Goal: Task Accomplishment & Management: Manage account settings

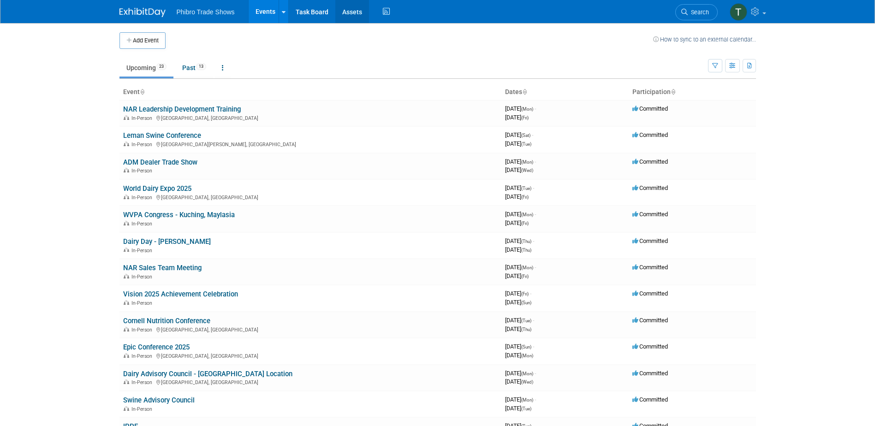
click at [343, 10] on link "Assets" at bounding box center [352, 11] width 34 height 23
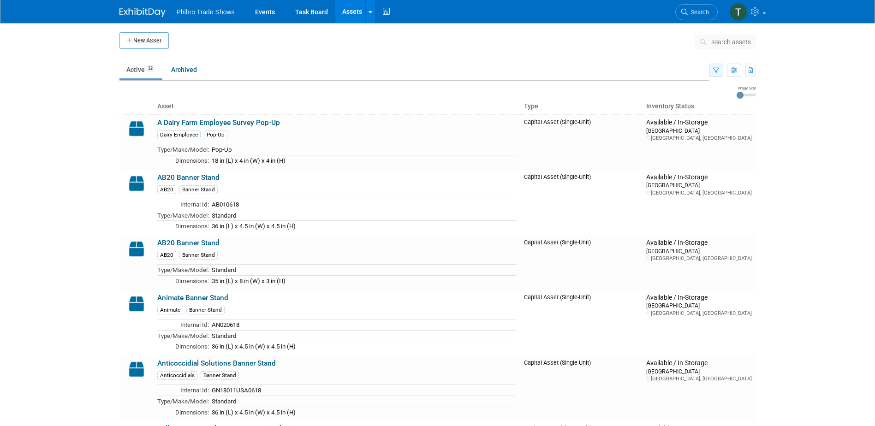
click at [715, 72] on icon "button" at bounding box center [716, 71] width 6 height 6
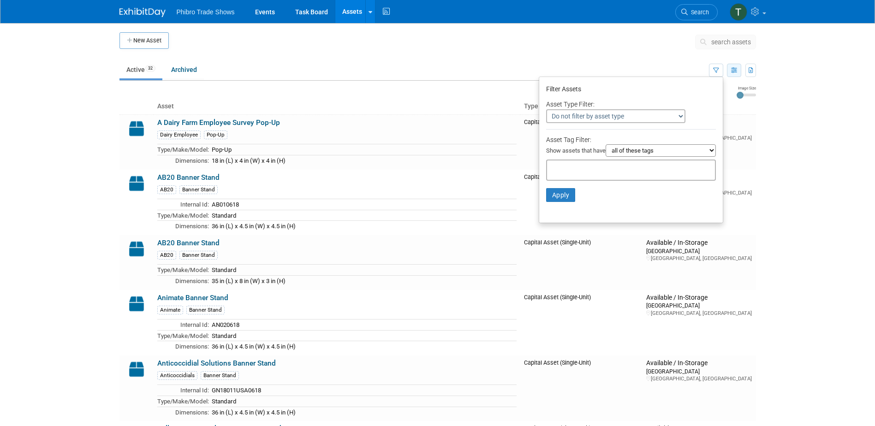
click at [735, 70] on icon "button" at bounding box center [734, 71] width 6 height 6
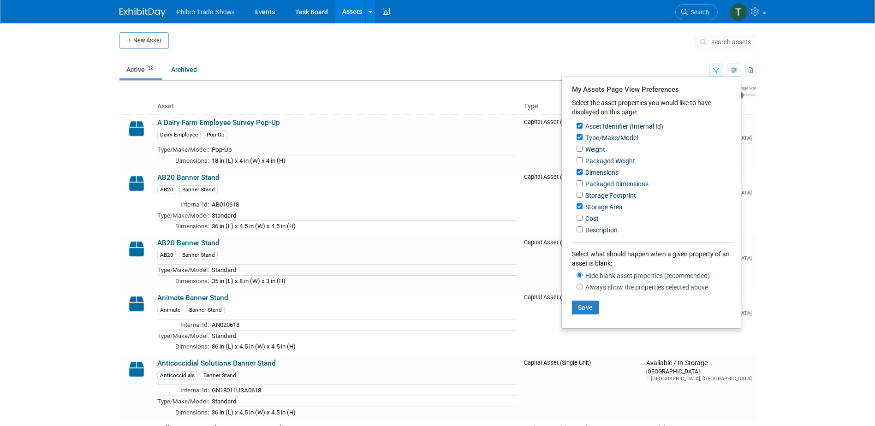
click at [713, 71] on icon "button" at bounding box center [716, 71] width 6 height 6
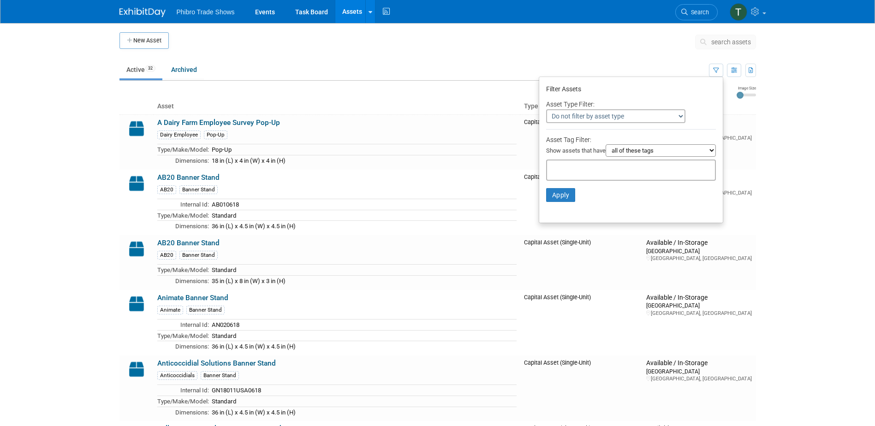
click at [678, 154] on select "all of these tags any one of these tags only and exactly these specific tags" at bounding box center [661, 150] width 110 height 12
click at [633, 112] on select "Do not filter by asset type Only show Single-Unit Capital Assets Only show Coll…" at bounding box center [615, 116] width 139 height 14
click at [687, 103] on div "Asset Type Filter:" at bounding box center [631, 103] width 170 height 11
click at [603, 164] on div at bounding box center [631, 170] width 170 height 21
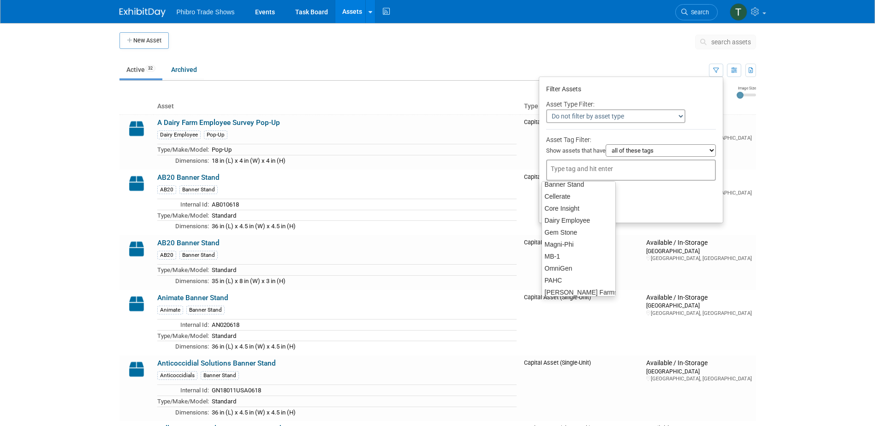
scroll to position [38, 0]
click at [564, 270] on div "OmniGen" at bounding box center [579, 272] width 74 height 13
type input "OmniGen"
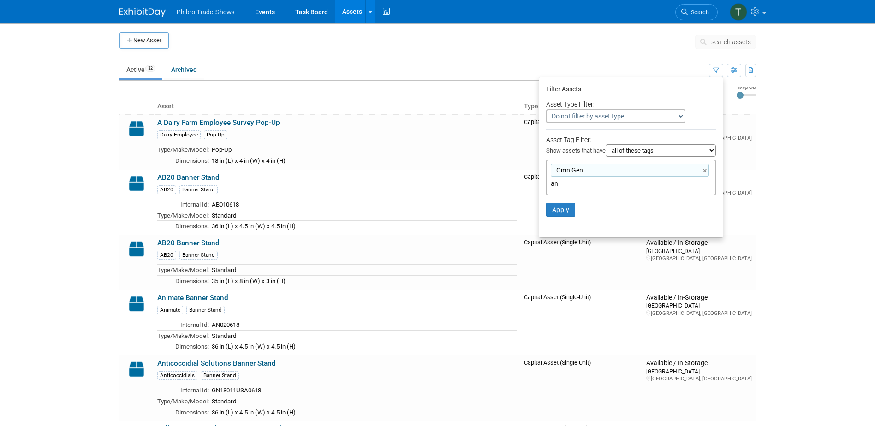
scroll to position [0, 0]
type input "ani"
type input "OmniGen, ani"
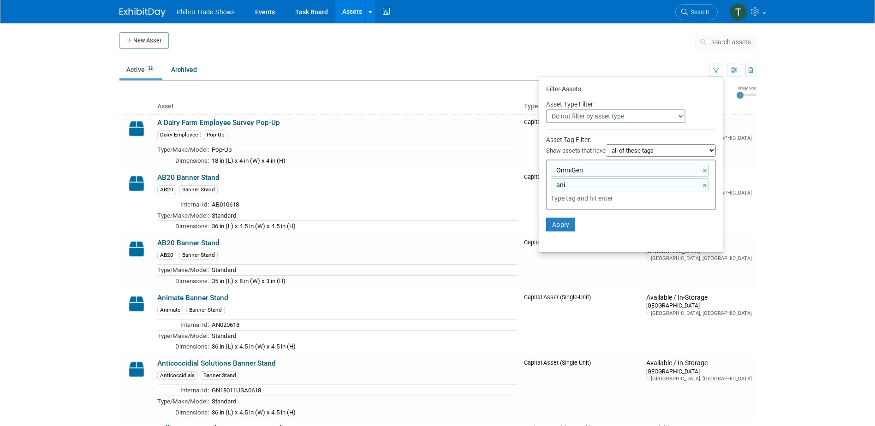
type input "ani"
click at [706, 187] on link "×" at bounding box center [706, 185] width 6 height 11
type input "OmniGen"
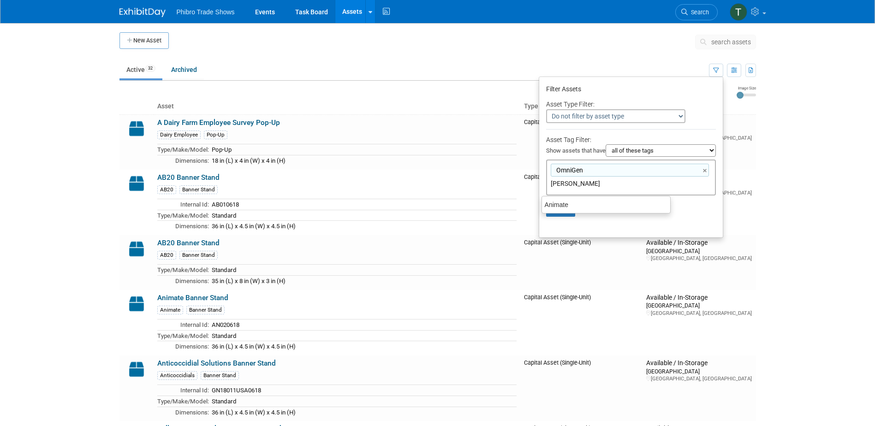
type input "Anim"
click at [647, 208] on div "Animate" at bounding box center [606, 204] width 129 height 13
type input "OmniGen, Animate"
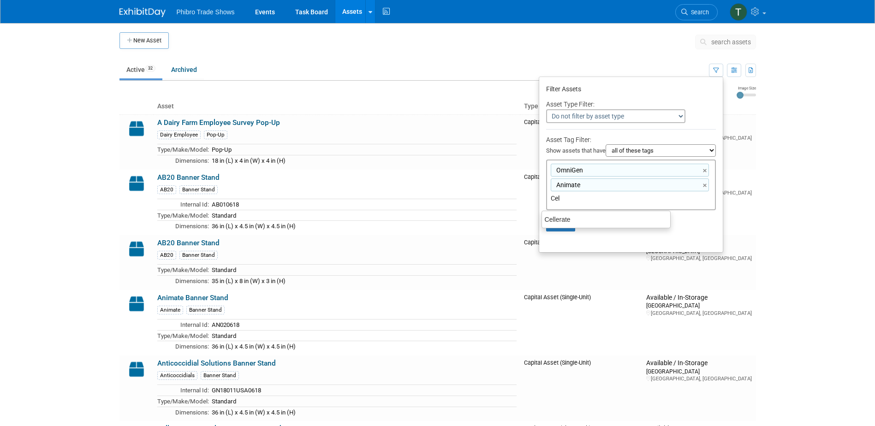
type input "Cell"
click at [585, 220] on div "Cellerate" at bounding box center [606, 219] width 129 height 13
type input "OmniGen, Animate, Cellerate"
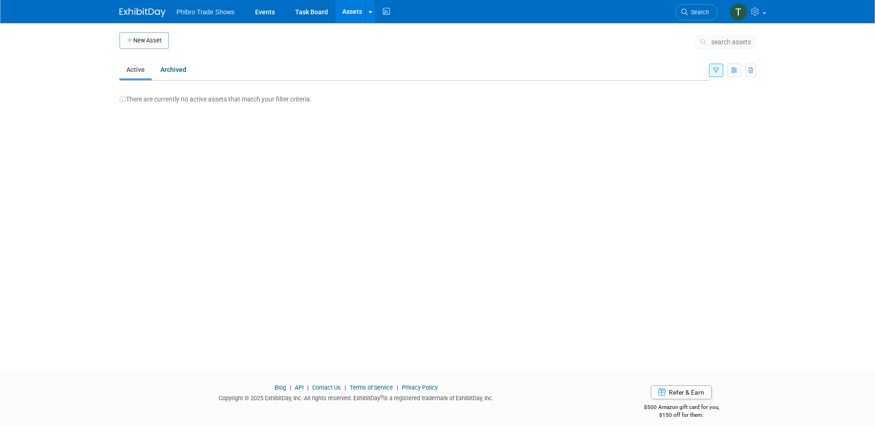
click at [140, 69] on link "Active" at bounding box center [135, 70] width 32 height 18
click at [181, 70] on link "Archived" at bounding box center [174, 70] width 40 height 18
click at [717, 68] on icon "button" at bounding box center [716, 71] width 6 height 6
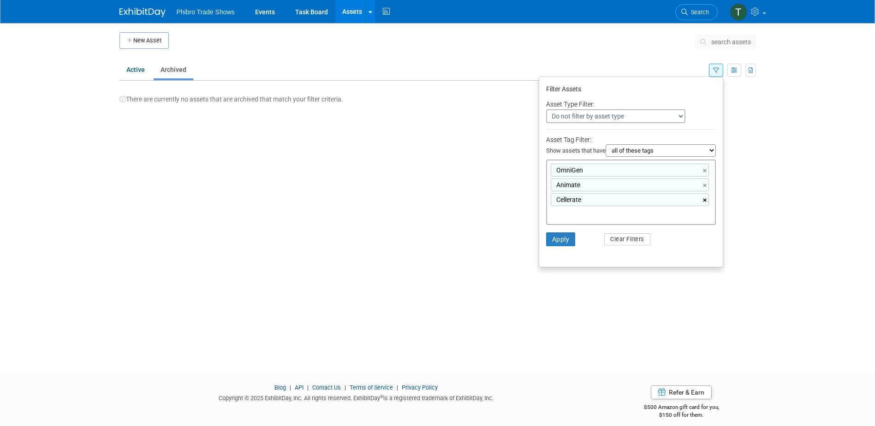
click at [705, 202] on link "×" at bounding box center [706, 200] width 6 height 11
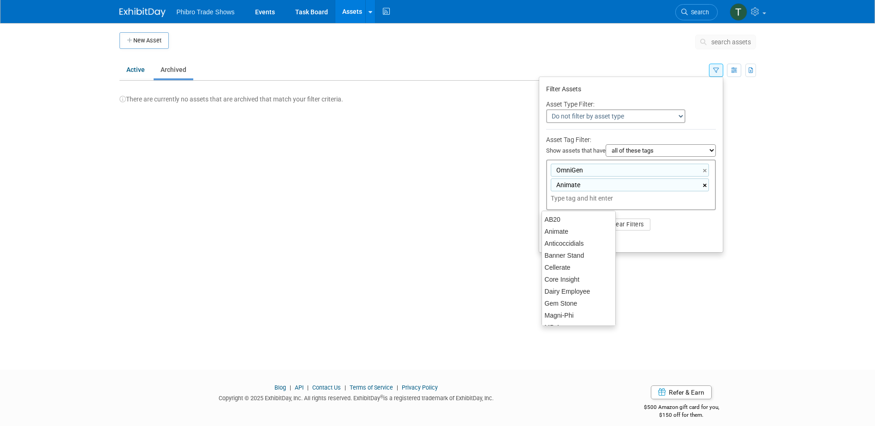
click at [704, 187] on link "×" at bounding box center [706, 185] width 6 height 11
type input "OmniGen"
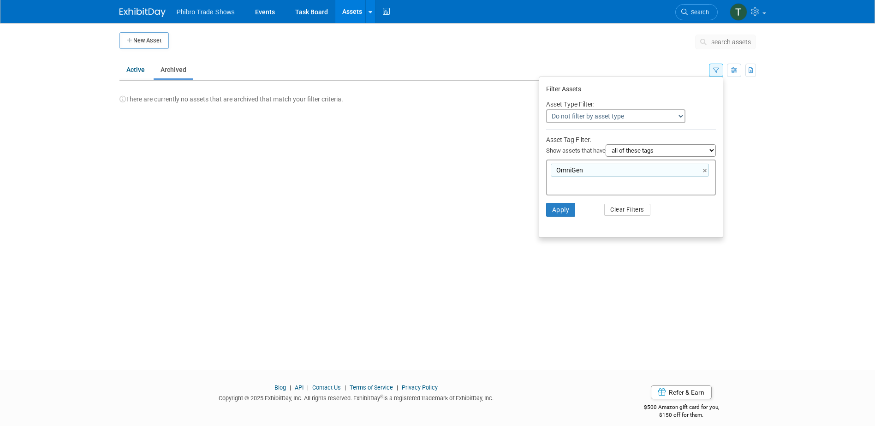
drag, startPoint x: 704, startPoint y: 211, endPoint x: 695, endPoint y: 210, distance: 9.7
click at [704, 210] on li "Apply Clear Filters" at bounding box center [631, 210] width 184 height 28
click at [554, 212] on button "Apply" at bounding box center [561, 210] width 30 height 14
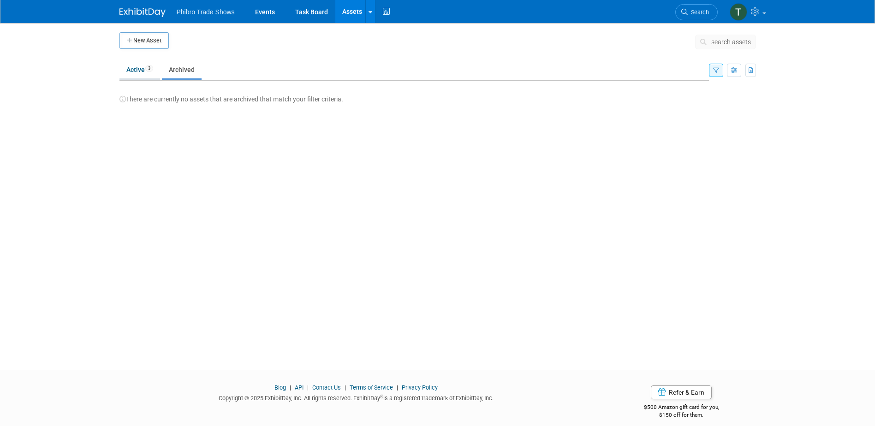
click at [141, 69] on link "Active 3" at bounding box center [139, 70] width 41 height 18
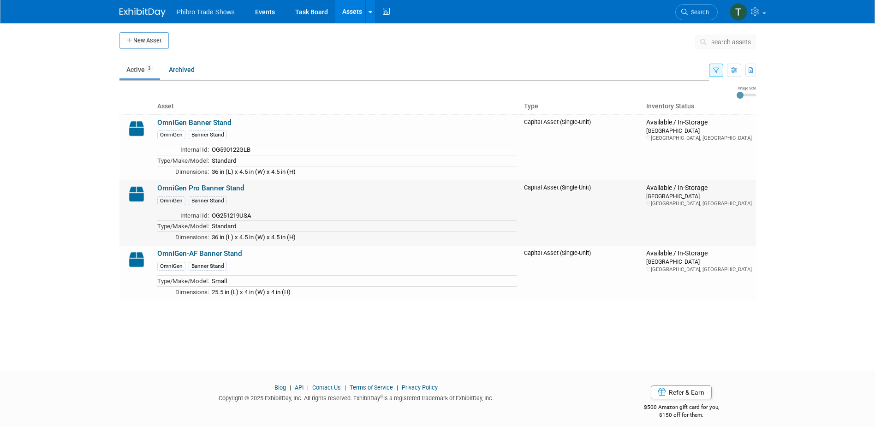
click at [225, 188] on link "OmniGen Pro Banner Stand" at bounding box center [200, 188] width 87 height 8
click at [215, 121] on link "OmniGen Banner Stand" at bounding box center [194, 123] width 74 height 8
click at [711, 71] on button "button" at bounding box center [716, 70] width 14 height 13
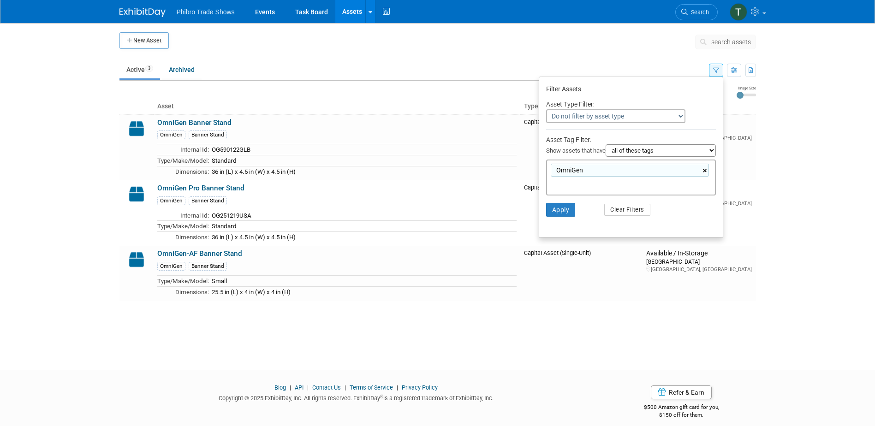
click at [705, 171] on link "×" at bounding box center [706, 171] width 6 height 11
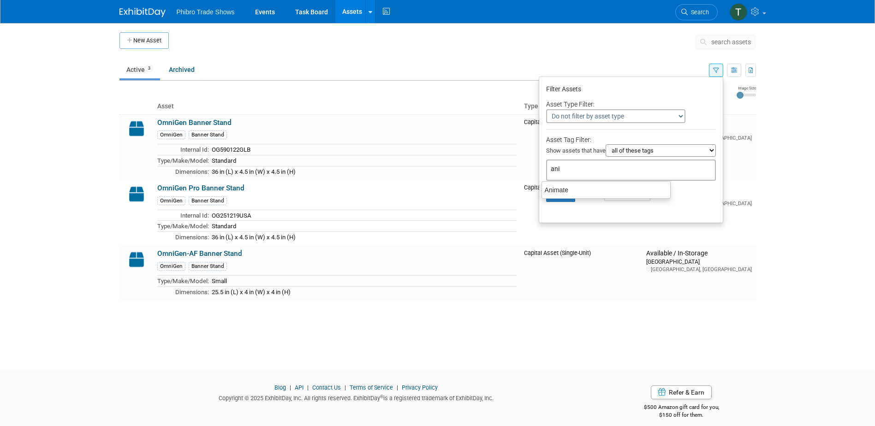
type input "anim"
click at [571, 191] on div "Animate" at bounding box center [606, 190] width 129 height 13
type input "Animate"
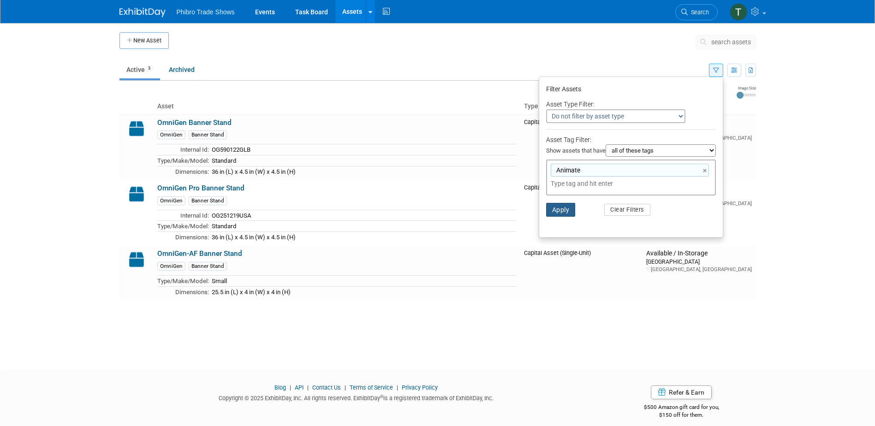
click at [561, 209] on button "Apply" at bounding box center [561, 210] width 30 height 14
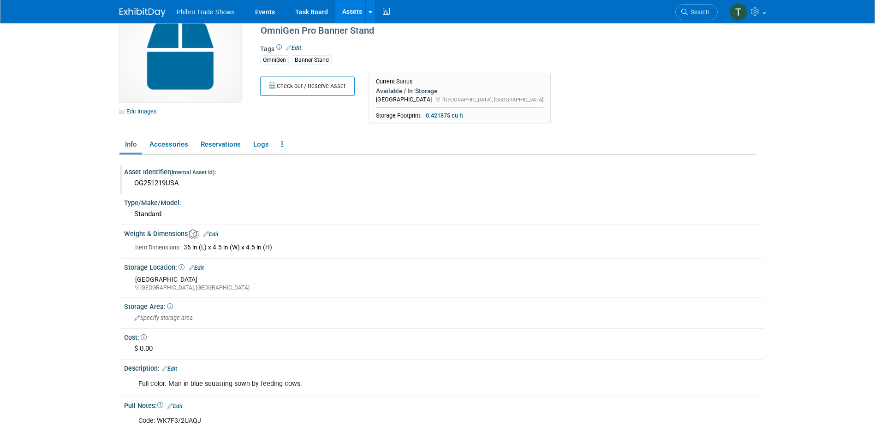
scroll to position [46, 0]
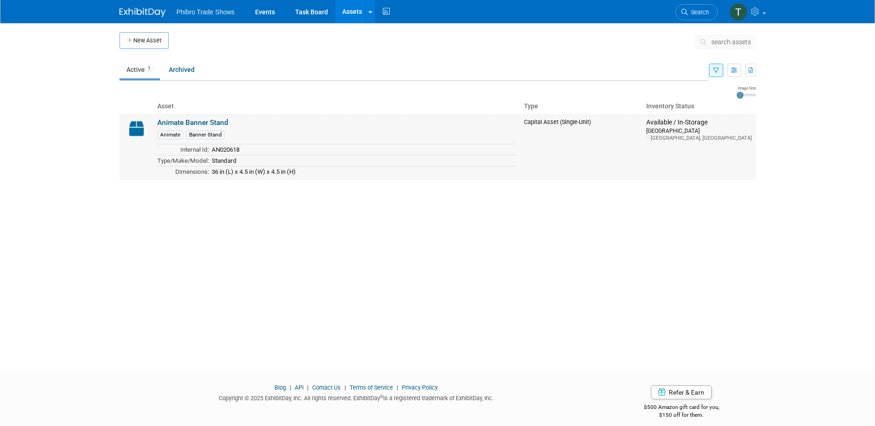
click at [240, 122] on td "Animate Banner Stand Animate Banner Stand Internal Id: AN020618 Type/Make/Model…" at bounding box center [337, 147] width 367 height 66
click at [185, 120] on link "Animate Banner Stand" at bounding box center [192, 123] width 71 height 8
click at [713, 73] on icon "button" at bounding box center [716, 71] width 6 height 6
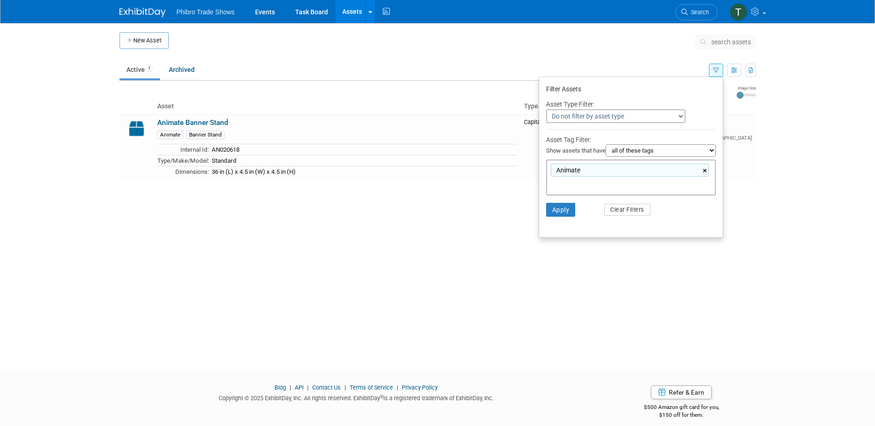
click at [706, 170] on link "×" at bounding box center [706, 171] width 6 height 11
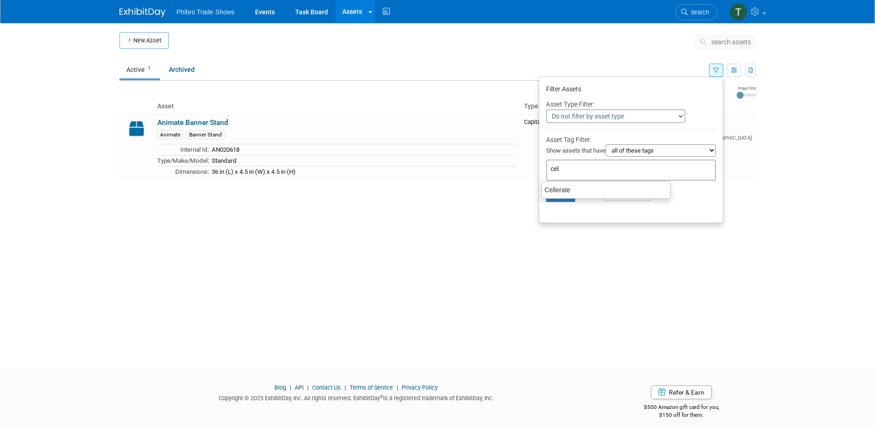
type input "cell"
click at [640, 185] on div "Cellerate" at bounding box center [606, 190] width 129 height 13
type input "Cellerate"
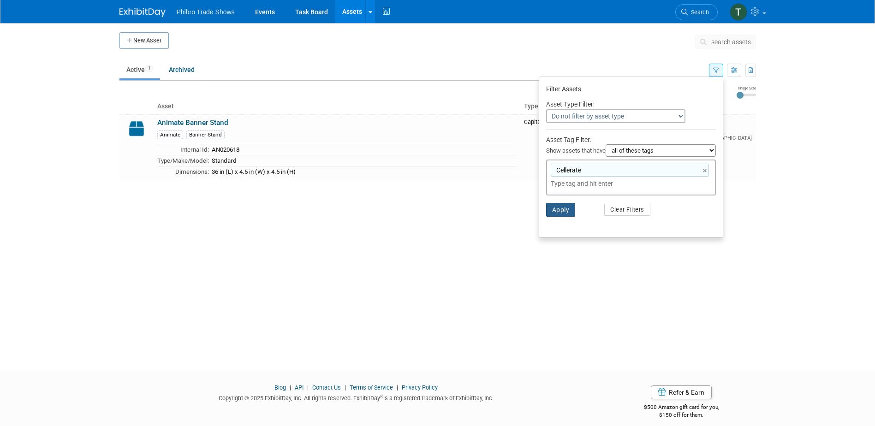
click at [561, 211] on button "Apply" at bounding box center [561, 210] width 30 height 14
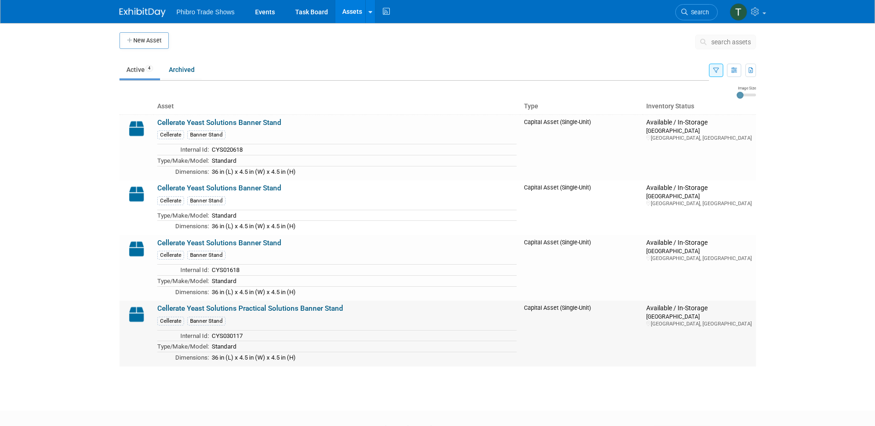
click at [240, 310] on link "Cellerate Yeast Solutions Practical Solutions Banner Stand" at bounding box center [250, 308] width 186 height 8
click at [220, 245] on link "Cellerate Yeast Solutions Banner Stand" at bounding box center [219, 243] width 124 height 8
click at [217, 185] on link "Cellerate Yeast Solutions Banner Stand" at bounding box center [219, 188] width 124 height 8
click at [197, 122] on link "Cellerate Yeast Solutions Banner Stand" at bounding box center [219, 123] width 124 height 8
click at [714, 72] on icon "button" at bounding box center [716, 71] width 6 height 6
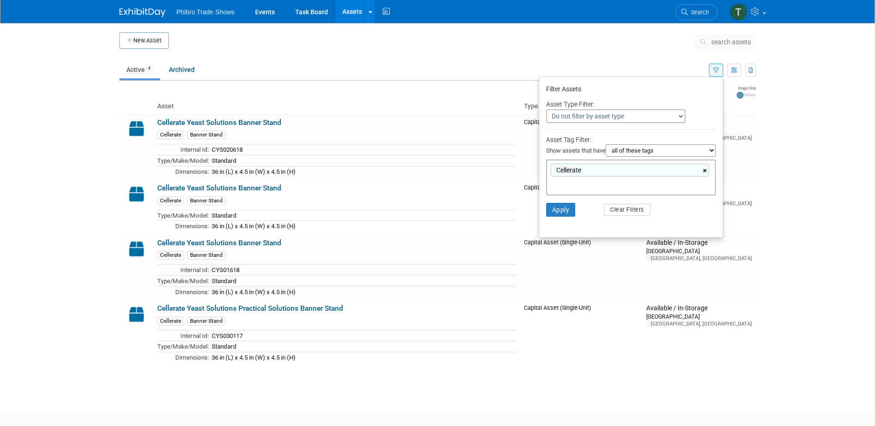
click at [705, 172] on link "×" at bounding box center [706, 171] width 6 height 11
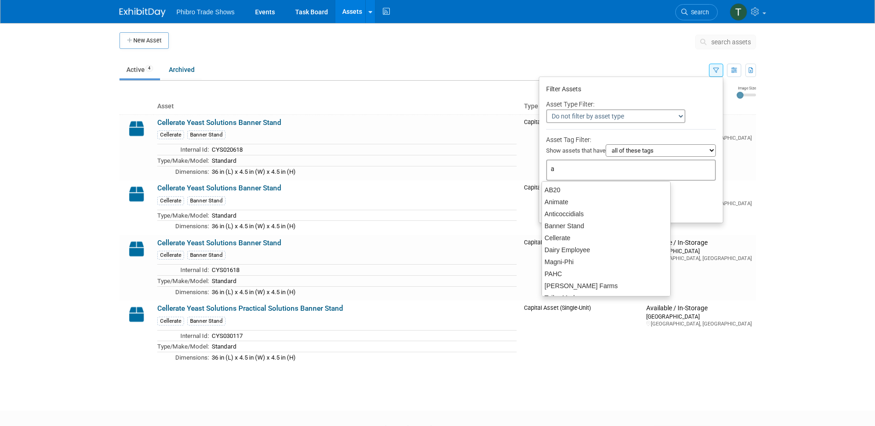
type input "ab"
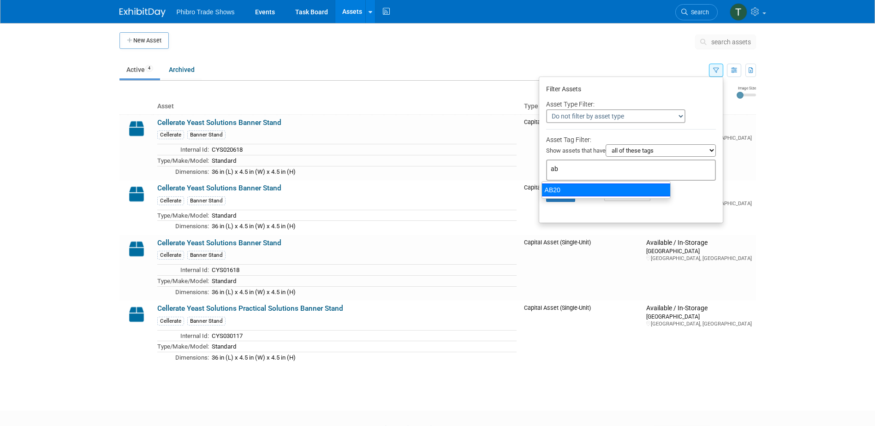
click at [593, 191] on div "AB20" at bounding box center [606, 190] width 129 height 13
type input "AB20"
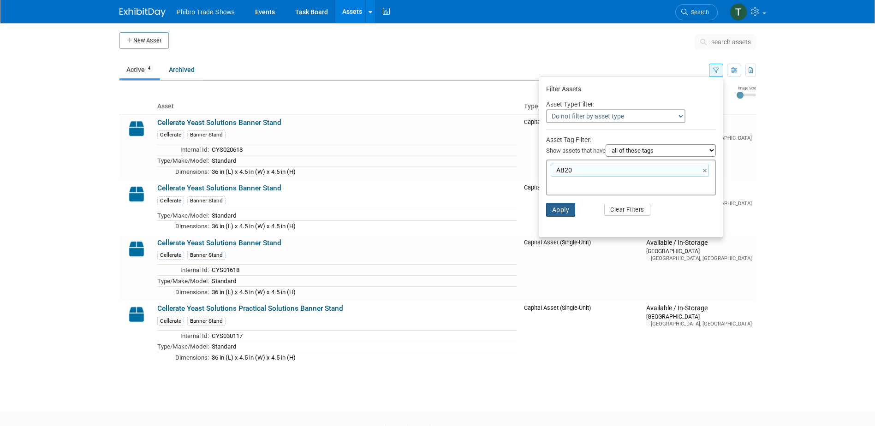
click at [559, 212] on button "Apply" at bounding box center [561, 210] width 30 height 14
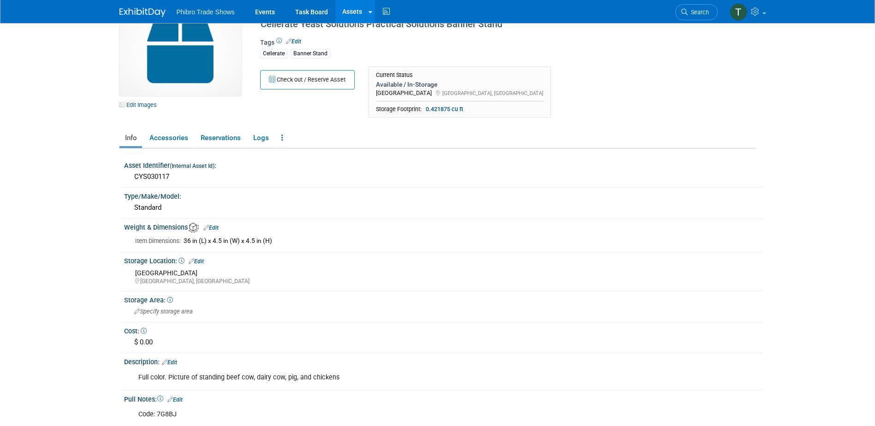
scroll to position [46, 0]
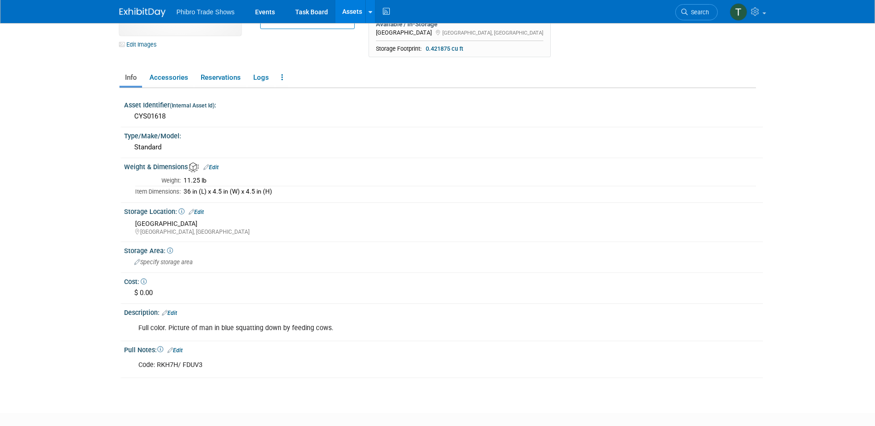
scroll to position [92, 0]
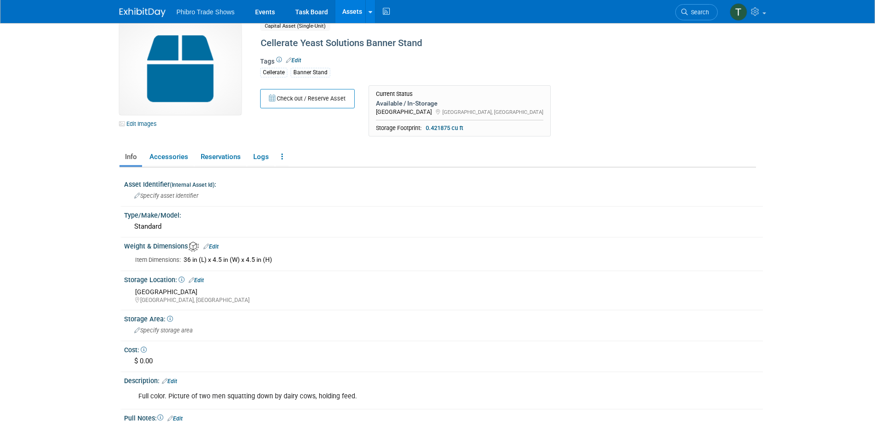
scroll to position [46, 0]
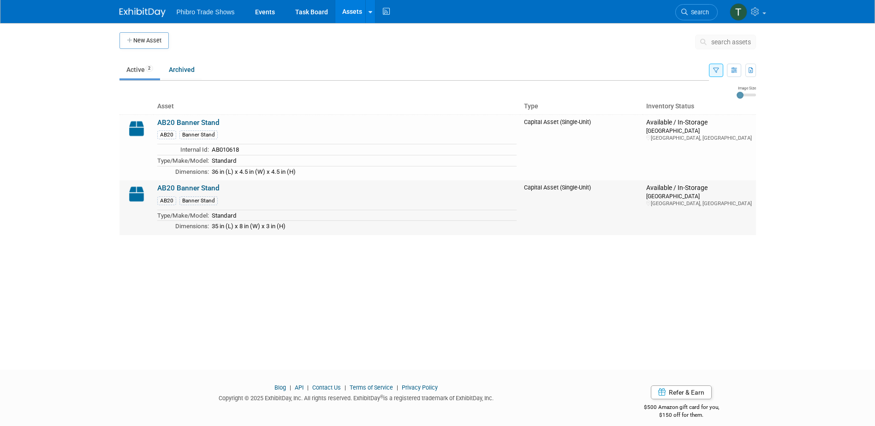
click at [242, 198] on div "AB20 Banner Stand" at bounding box center [336, 200] width 359 height 10
click at [198, 185] on link "AB20 Banner Stand" at bounding box center [188, 188] width 62 height 8
click at [185, 121] on link "AB20 Banner Stand" at bounding box center [188, 123] width 62 height 8
click at [711, 74] on button "button" at bounding box center [716, 70] width 14 height 13
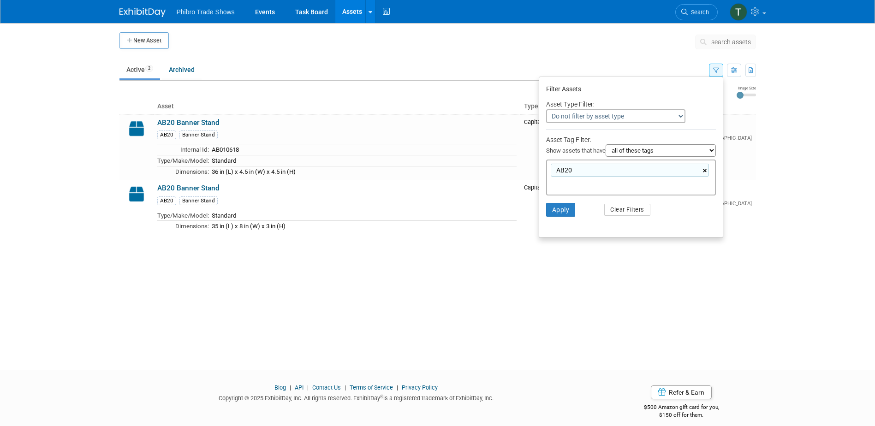
click at [707, 170] on link "×" at bounding box center [706, 171] width 6 height 11
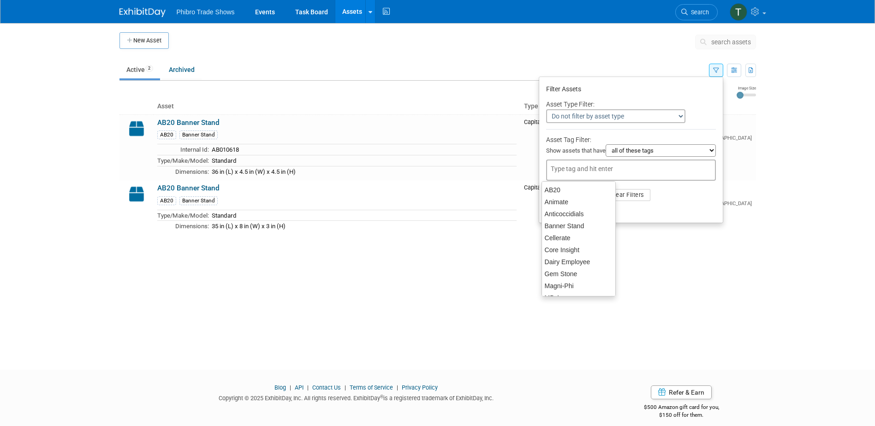
click at [677, 206] on li "Apply Clear Filters" at bounding box center [631, 195] width 184 height 28
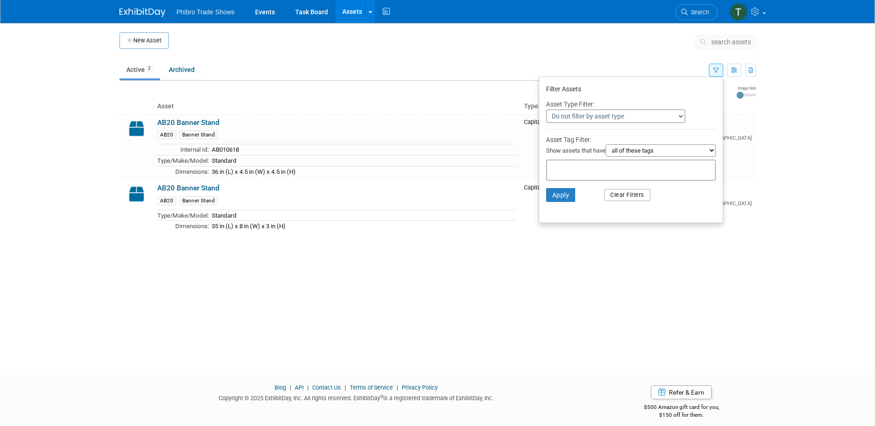
click at [622, 195] on button "Clear Filters" at bounding box center [627, 195] width 46 height 12
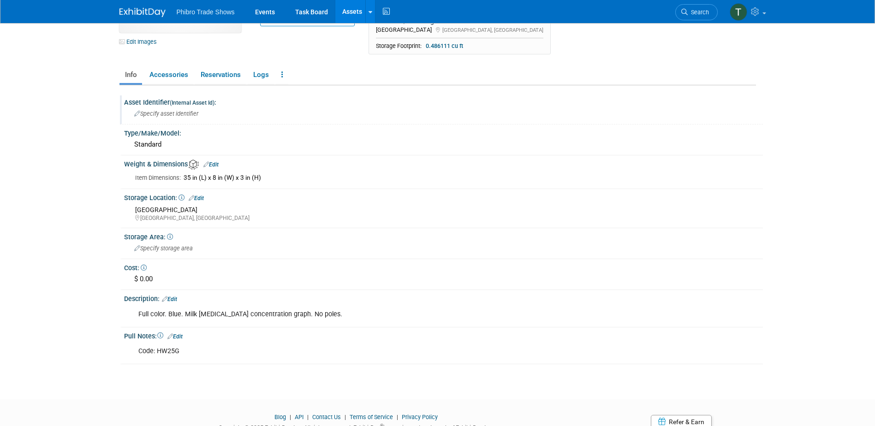
scroll to position [132, 0]
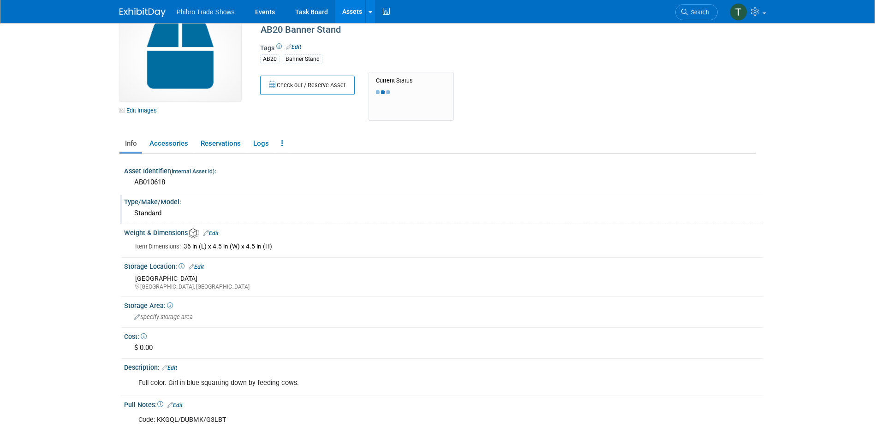
scroll to position [46, 0]
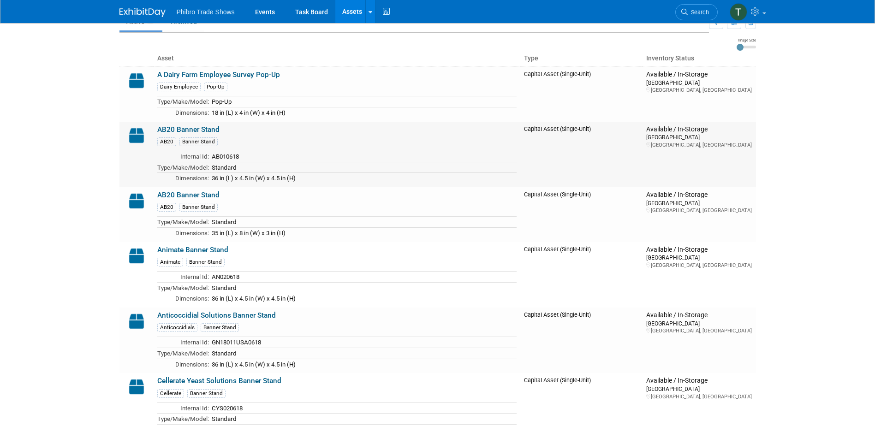
scroll to position [21, 0]
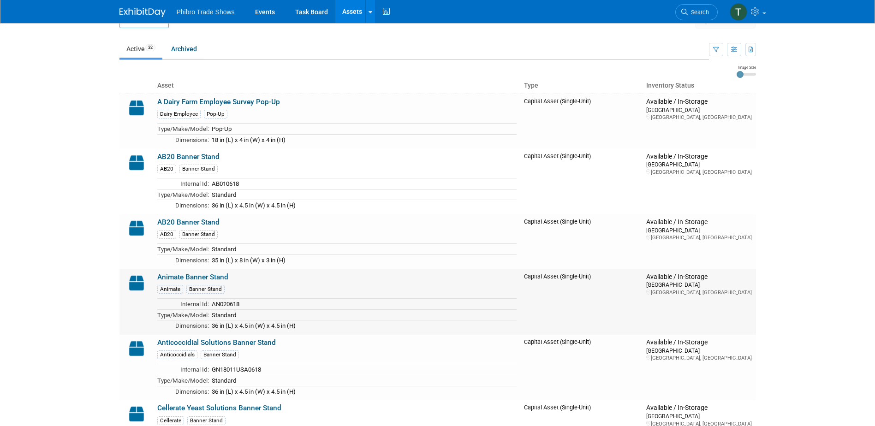
click at [244, 285] on div "Animate Banner Stand" at bounding box center [336, 289] width 359 height 10
click at [250, 284] on div "Animate Banner Stand" at bounding box center [336, 289] width 359 height 10
click at [225, 275] on link "Animate Banner Stand" at bounding box center [192, 277] width 71 height 8
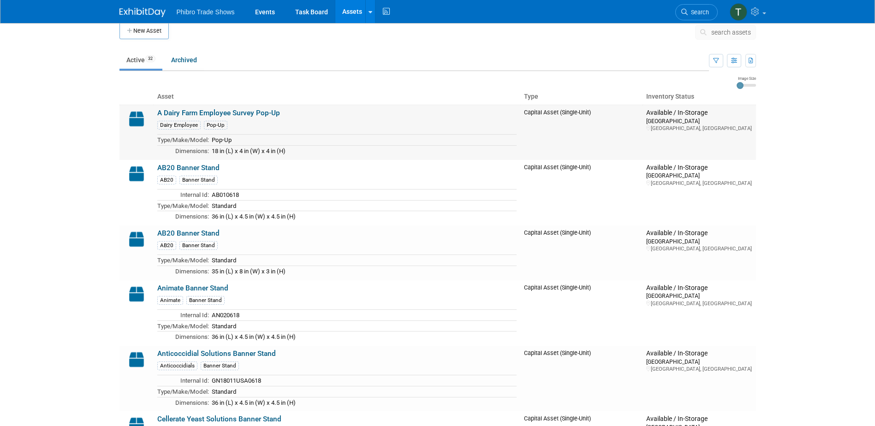
scroll to position [0, 0]
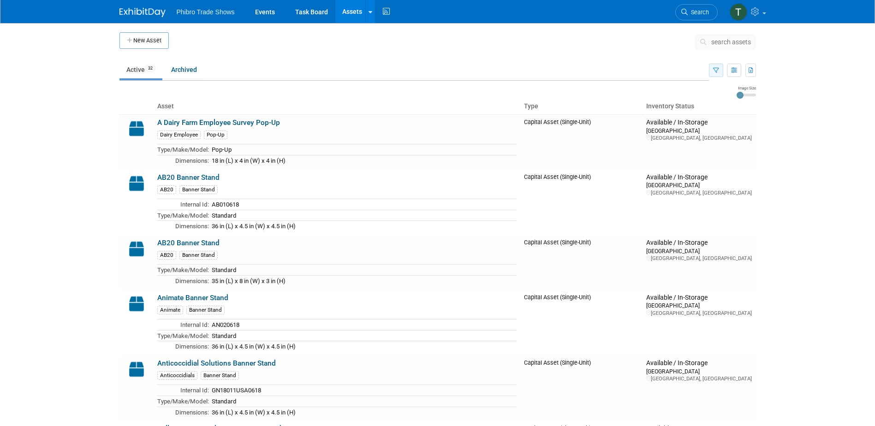
click at [714, 68] on icon "button" at bounding box center [716, 71] width 6 height 6
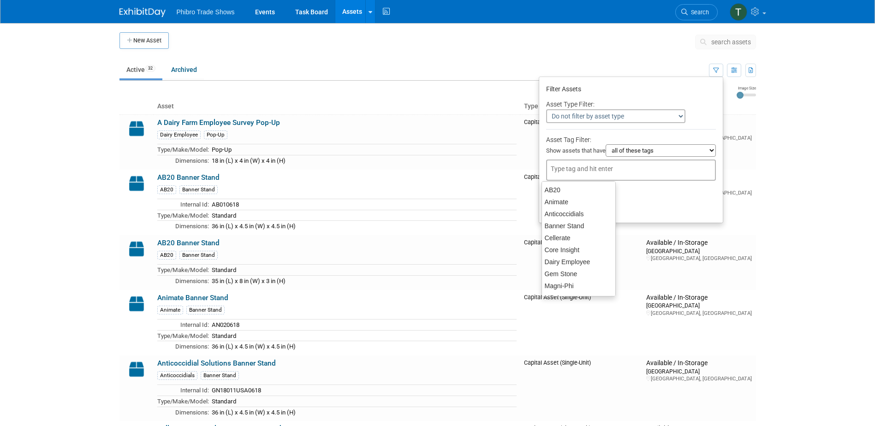
click at [551, 171] on input "text" at bounding box center [588, 168] width 74 height 9
click at [739, 44] on span "search assets" at bounding box center [731, 41] width 40 height 7
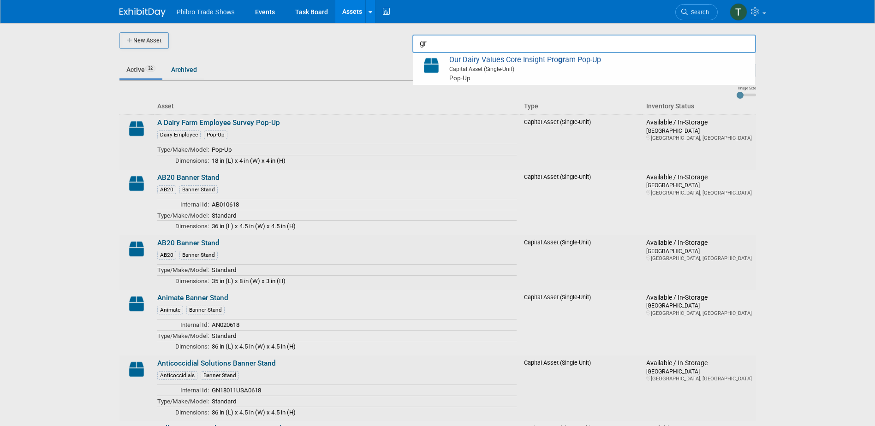
type input "g"
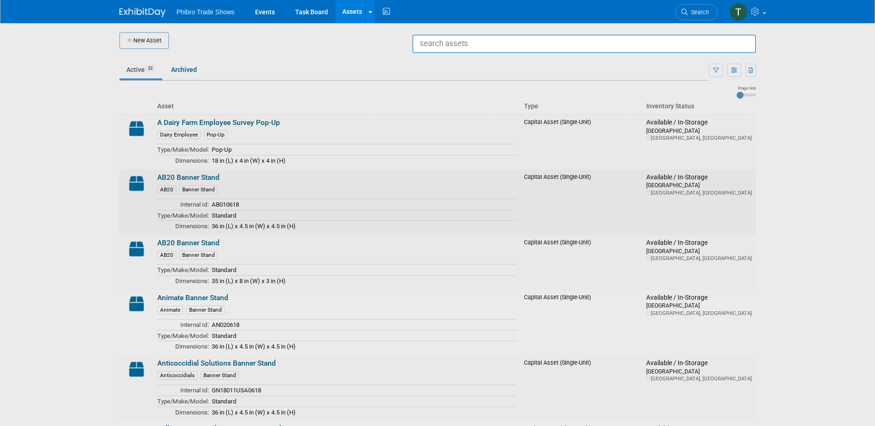
click at [438, 176] on div at bounding box center [438, 213] width 0 height 426
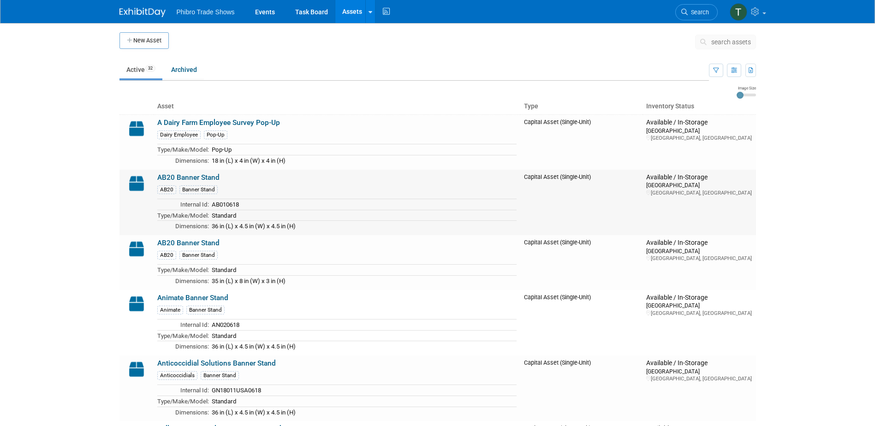
click at [215, 177] on link "AB20 Banner Stand" at bounding box center [188, 177] width 62 height 8
click at [178, 244] on link "AB20 Banner Stand" at bounding box center [188, 243] width 62 height 8
click at [175, 294] on link "Animate Banner Stand" at bounding box center [192, 298] width 71 height 8
click at [183, 363] on link "Anticoccidial Solutions Banner Stand" at bounding box center [216, 363] width 119 height 8
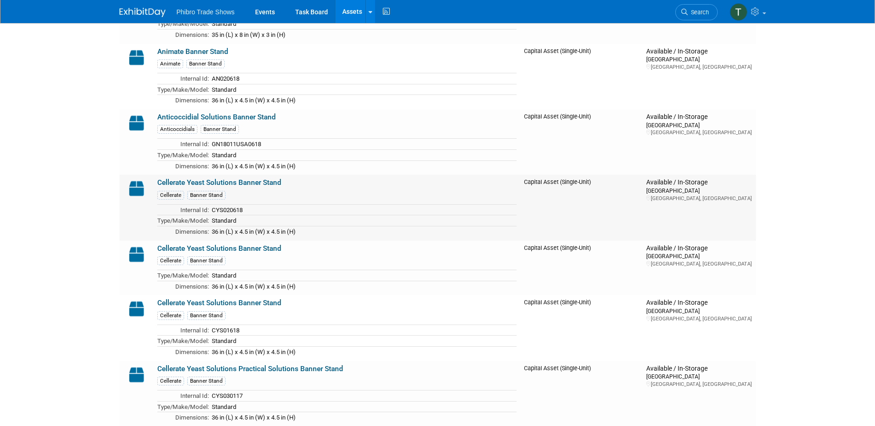
scroll to position [277, 0]
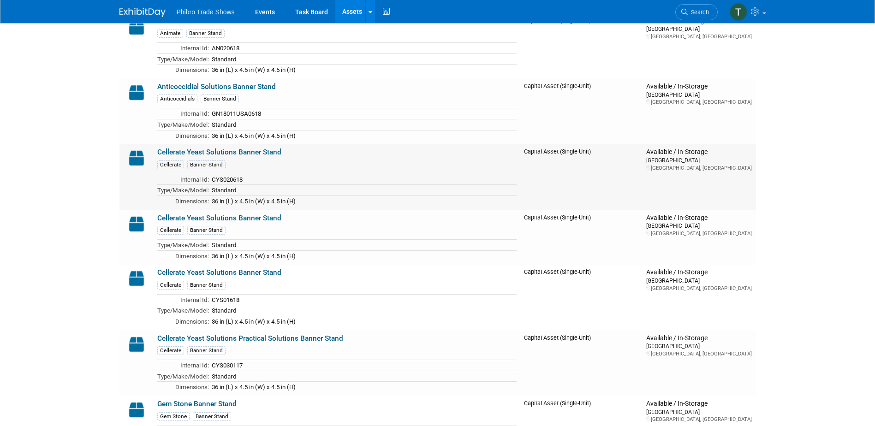
click at [173, 155] on link "Cellerate Yeast Solutions Banner Stand" at bounding box center [219, 152] width 124 height 8
click at [171, 270] on link "Cellerate Yeast Solutions Banner Stand" at bounding box center [219, 272] width 124 height 8
click at [196, 337] on link "Cellerate Yeast Solutions Practical Solutions Banner Stand" at bounding box center [250, 338] width 186 height 8
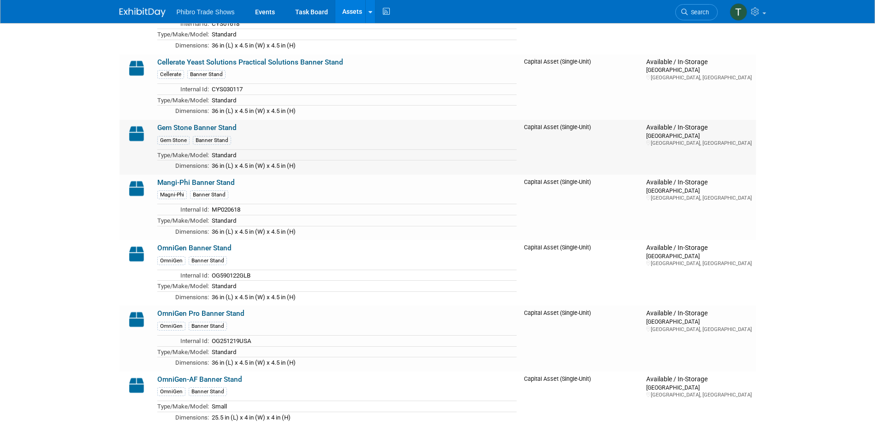
scroll to position [554, 0]
click at [173, 127] on link "Gem Stone Banner Stand" at bounding box center [196, 127] width 79 height 8
click at [195, 314] on link "OmniGen Pro Banner Stand" at bounding box center [200, 313] width 87 height 8
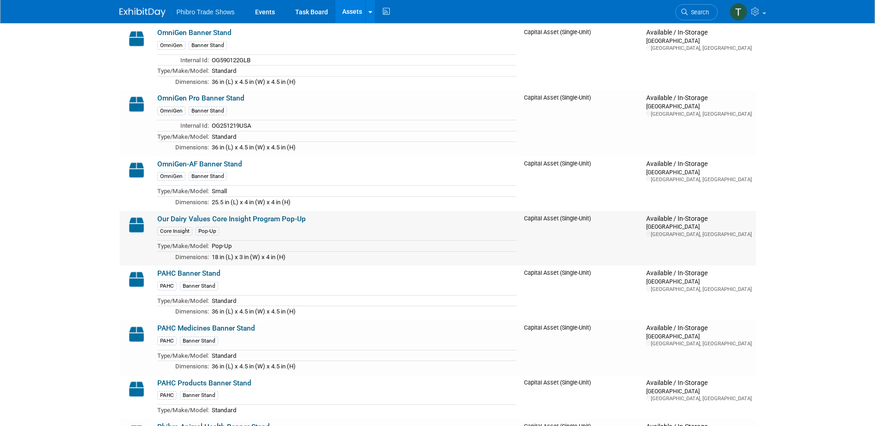
scroll to position [784, 0]
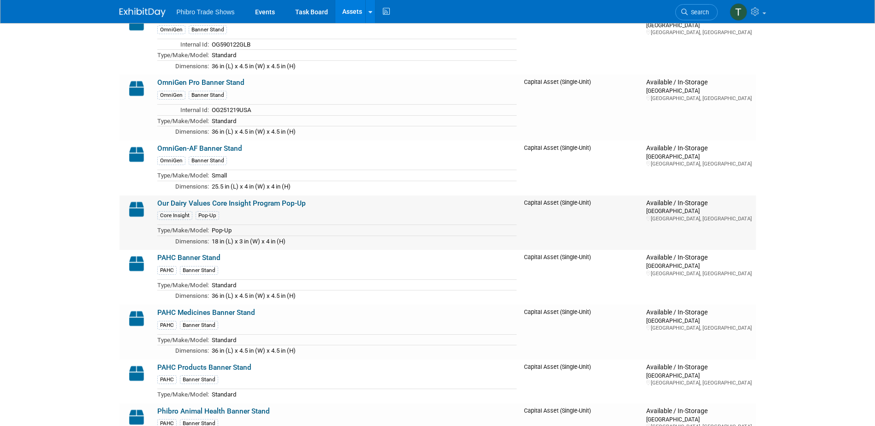
click at [172, 201] on link "Our Dairy Values Core Insight Program Pop-Up" at bounding box center [231, 203] width 149 height 8
click at [174, 259] on link "PAHC Banner Stand" at bounding box center [188, 258] width 63 height 8
click at [208, 258] on link "PAHC Banner Stand" at bounding box center [188, 258] width 63 height 8
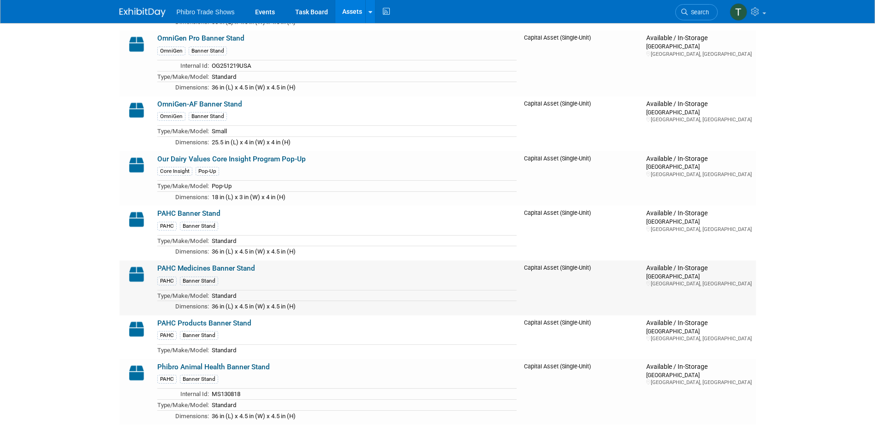
scroll to position [830, 0]
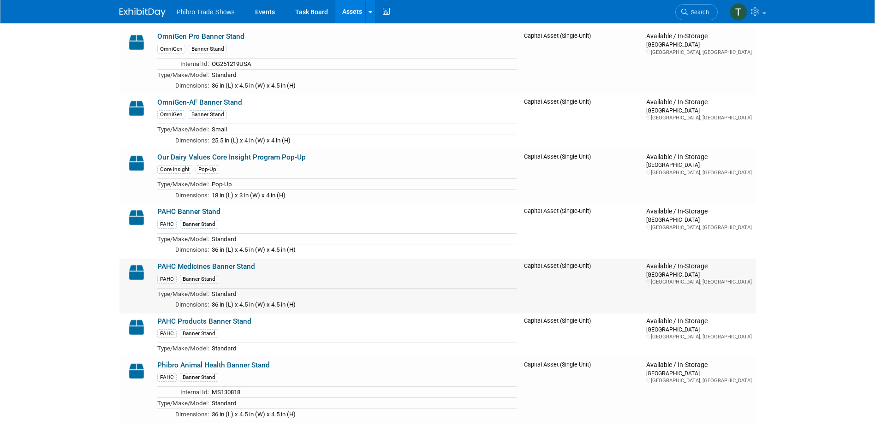
click at [190, 265] on link "PAHC Medicines Banner Stand" at bounding box center [206, 266] width 98 height 8
click at [211, 321] on link "PAHC Products Banner Stand" at bounding box center [204, 321] width 94 height 8
click at [218, 368] on link "Phibro Animal Health Banner Stand" at bounding box center [213, 365] width 113 height 8
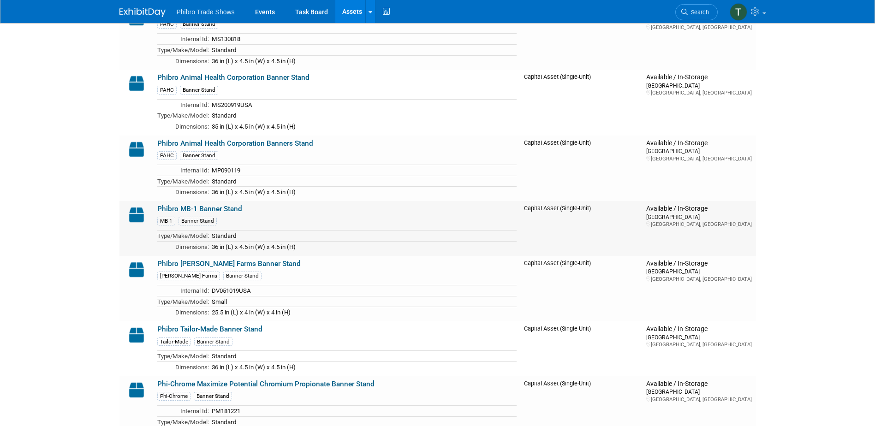
scroll to position [1199, 0]
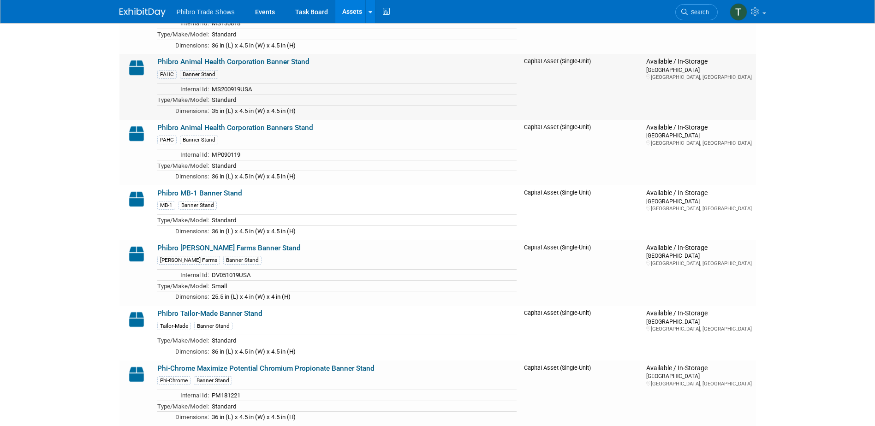
click at [256, 61] on link "Phibro Animal Health Corporation Banner Stand" at bounding box center [233, 62] width 152 height 8
click at [185, 129] on link "Phibro Animal Health Corporation Banners Stand" at bounding box center [235, 128] width 156 height 8
click at [211, 191] on link "Phibro MB-1 Banner Stand" at bounding box center [199, 193] width 85 height 8
click at [213, 247] on link "Phibro Patterson Farms Banner Stand" at bounding box center [228, 248] width 143 height 8
click at [197, 316] on link "Phibro Tailor-Made Banner Stand" at bounding box center [209, 314] width 105 height 8
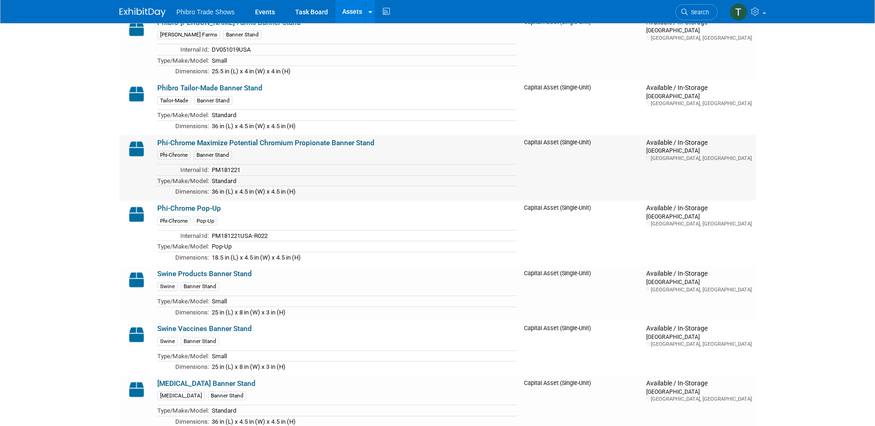
scroll to position [1430, 0]
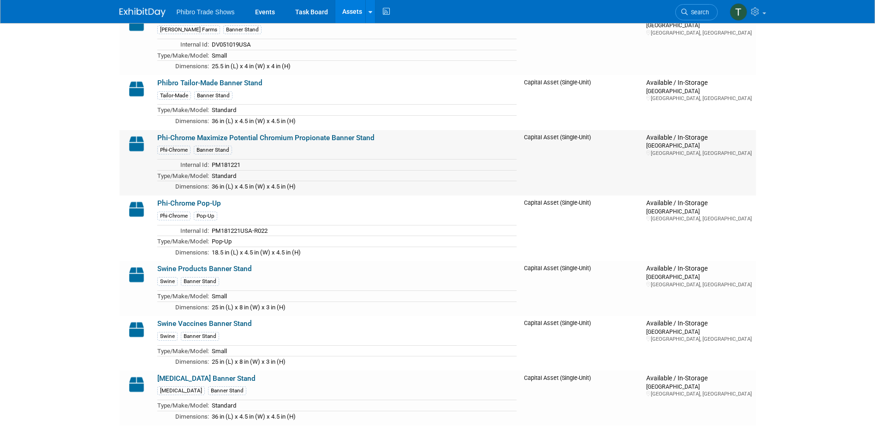
click at [212, 140] on link "Phi-Chrome Maximize Potential Chromium Propionate Banner Stand" at bounding box center [265, 138] width 217 height 8
click at [178, 270] on link "Swine Products Banner Stand" at bounding box center [204, 269] width 95 height 8
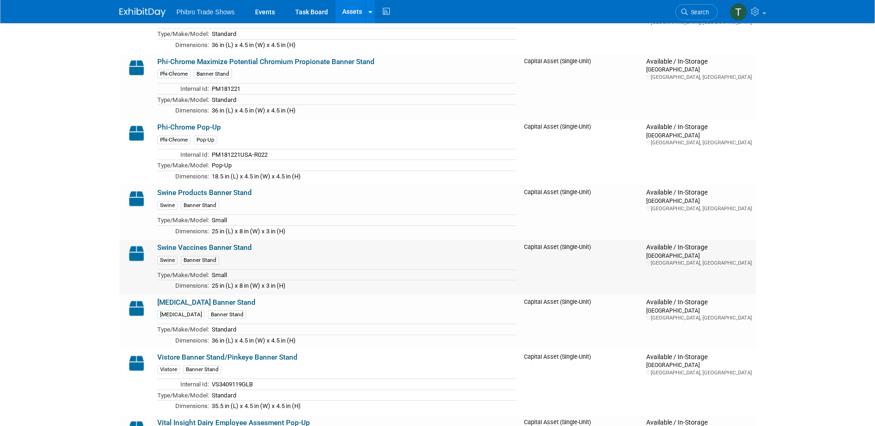
scroll to position [1522, 0]
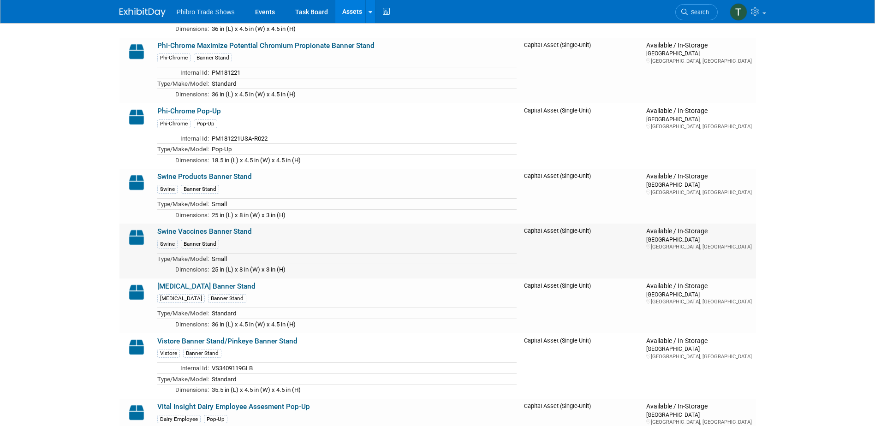
click at [234, 236] on link "Swine Vaccines Banner Stand" at bounding box center [204, 231] width 95 height 8
click at [200, 288] on link "Terramycin Banner Stand" at bounding box center [206, 286] width 98 height 8
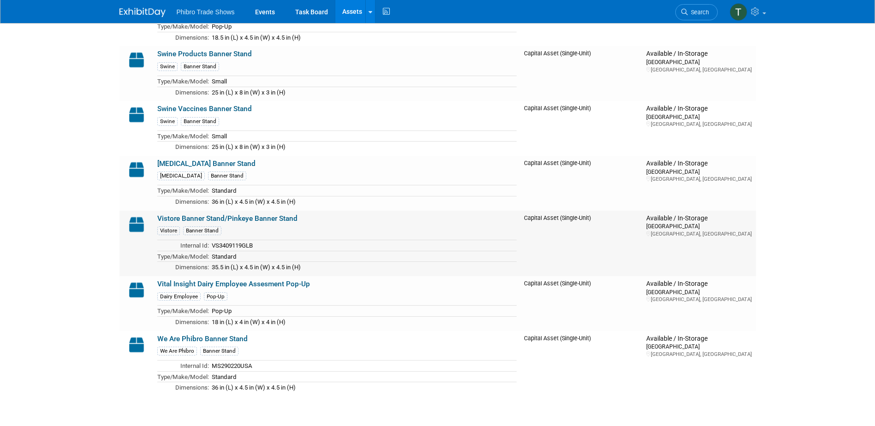
scroll to position [1661, 0]
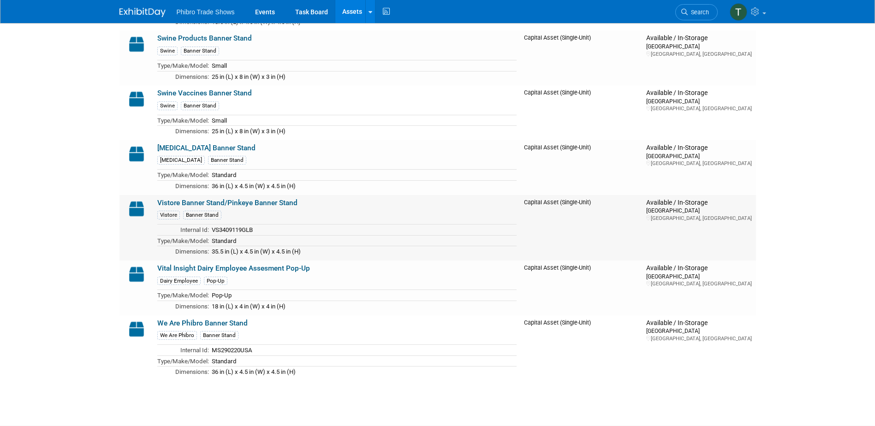
click at [189, 202] on link "Vistore Banner Stand/Pinkeye Banner Stand" at bounding box center [227, 203] width 140 height 8
click at [253, 271] on link "Vital Insight Dairy Employee Assesment Pop-Up" at bounding box center [233, 268] width 153 height 8
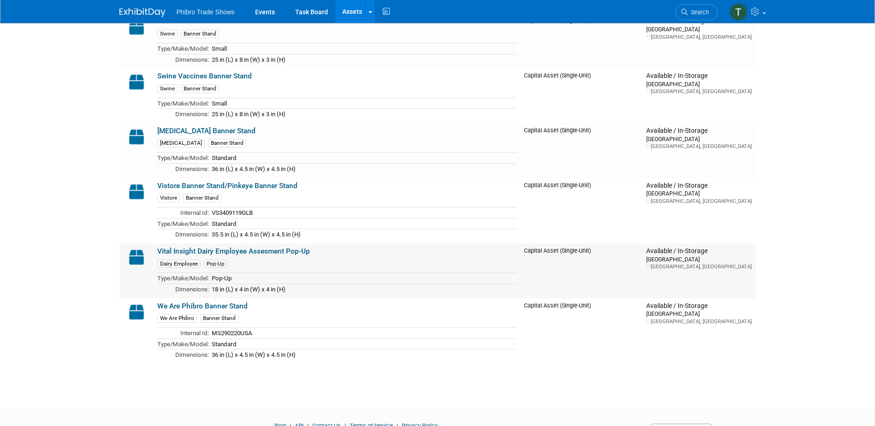
scroll to position [1707, 0]
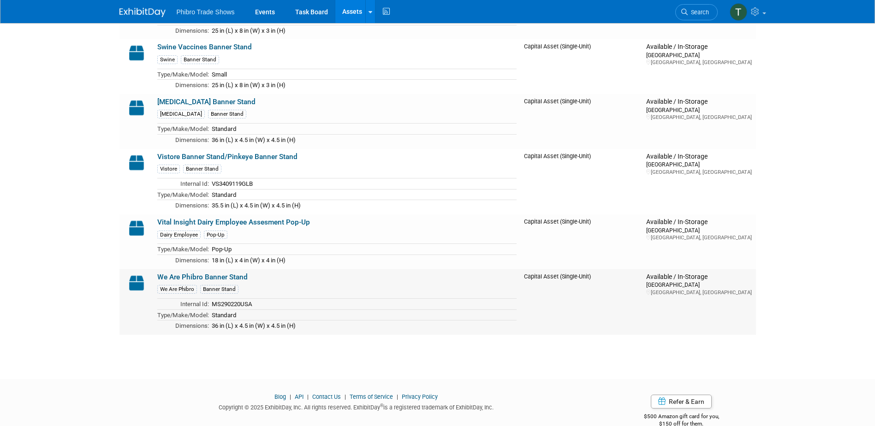
click at [216, 276] on link "We Are Phibro Banner Stand" at bounding box center [202, 277] width 90 height 8
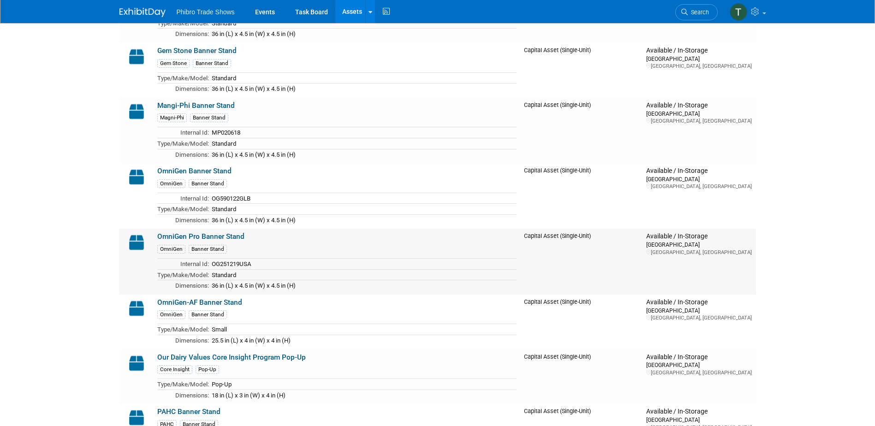
scroll to position [646, 0]
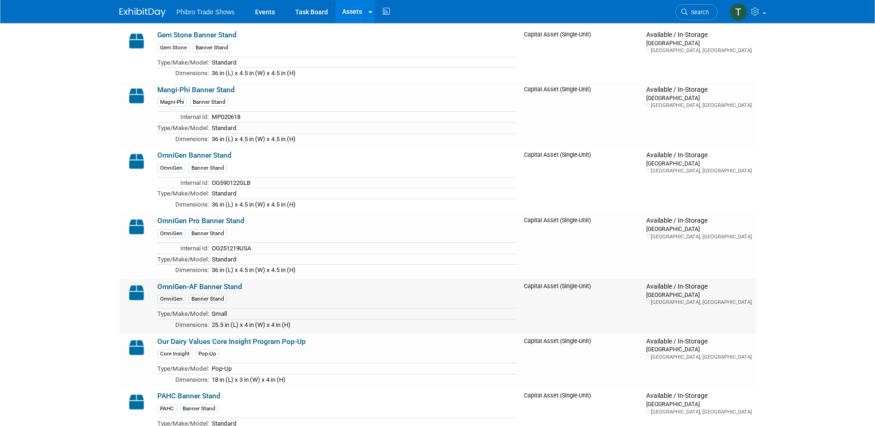
click at [235, 286] on link "OmniGen-AF Banner Stand" at bounding box center [199, 287] width 85 height 8
click at [222, 220] on link "OmniGen Pro Banner Stand" at bounding box center [200, 221] width 87 height 8
click at [185, 155] on link "OmniGen Banner Stand" at bounding box center [194, 155] width 74 height 8
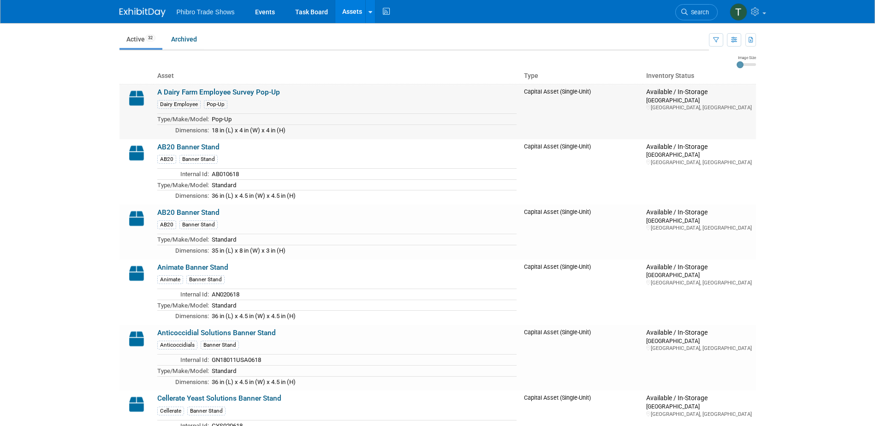
scroll to position [0, 0]
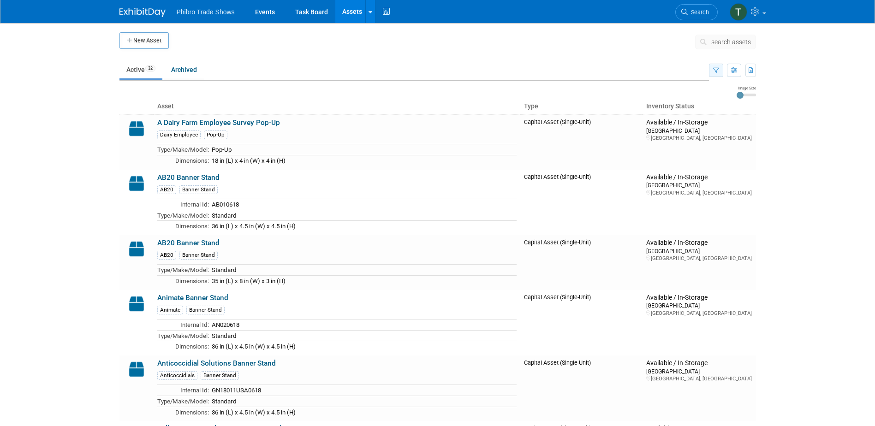
click at [716, 71] on icon "button" at bounding box center [716, 71] width 6 height 6
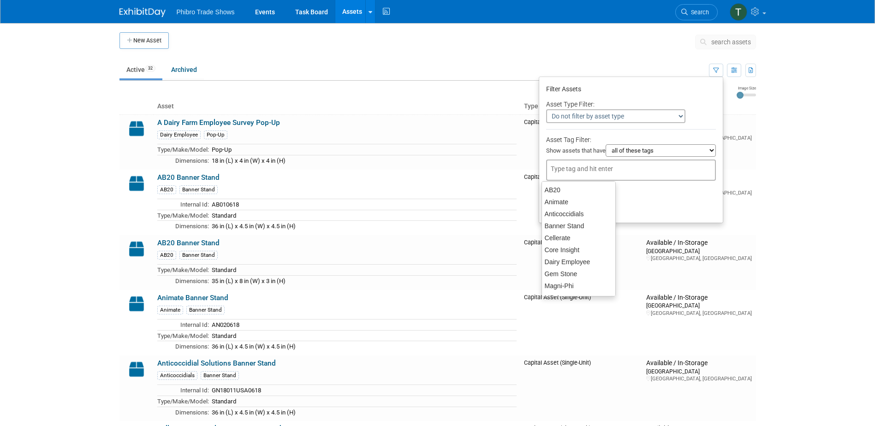
click at [610, 166] on input "text" at bounding box center [588, 168] width 74 height 9
type input "g"
type input "bla"
click at [818, 139] on body "Phibro Trade Shows Events Task Board Assets New Asset Search Assets Bulk Upload…" at bounding box center [437, 213] width 875 height 426
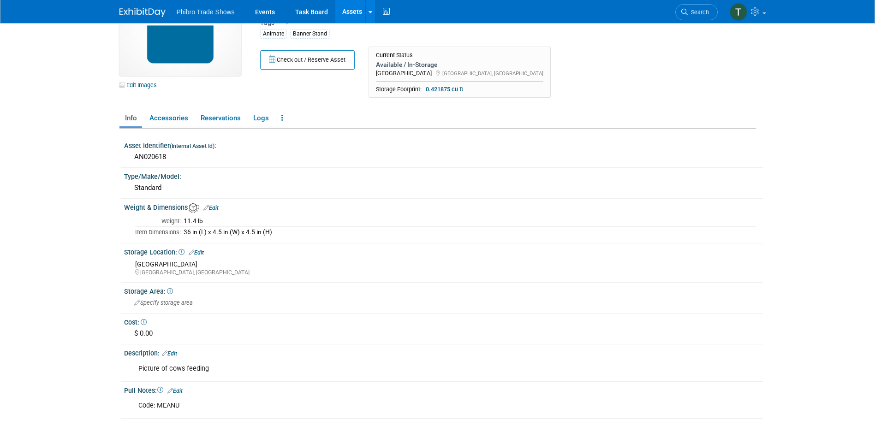
scroll to position [143, 0]
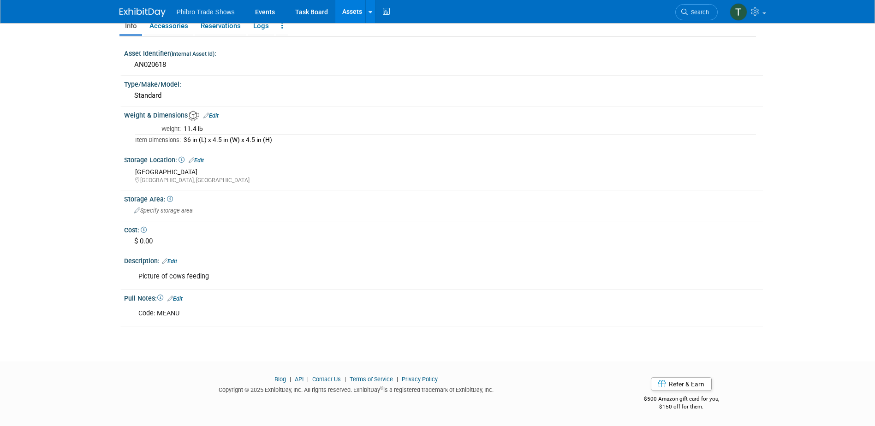
click at [137, 277] on div "Picture of cows feeding" at bounding box center [387, 277] width 511 height 18
click at [137, 275] on div "Picture of cows feeding" at bounding box center [387, 277] width 511 height 18
click at [139, 275] on div "Picture of cows feeding" at bounding box center [387, 277] width 511 height 18
click at [175, 265] on div "Picture of cows feeding X" at bounding box center [442, 267] width 627 height 5
drag, startPoint x: 175, startPoint y: 262, endPoint x: 169, endPoint y: 268, distance: 8.5
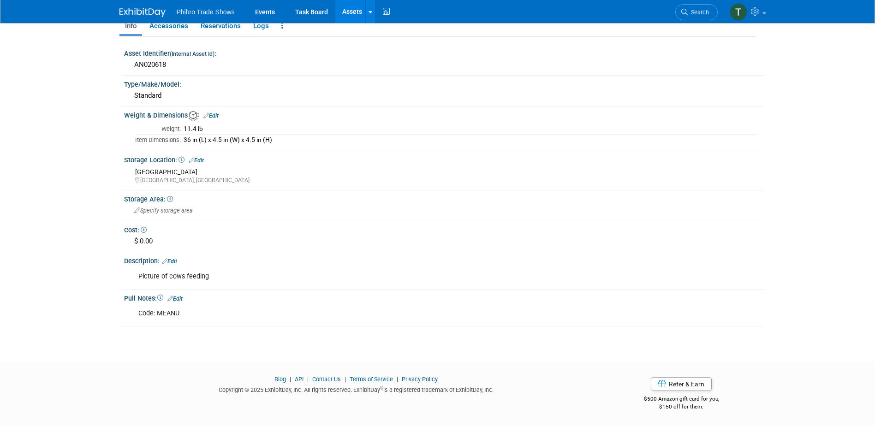
click at [175, 262] on link "Edit" at bounding box center [169, 261] width 15 height 6
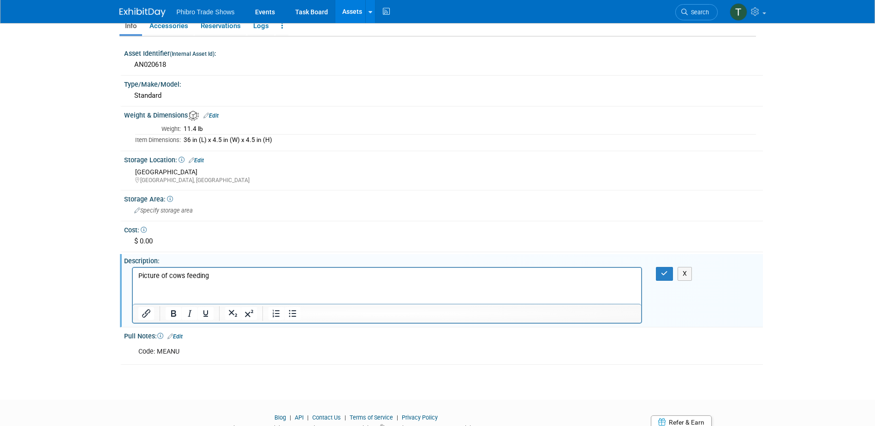
scroll to position [0, 0]
click at [657, 280] on button "button" at bounding box center [664, 273] width 17 height 13
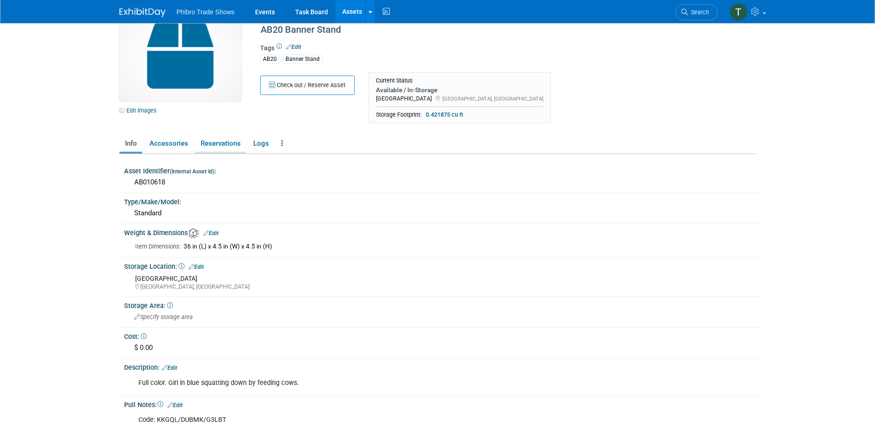
scroll to position [46, 0]
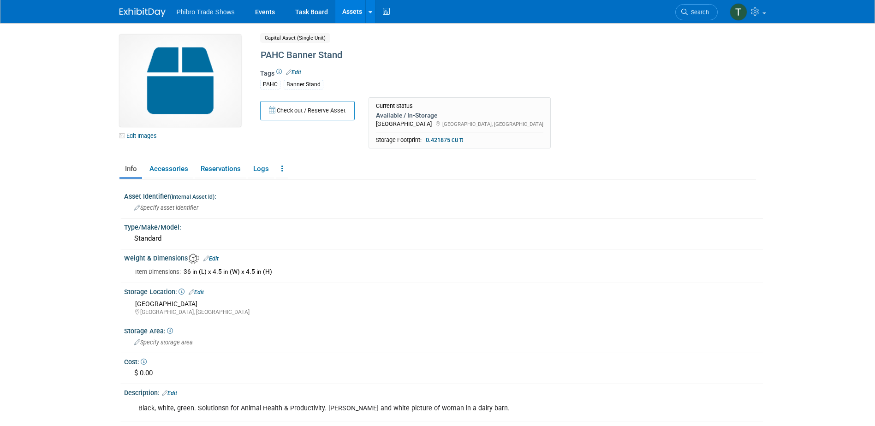
click at [295, 73] on link "Edit" at bounding box center [293, 72] width 15 height 6
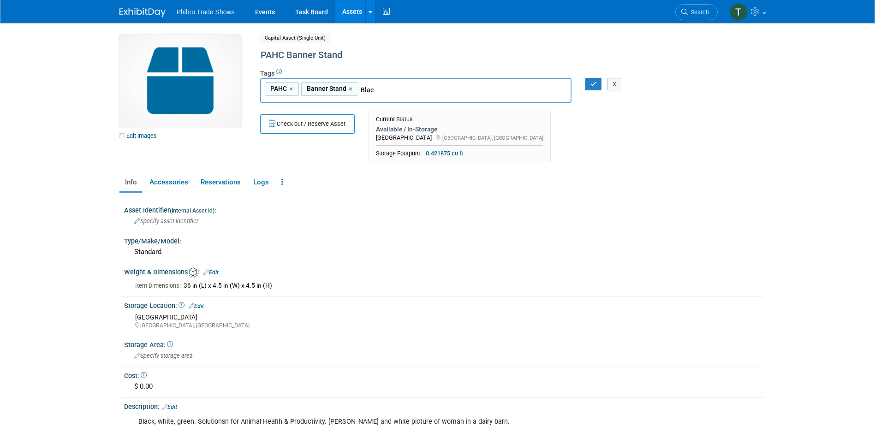
type input "Black"
type input "PAHC, Banner Stand, Black"
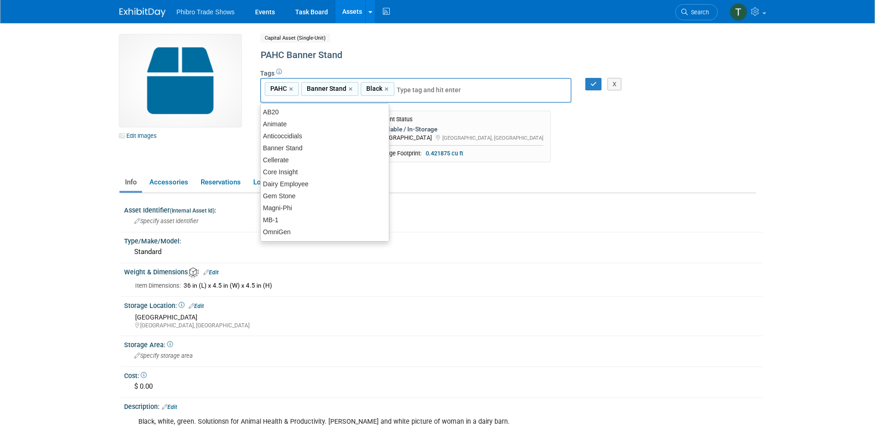
type input "Black"
type input "PAHC, Banner Stand"
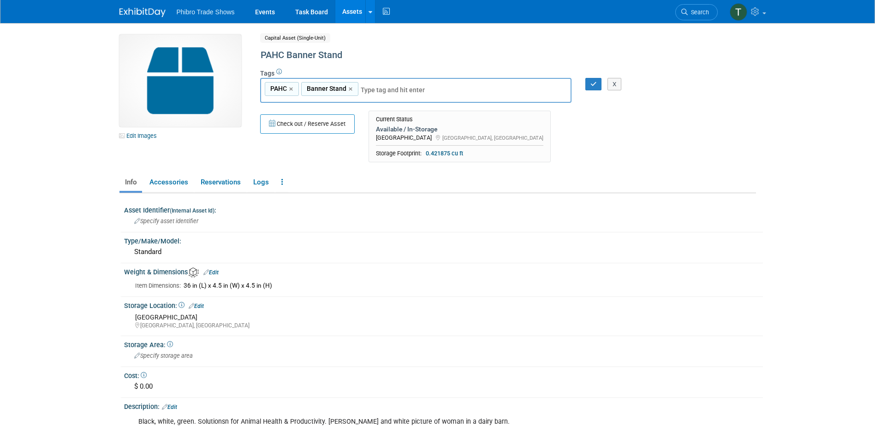
type input "Bl"
click at [398, 92] on input "text" at bounding box center [425, 89] width 129 height 9
type input "Black/White/Green"
click at [596, 87] on icon "button" at bounding box center [593, 84] width 6 height 6
type input "PAHC, Banner Stand,Black/White/Green"
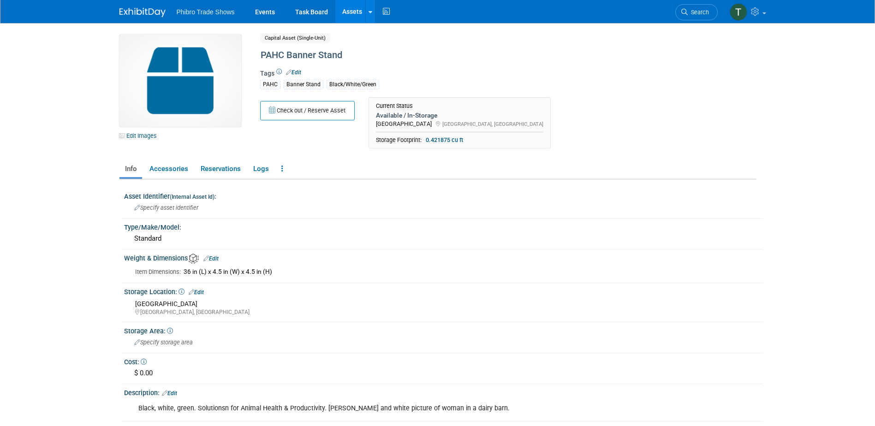
drag, startPoint x: 11, startPoint y: -1, endPoint x: 29, endPoint y: 16, distance: 24.5
click at [295, 73] on link "Edit" at bounding box center [293, 72] width 15 height 6
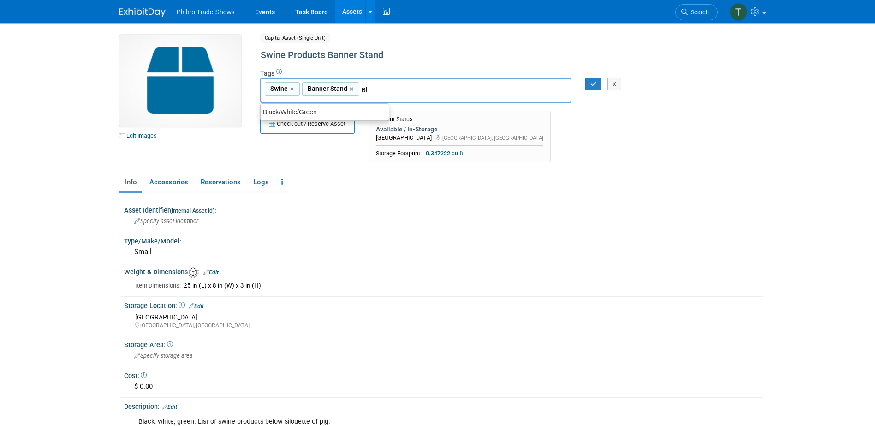
type input "Bla"
click at [311, 110] on div "Black/White/Green" at bounding box center [324, 112] width 129 height 13
type input "Swine, Banner Stand, Black/White/Green"
click at [591, 84] on icon "button" at bounding box center [593, 84] width 6 height 6
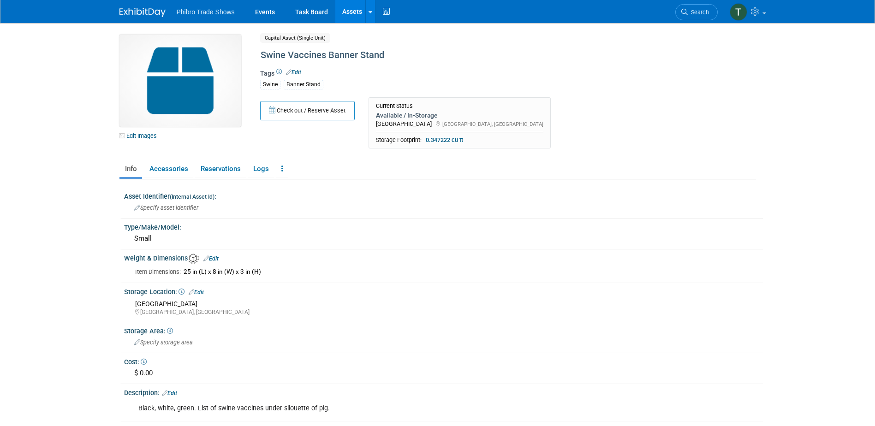
click at [298, 73] on link "Edit" at bounding box center [293, 72] width 15 height 6
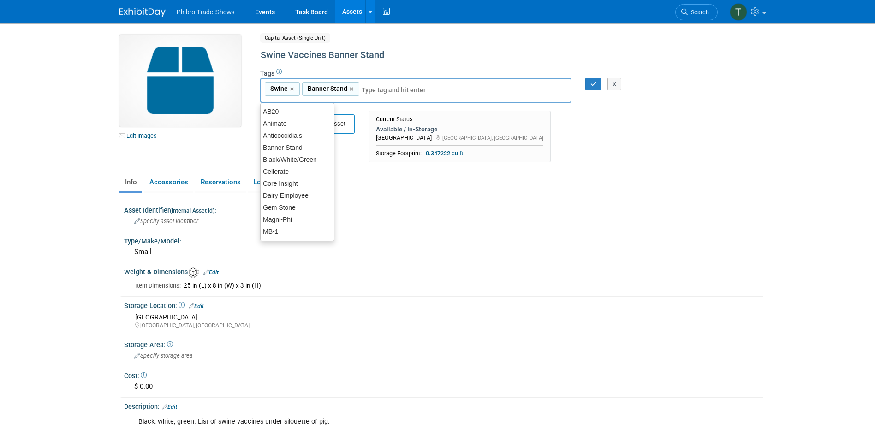
type input "b"
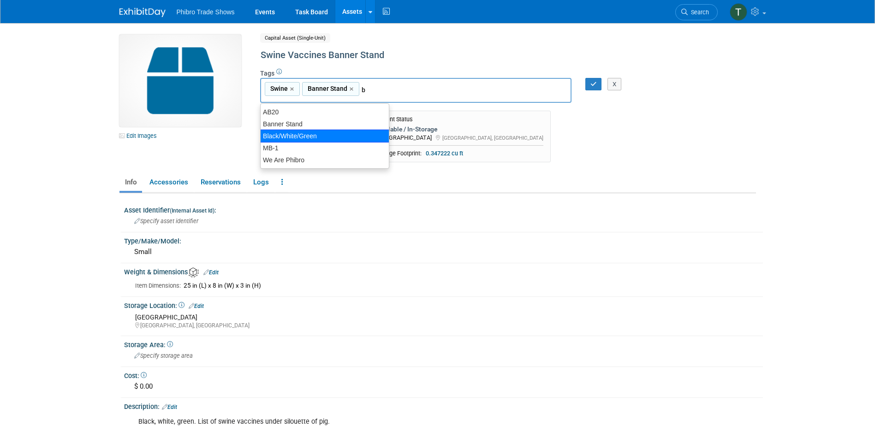
click at [329, 133] on div "Black/White/Green" at bounding box center [324, 136] width 129 height 13
type input "Swine, Banner Stand, Black/White/Green"
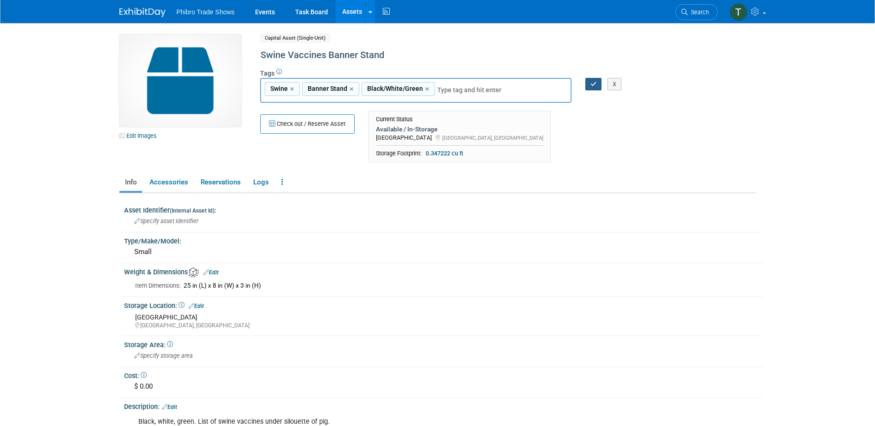
click at [592, 86] on icon "button" at bounding box center [593, 84] width 6 height 6
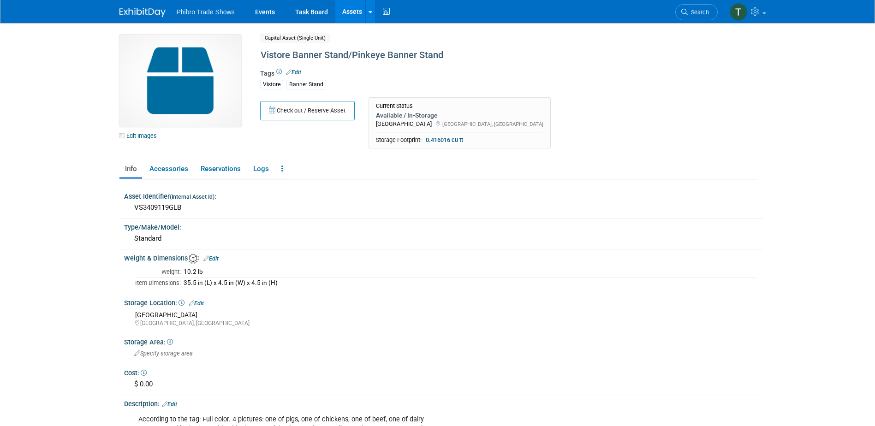
click at [298, 75] on link "Edit" at bounding box center [293, 72] width 15 height 6
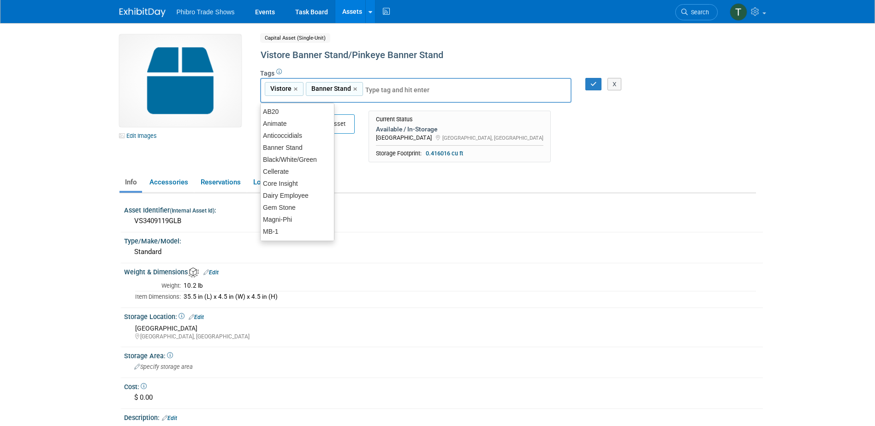
type input "b"
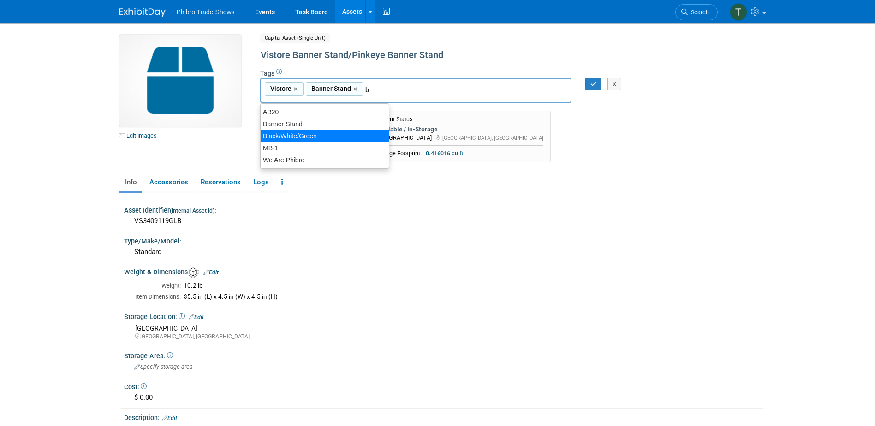
click at [345, 139] on div "Black/White/Green" at bounding box center [324, 136] width 129 height 13
type input "Vistore, Banner Stand, Black/White/Green"
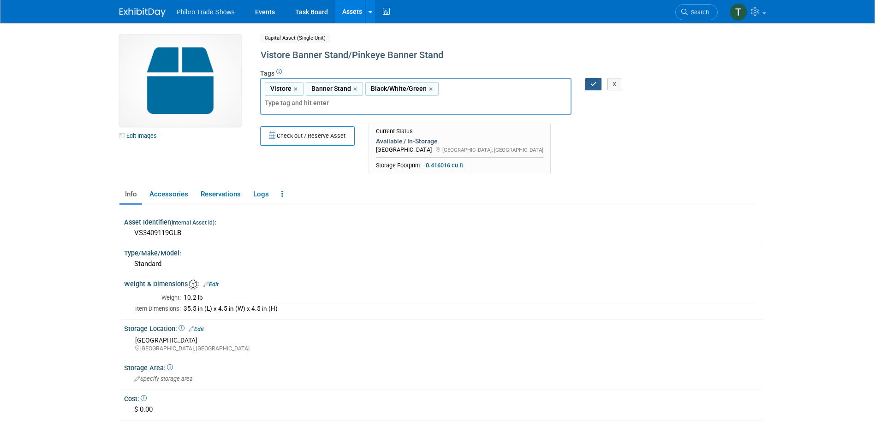
click at [593, 84] on icon "button" at bounding box center [593, 84] width 6 height 6
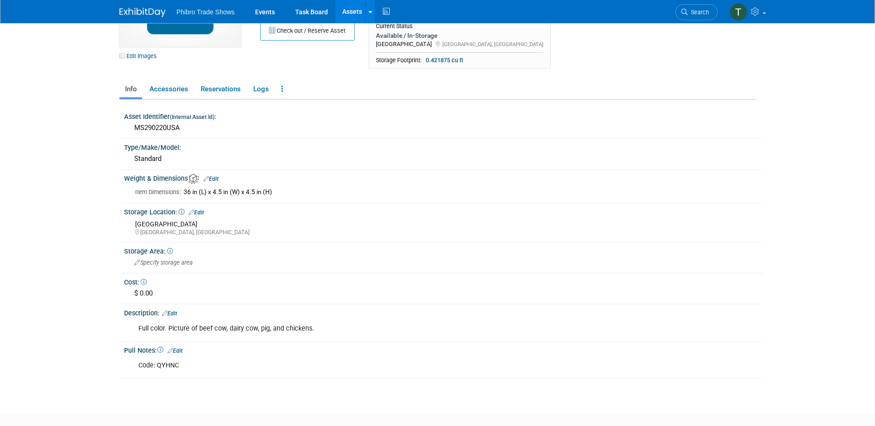
scroll to position [92, 0]
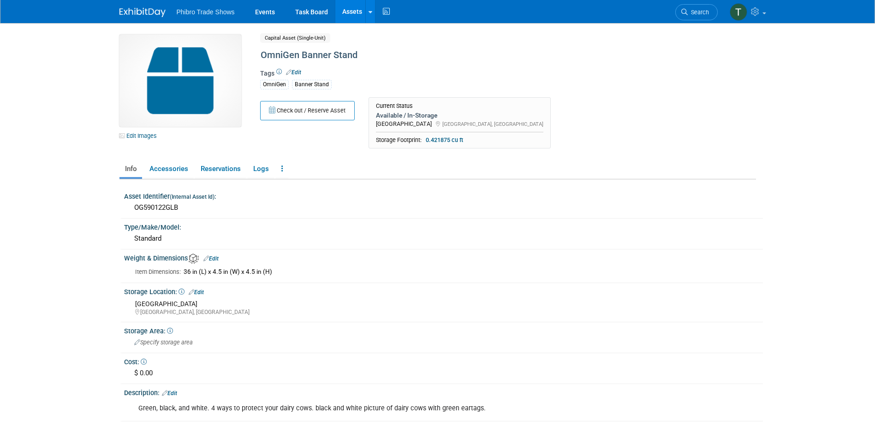
click at [298, 72] on link "Edit" at bounding box center [293, 72] width 15 height 6
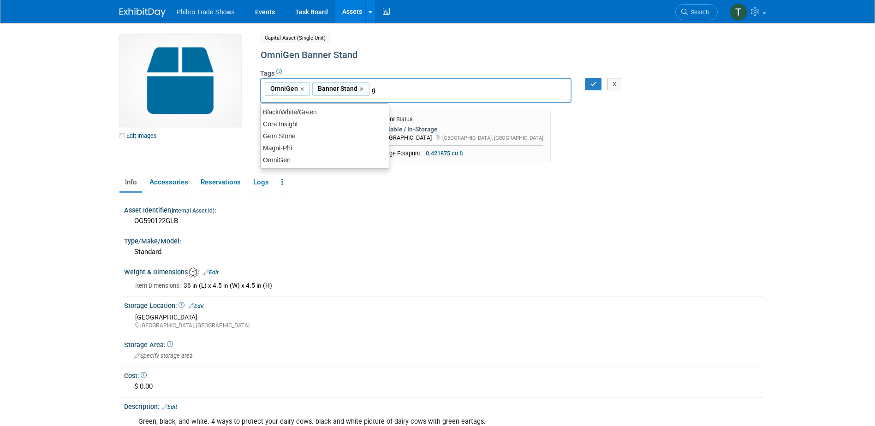
type input "gr"
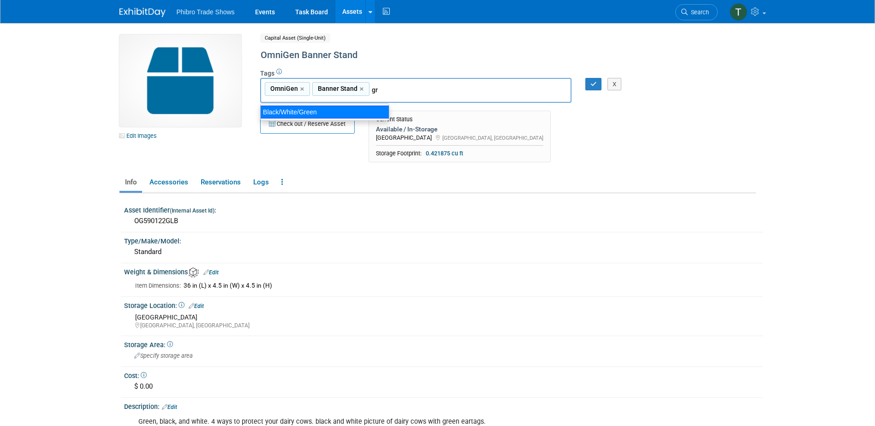
click at [320, 108] on div "Black/White/Green" at bounding box center [324, 112] width 129 height 13
type input "OmniGen, Banner Stand, Black/White/Green"
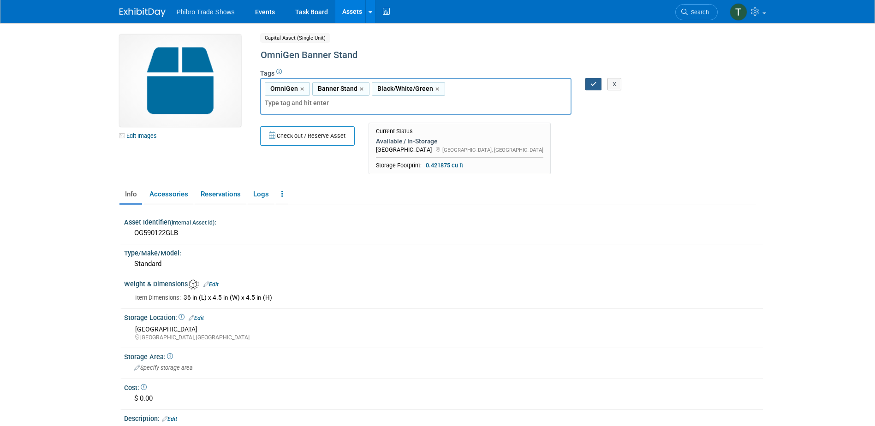
click at [589, 83] on button "button" at bounding box center [593, 84] width 17 height 13
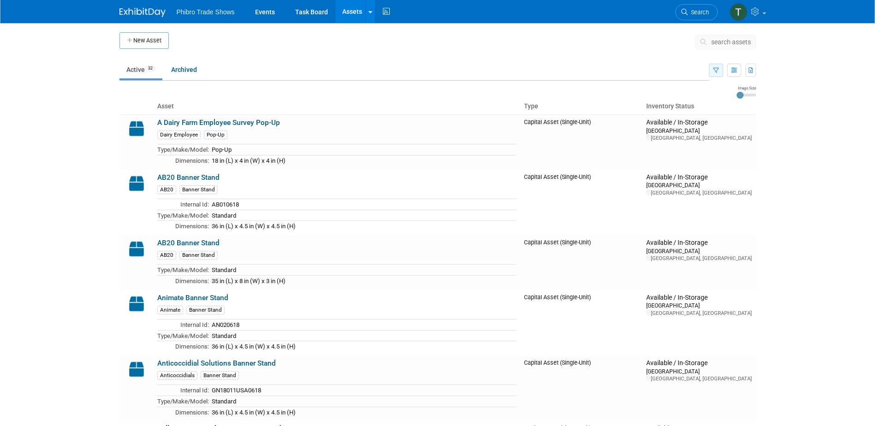
click at [717, 69] on icon "button" at bounding box center [716, 71] width 6 height 6
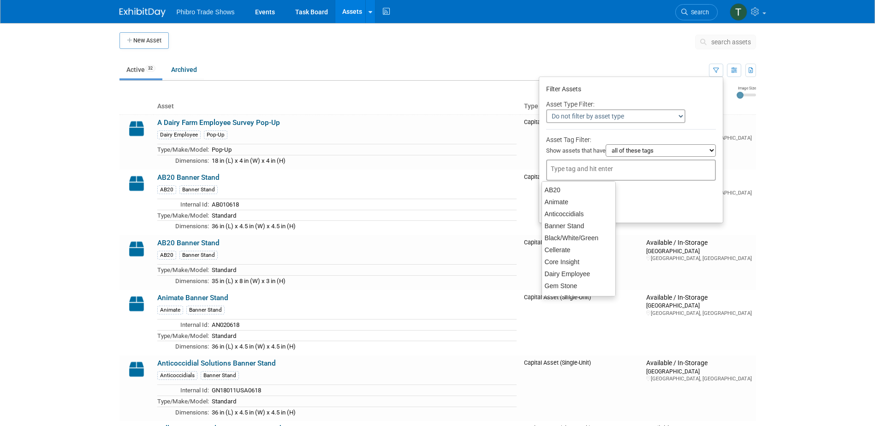
click at [564, 163] on div at bounding box center [631, 170] width 170 height 21
type input "b"
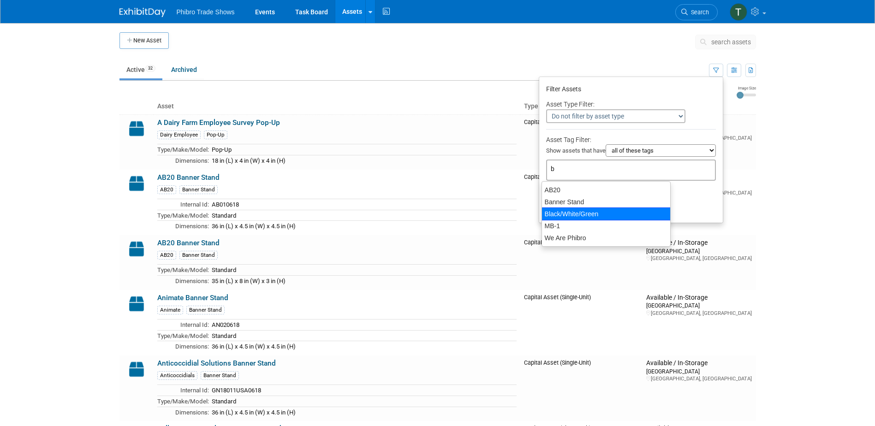
click at [581, 216] on div "Black/White/Green" at bounding box center [606, 214] width 129 height 13
type input "Black/White/Green"
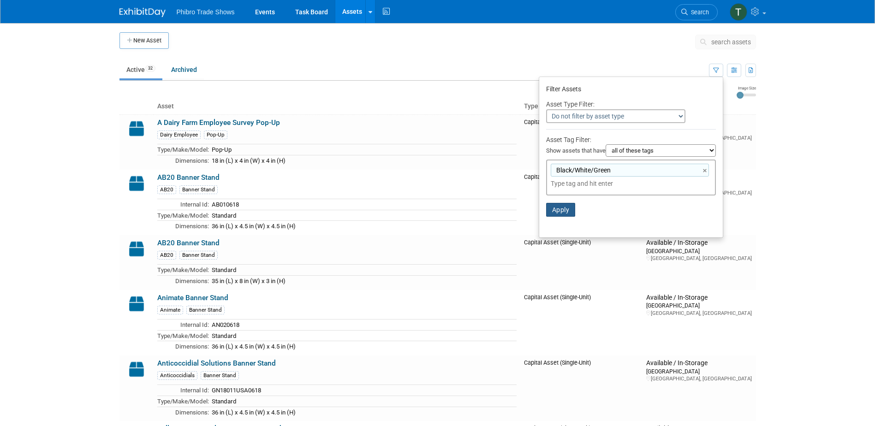
click at [564, 213] on button "Apply" at bounding box center [561, 210] width 30 height 14
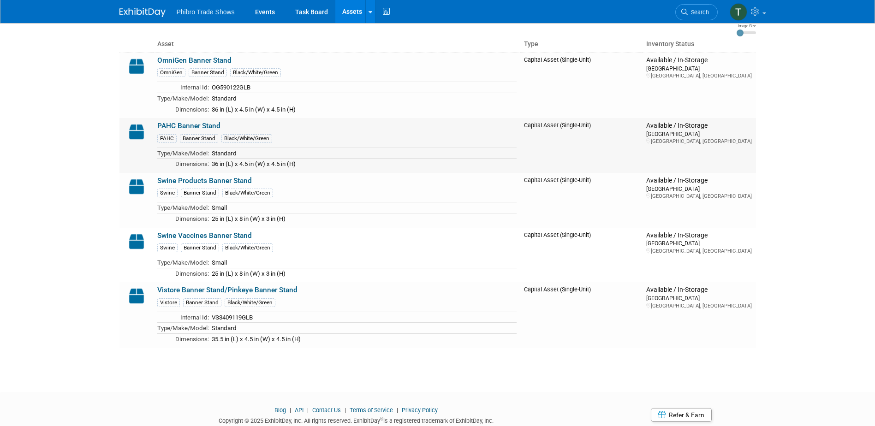
scroll to position [46, 0]
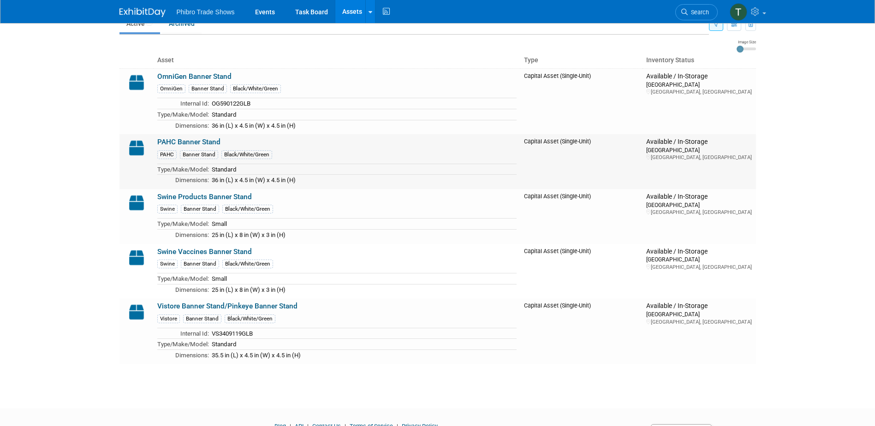
click at [277, 143] on td "PAHC Banner Stand PAHC Banner Stand Black/White/Green Type/Make/Model: Standard…" at bounding box center [337, 161] width 367 height 55
click at [212, 138] on link "PAHC Banner Stand" at bounding box center [188, 142] width 63 height 8
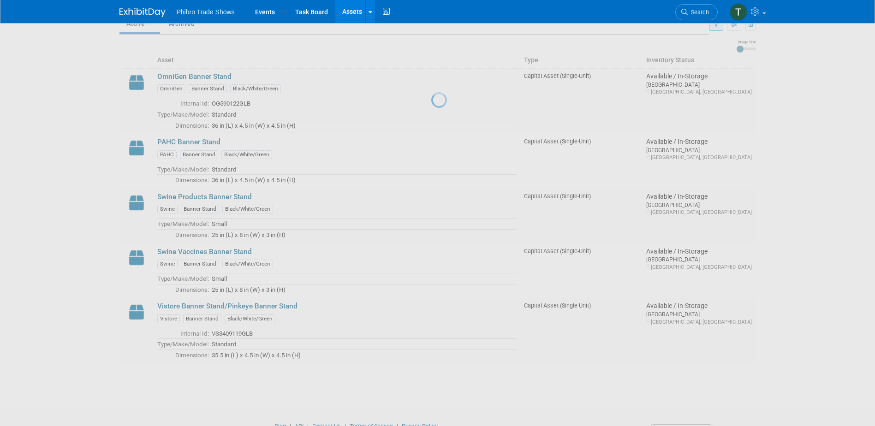
scroll to position [92, 0]
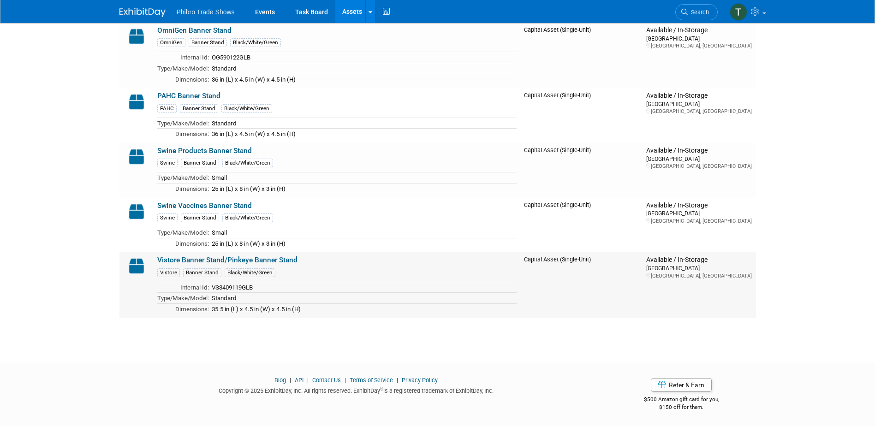
click at [215, 256] on link "Vistore Banner Stand/Pinkeye Banner Stand" at bounding box center [227, 260] width 140 height 8
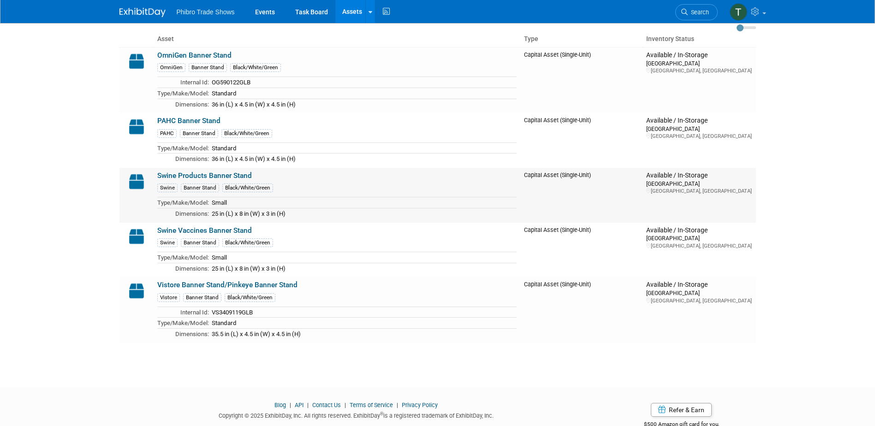
scroll to position [46, 0]
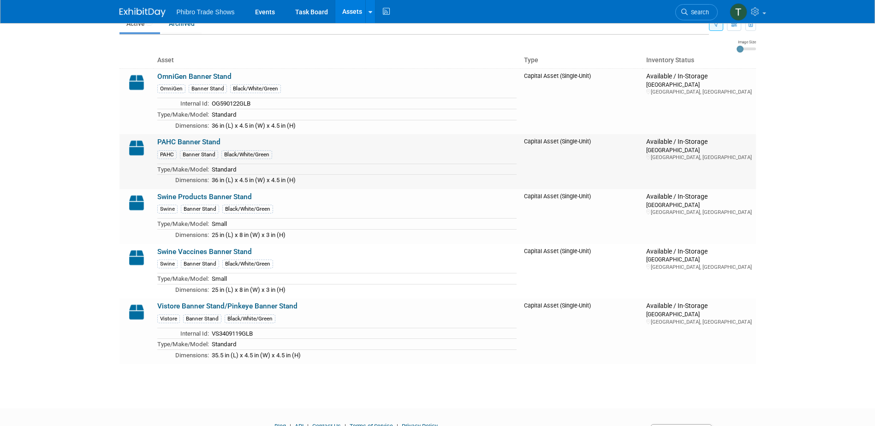
click at [213, 137] on td "PAHC Banner Stand PAHC Banner Stand Black/White/Green Type/Make/Model: Standard…" at bounding box center [337, 161] width 367 height 55
drag, startPoint x: 213, startPoint y: 140, endPoint x: 219, endPoint y: 144, distance: 7.6
click at [214, 140] on link "PAHC Banner Stand" at bounding box center [188, 142] width 63 height 8
click at [220, 77] on link "OmniGen Banner Stand" at bounding box center [194, 76] width 74 height 8
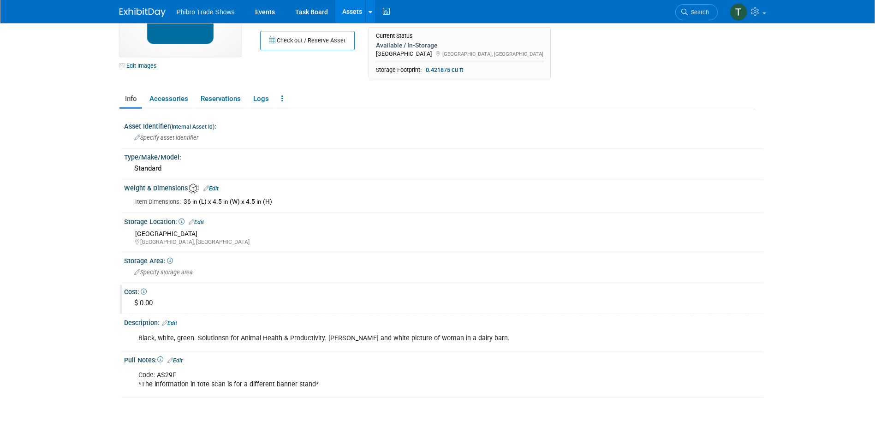
scroll to position [46, 0]
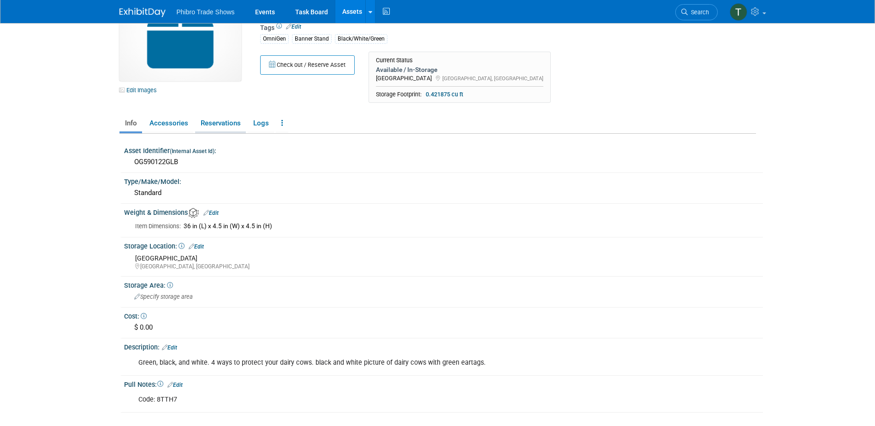
scroll to position [46, 0]
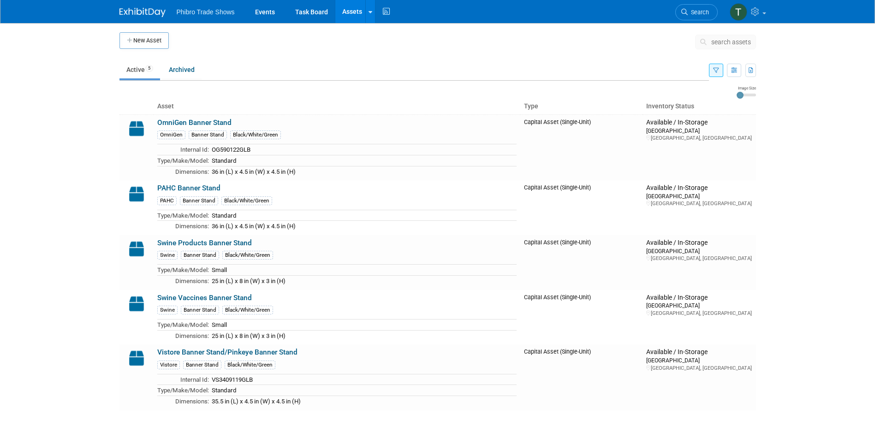
click at [711, 73] on button "button" at bounding box center [716, 70] width 14 height 13
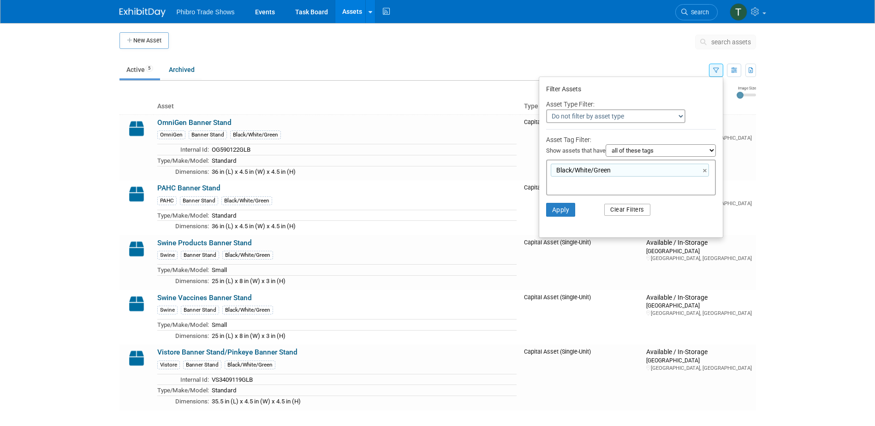
click at [619, 211] on button "Clear Filters" at bounding box center [627, 210] width 46 height 12
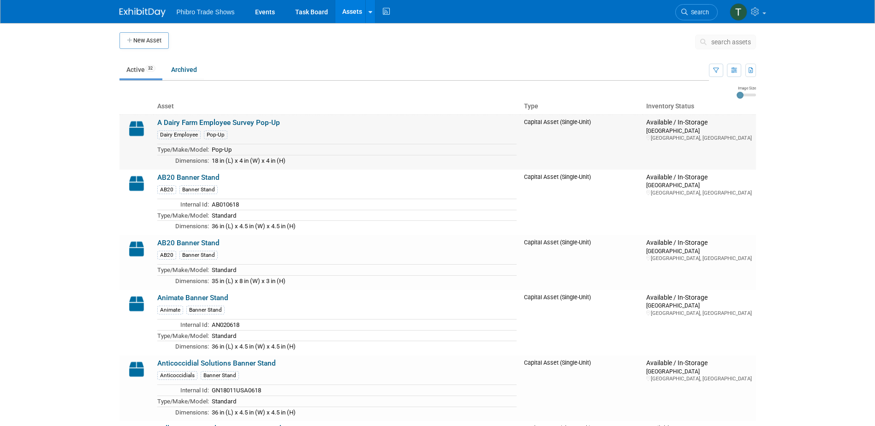
click at [286, 133] on div "Dairy Employee Pop-Up" at bounding box center [336, 134] width 359 height 10
click at [248, 124] on link "A Dairy Farm Employee Survey Pop-Up" at bounding box center [218, 123] width 123 height 8
click at [197, 173] on link "AB20 Banner Stand" at bounding box center [188, 177] width 62 height 8
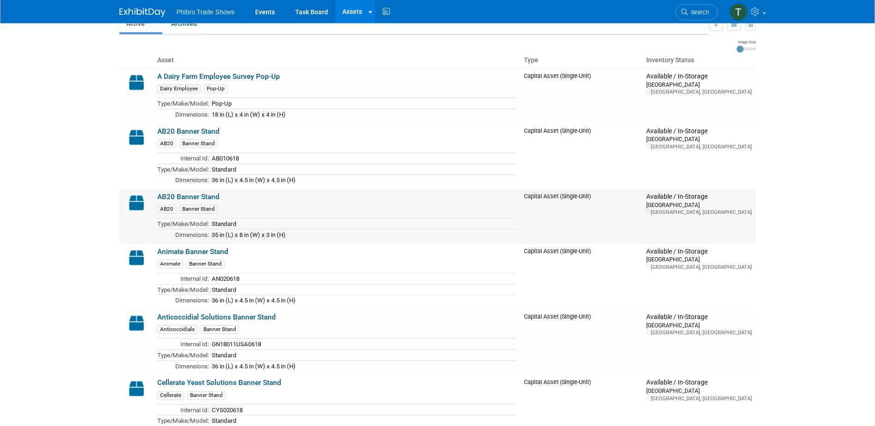
click at [190, 198] on link "AB20 Banner Stand" at bounding box center [188, 197] width 62 height 8
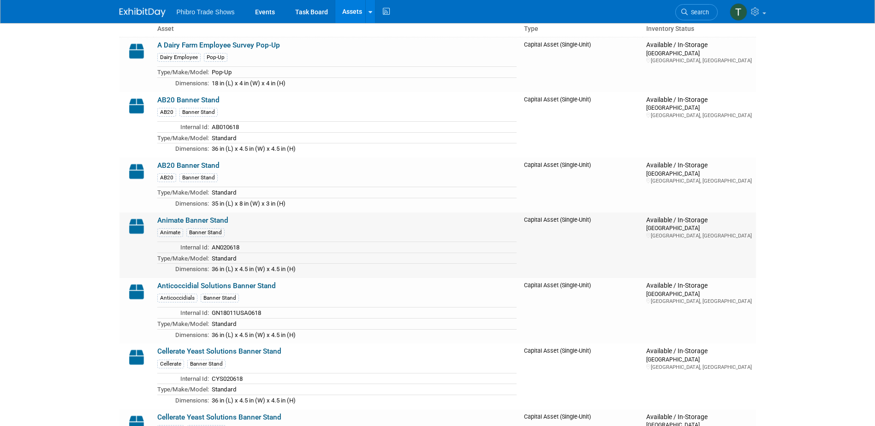
scroll to position [92, 0]
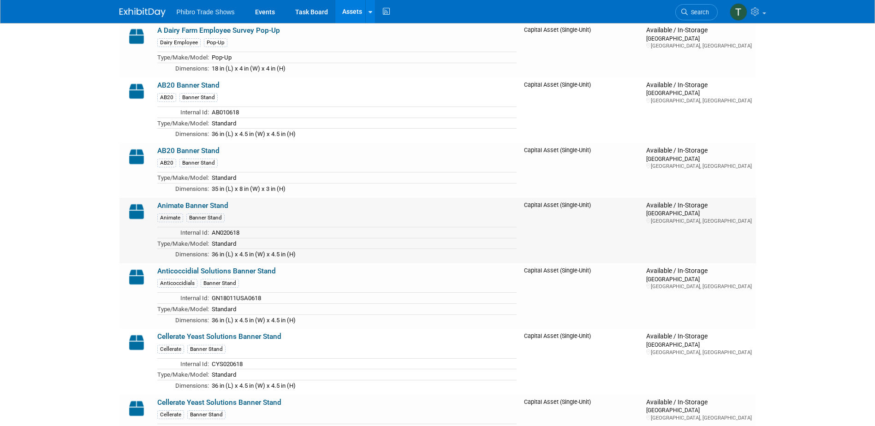
click at [208, 209] on link "Animate Banner Stand" at bounding box center [192, 206] width 71 height 8
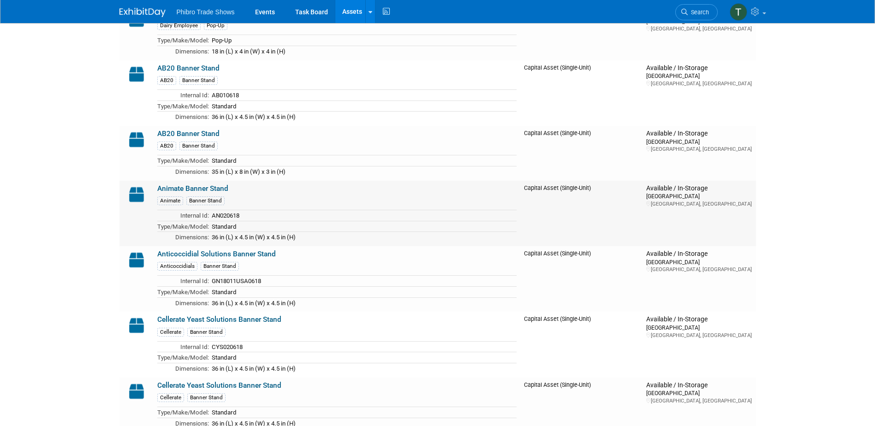
scroll to position [138, 0]
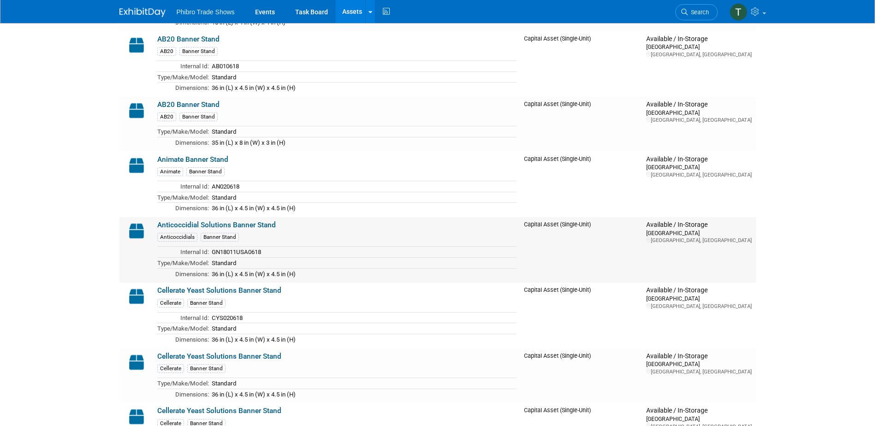
click at [213, 226] on link "Anticoccidial Solutions Banner Stand" at bounding box center [216, 225] width 119 height 8
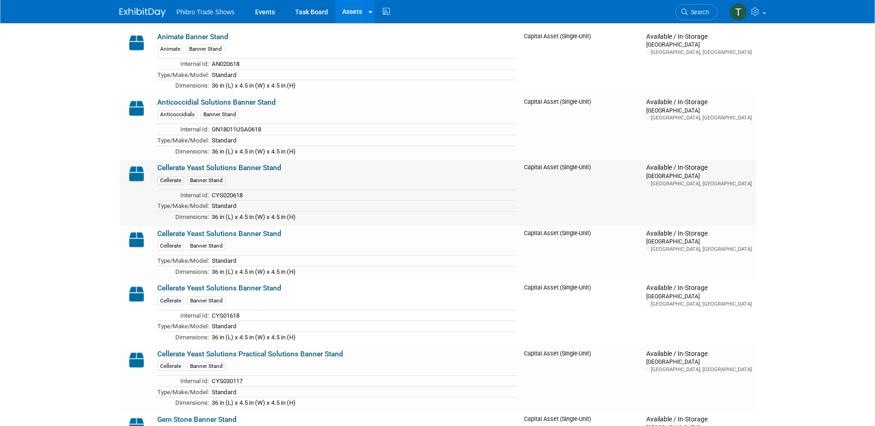
scroll to position [277, 0]
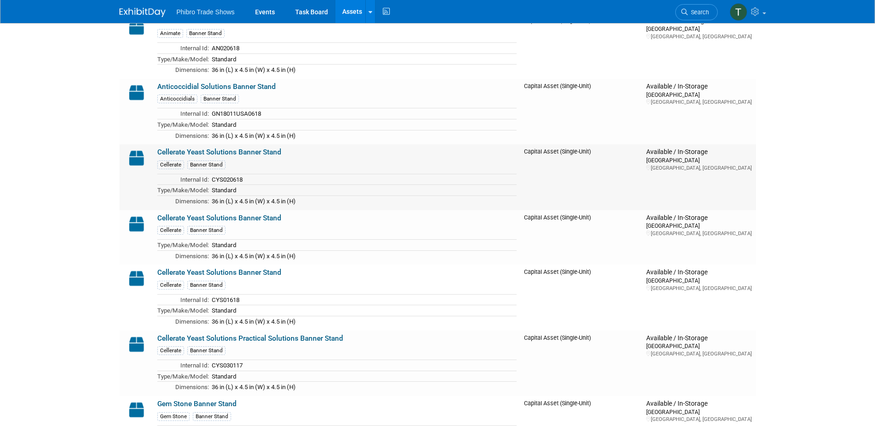
click at [201, 151] on link "Cellerate Yeast Solutions Banner Stand" at bounding box center [219, 152] width 124 height 8
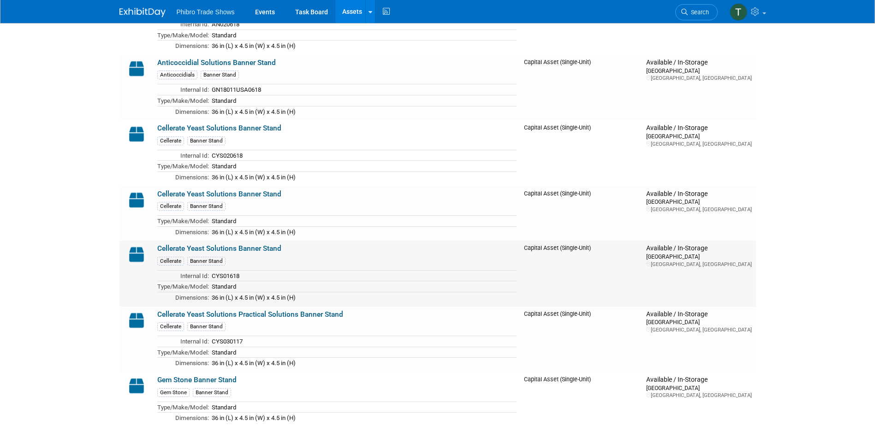
scroll to position [323, 0]
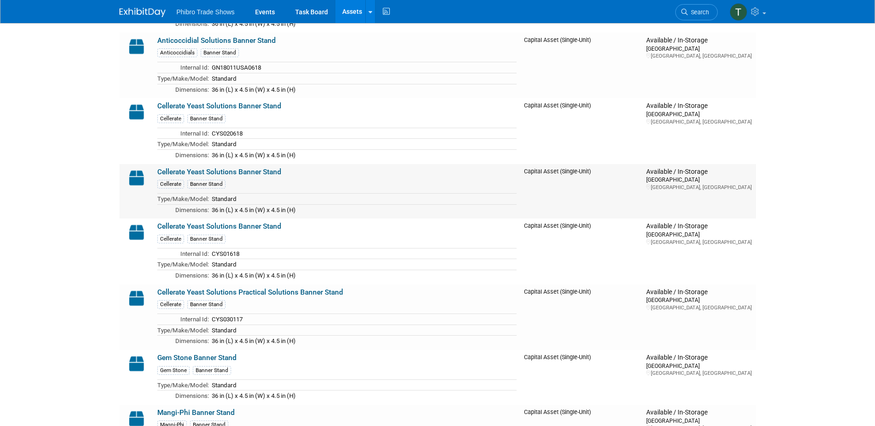
click at [239, 170] on link "Cellerate Yeast Solutions Banner Stand" at bounding box center [219, 172] width 124 height 8
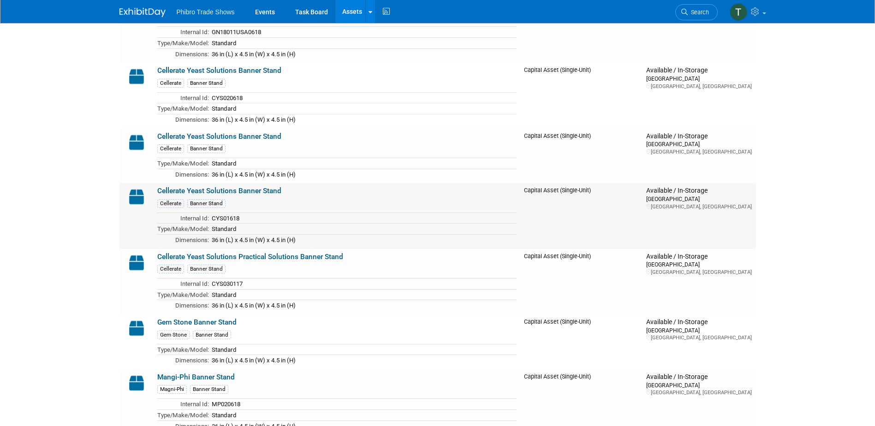
scroll to position [369, 0]
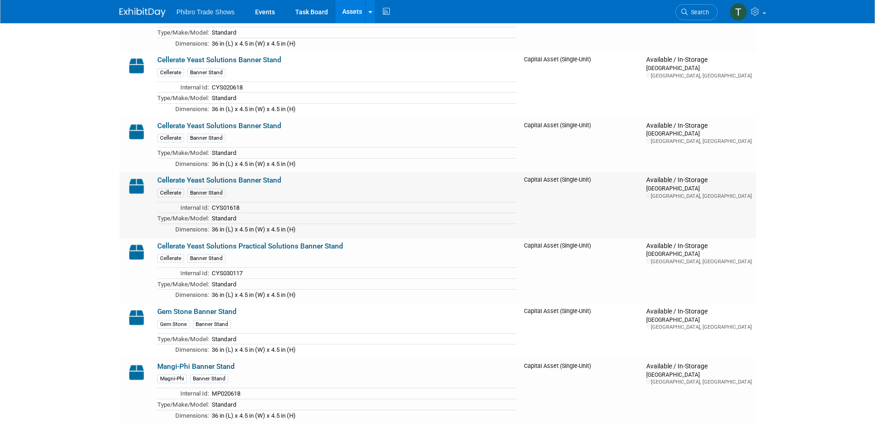
click at [236, 180] on link "Cellerate Yeast Solutions Banner Stand" at bounding box center [219, 180] width 124 height 8
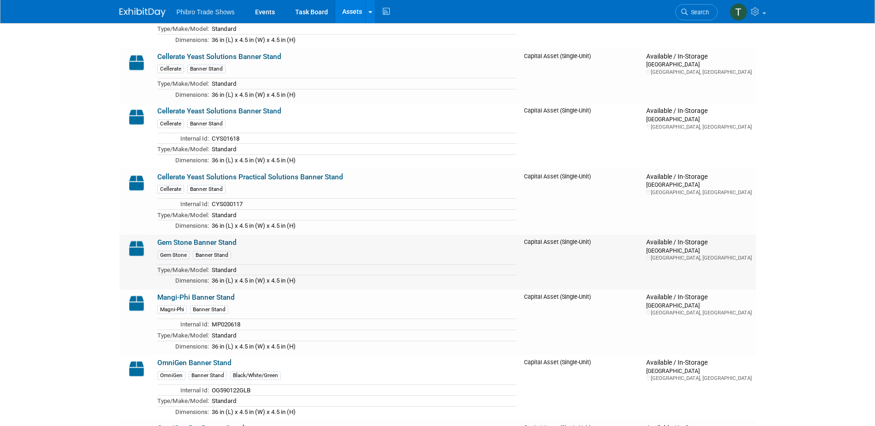
scroll to position [461, 0]
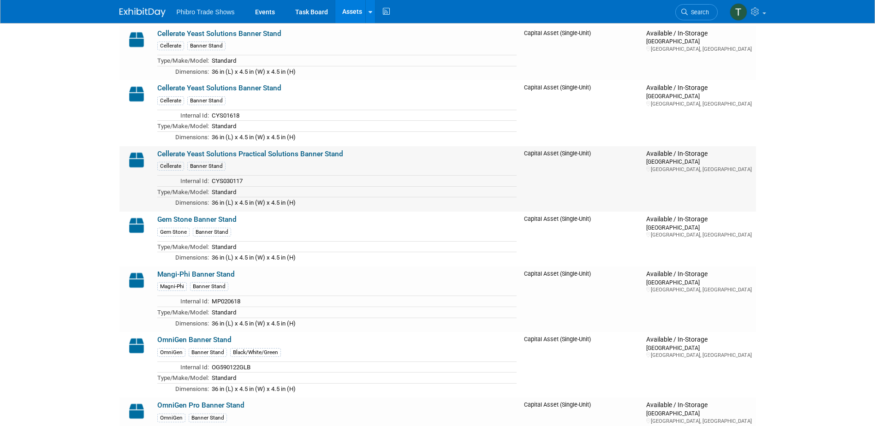
click at [239, 151] on link "Cellerate Yeast Solutions Practical Solutions Banner Stand" at bounding box center [250, 154] width 186 height 8
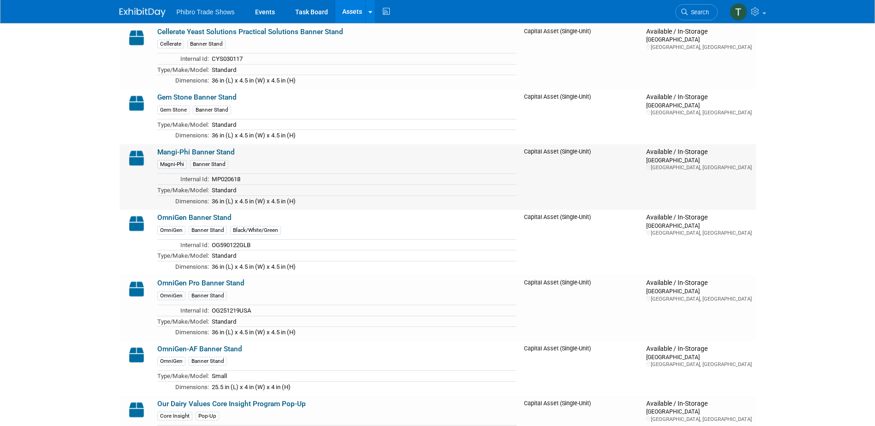
scroll to position [600, 0]
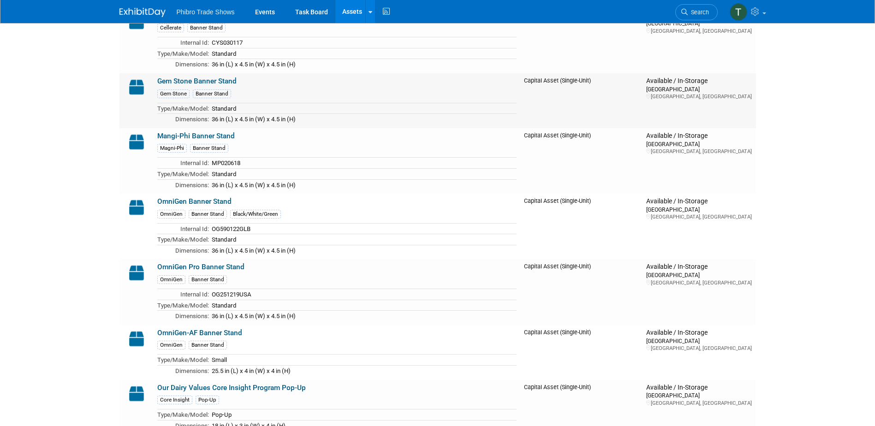
click at [206, 83] on link "Gem Stone Banner Stand" at bounding box center [196, 81] width 79 height 8
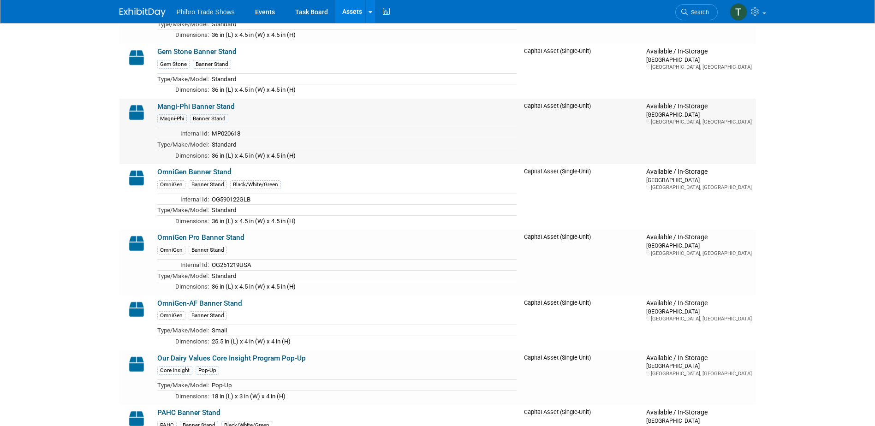
scroll to position [646, 0]
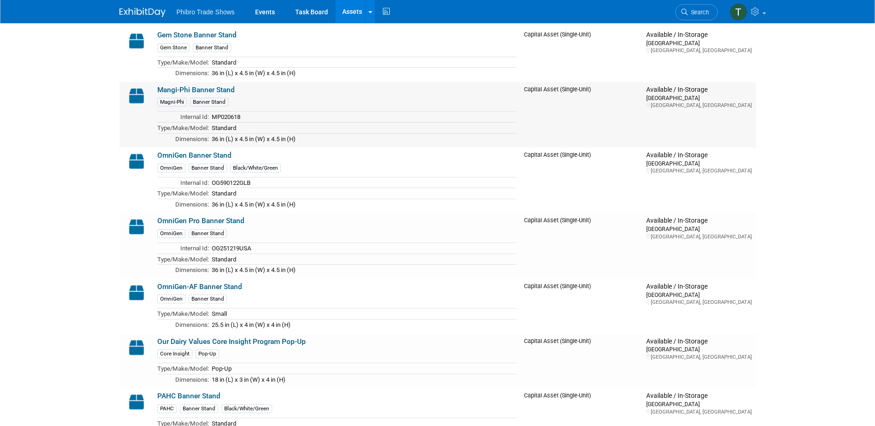
click at [192, 90] on link "Mangi-Phi Banner Stand" at bounding box center [195, 90] width 77 height 8
click at [192, 158] on link "OmniGen Banner Stand" at bounding box center [194, 155] width 74 height 8
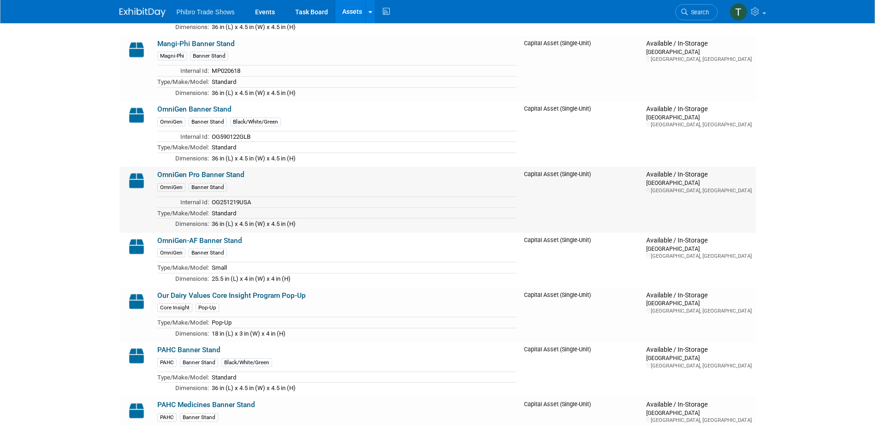
click at [180, 176] on link "OmniGen Pro Banner Stand" at bounding box center [200, 175] width 87 height 8
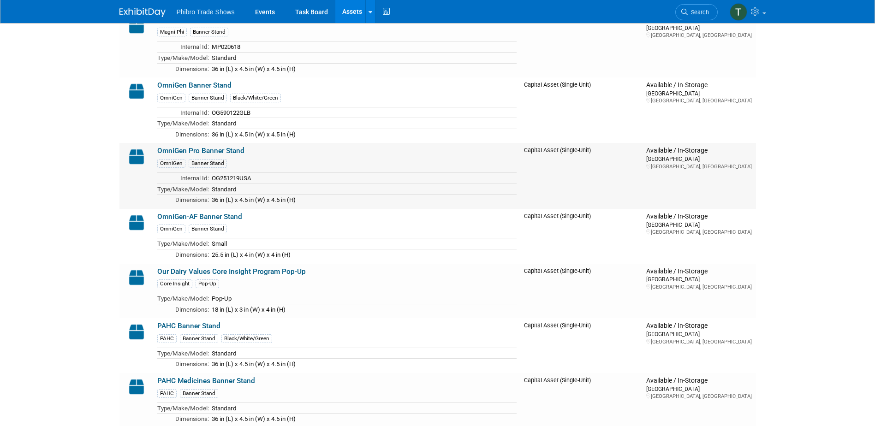
scroll to position [738, 0]
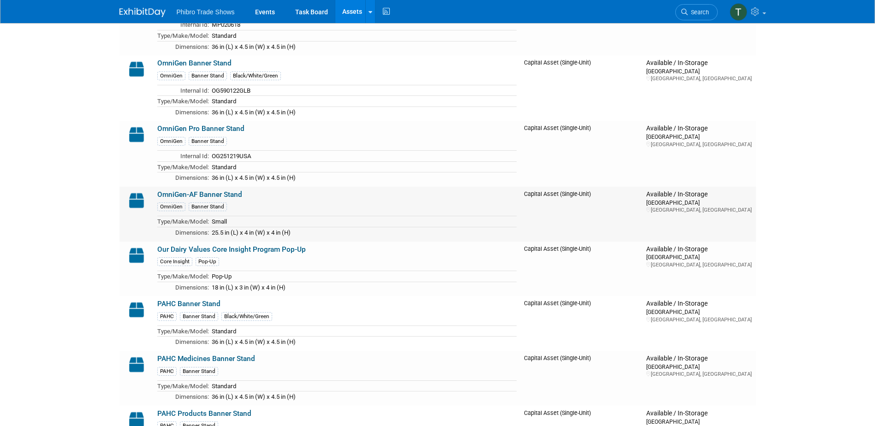
click at [207, 196] on link "OmniGen-AF Banner Stand" at bounding box center [199, 195] width 85 height 8
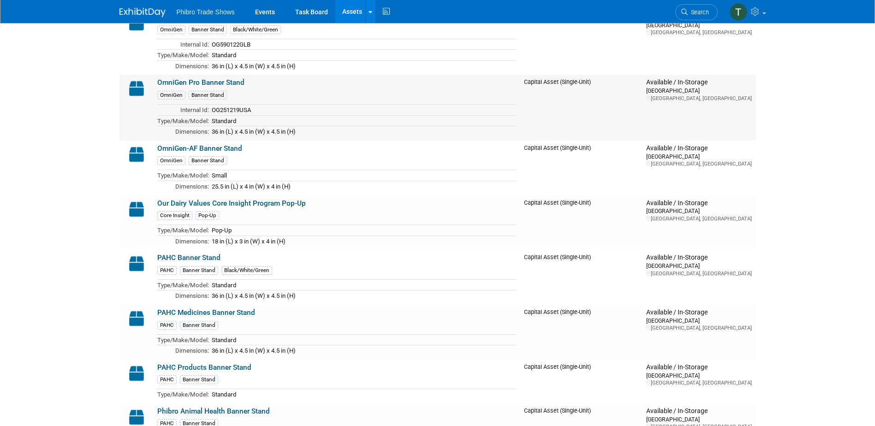
scroll to position [830, 0]
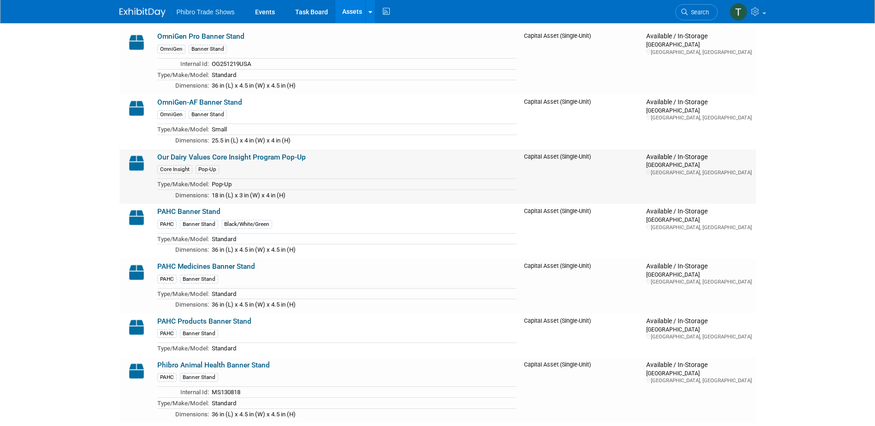
click at [203, 156] on link "Our Dairy Values Core Insight Program Pop-Up" at bounding box center [231, 157] width 149 height 8
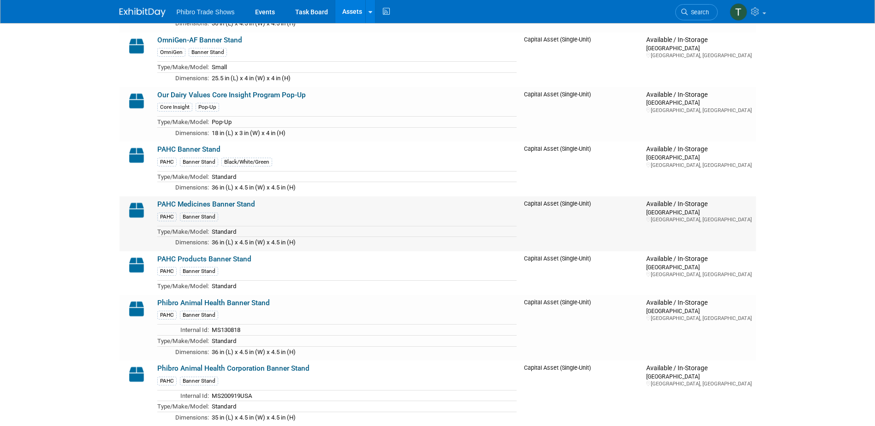
scroll to position [876, 0]
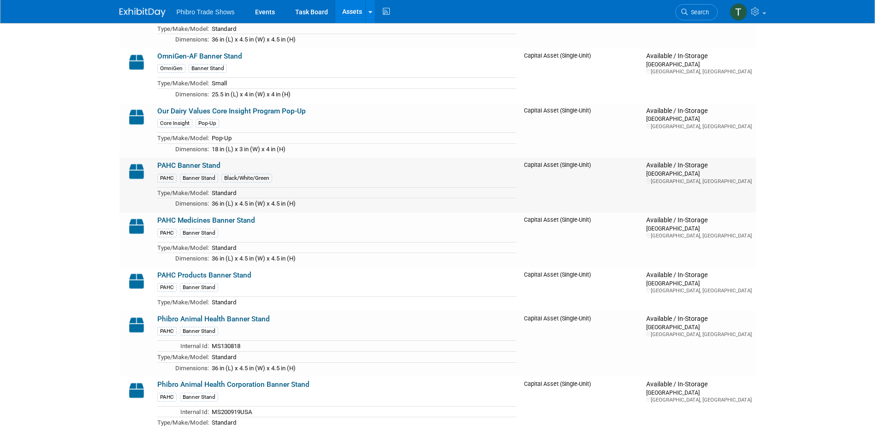
click at [200, 165] on link "PAHC Banner Stand" at bounding box center [188, 165] width 63 height 8
click at [208, 276] on link "PAHC Products Banner Stand" at bounding box center [204, 275] width 94 height 8
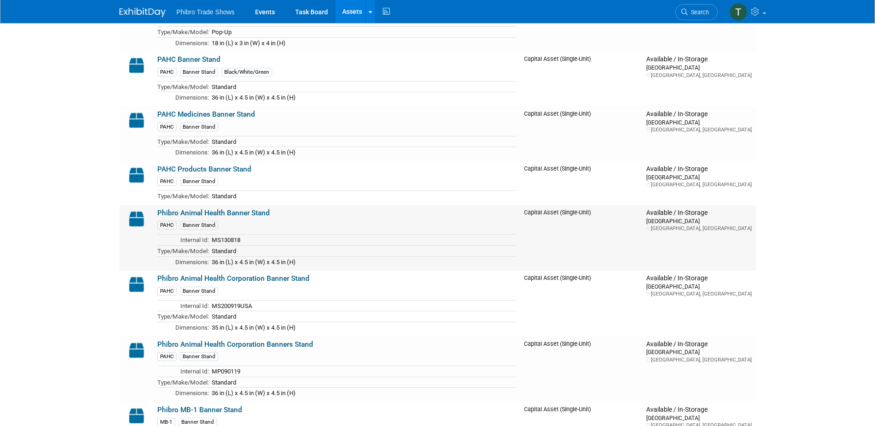
scroll to position [969, 0]
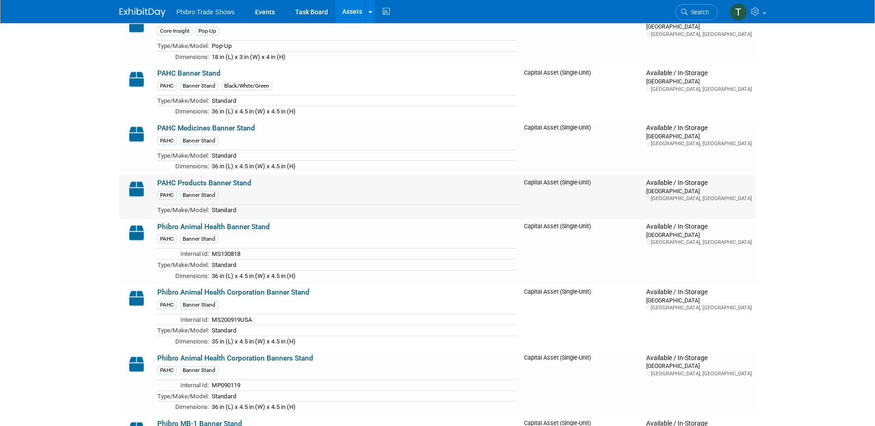
click at [196, 182] on link "PAHC Products Banner Stand" at bounding box center [204, 183] width 94 height 8
click at [225, 128] on link "PAHC Medicines Banner Stand" at bounding box center [206, 128] width 98 height 8
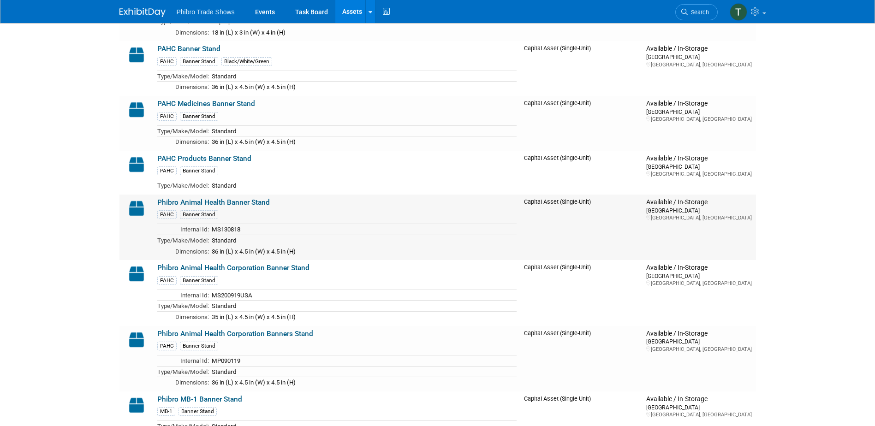
scroll to position [1015, 0]
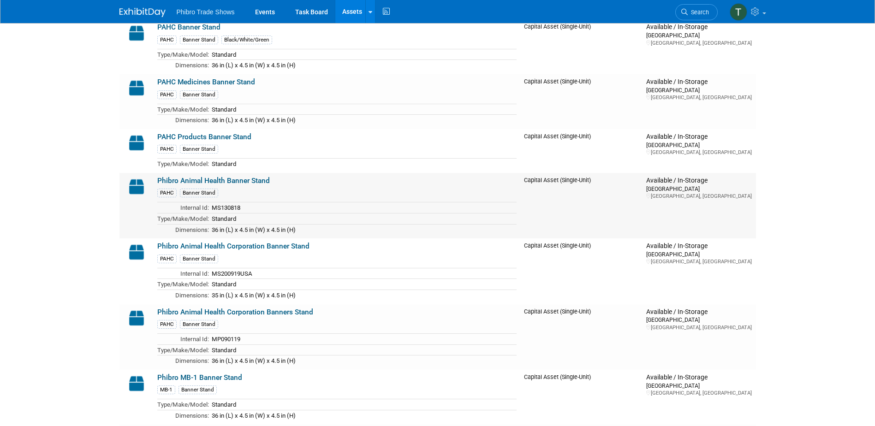
click at [206, 182] on link "Phibro Animal Health Banner Stand" at bounding box center [213, 181] width 113 height 8
click at [252, 249] on link "Phibro Animal Health Corporation Banner Stand" at bounding box center [233, 246] width 152 height 8
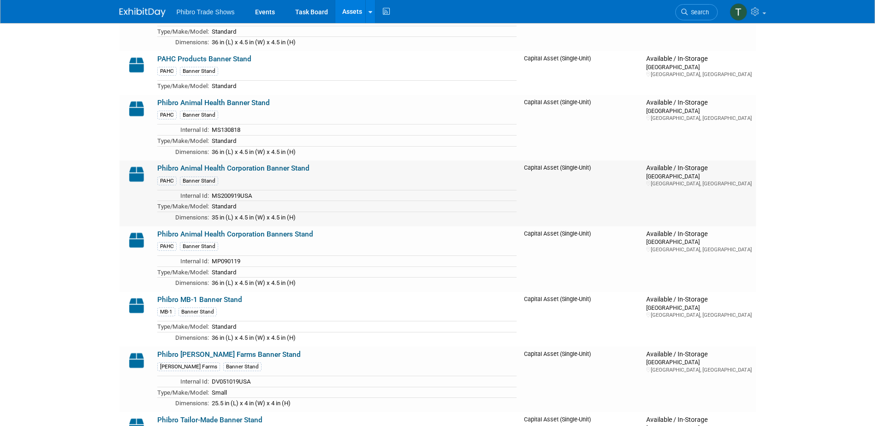
scroll to position [1107, 0]
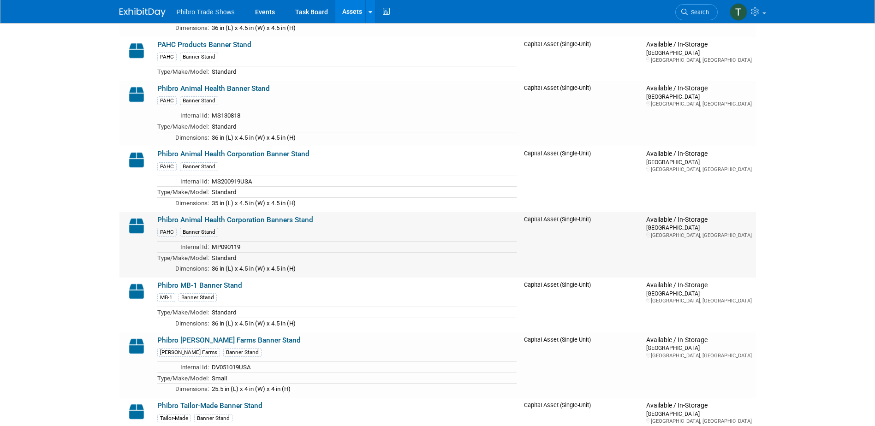
click at [206, 222] on link "Phibro Animal Health Corporation Banners Stand" at bounding box center [235, 220] width 156 height 8
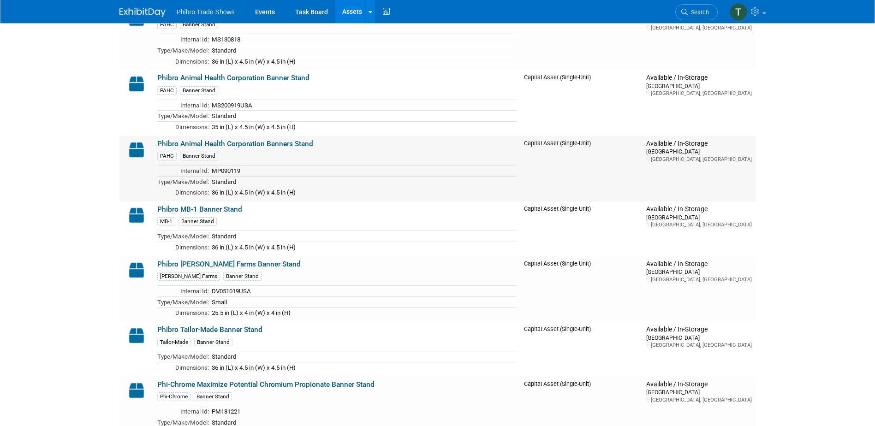
scroll to position [1199, 0]
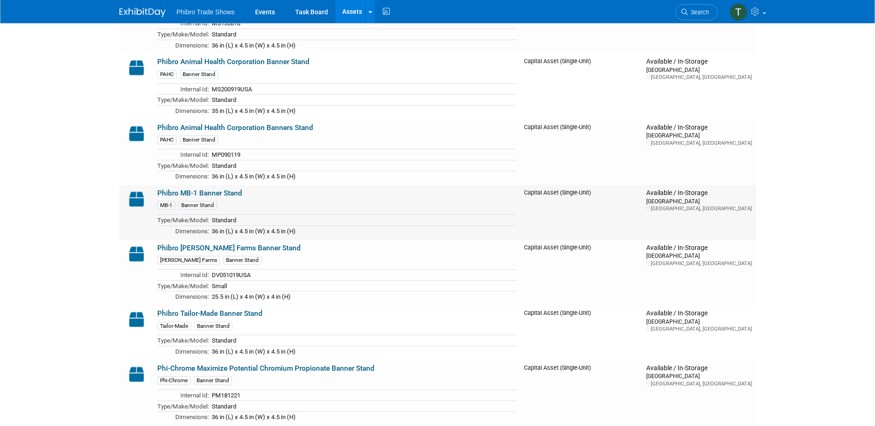
click at [199, 193] on link "Phibro MB-1 Banner Stand" at bounding box center [199, 193] width 85 height 8
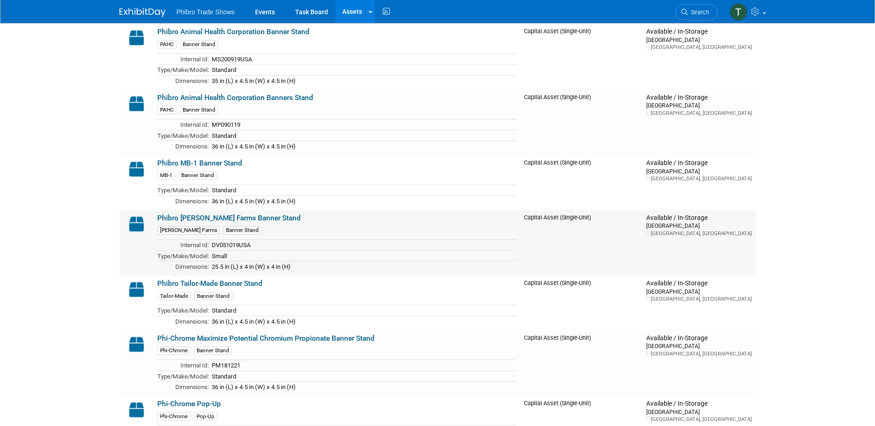
scroll to position [1245, 0]
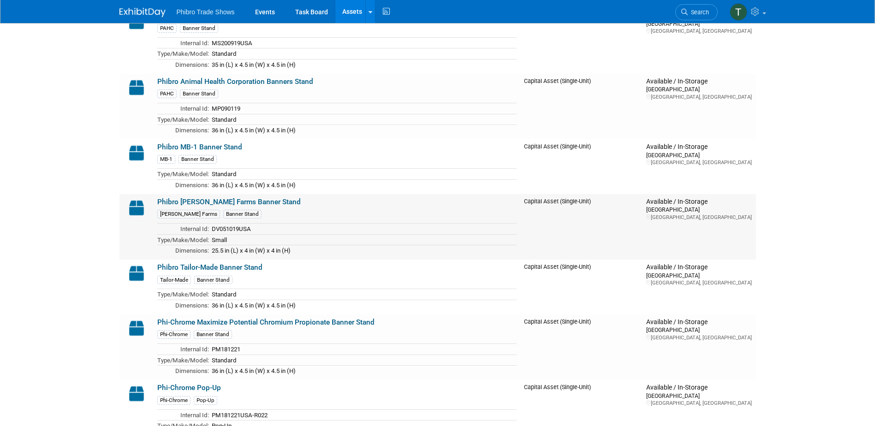
click at [220, 202] on link "Phibro Patterson Farms Banner Stand" at bounding box center [228, 202] width 143 height 8
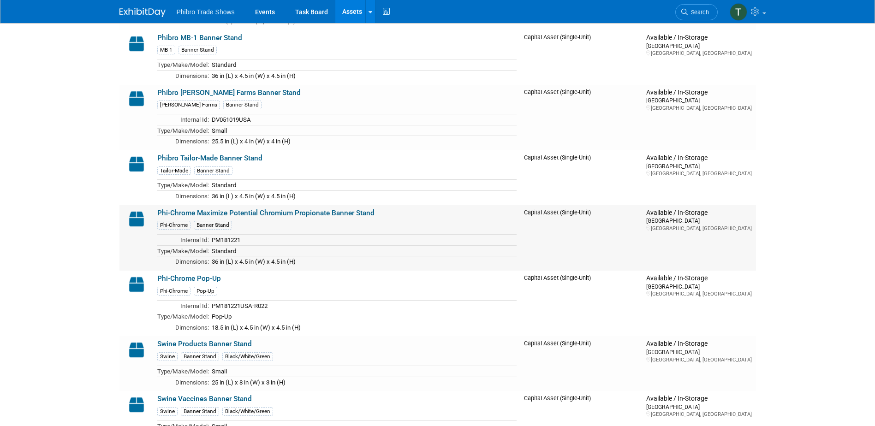
scroll to position [1384, 0]
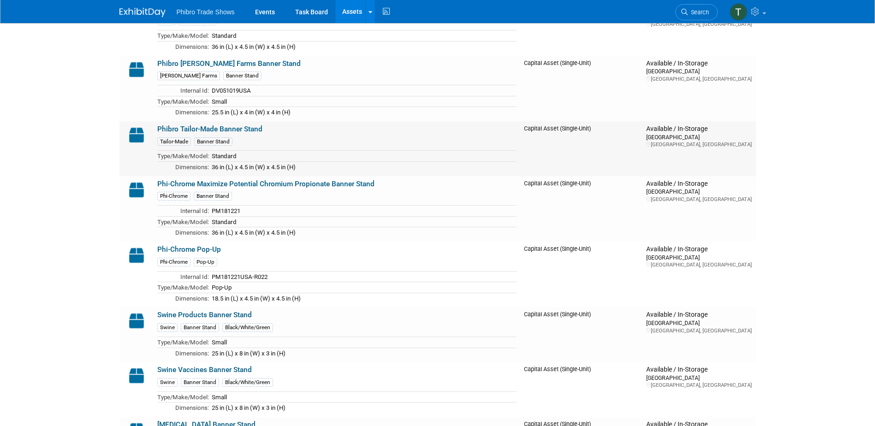
click at [202, 131] on link "Phibro Tailor-Made Banner Stand" at bounding box center [209, 129] width 105 height 8
click at [256, 184] on link "Phi-Chrome Maximize Potential Chromium Propionate Banner Stand" at bounding box center [265, 184] width 217 height 8
click at [185, 251] on link "Phi-Chrome Pop-Up" at bounding box center [189, 249] width 64 height 8
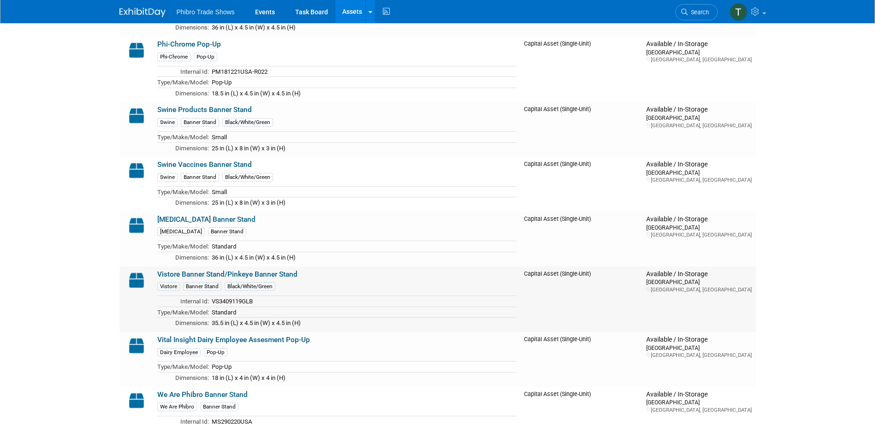
scroll to position [1615, 0]
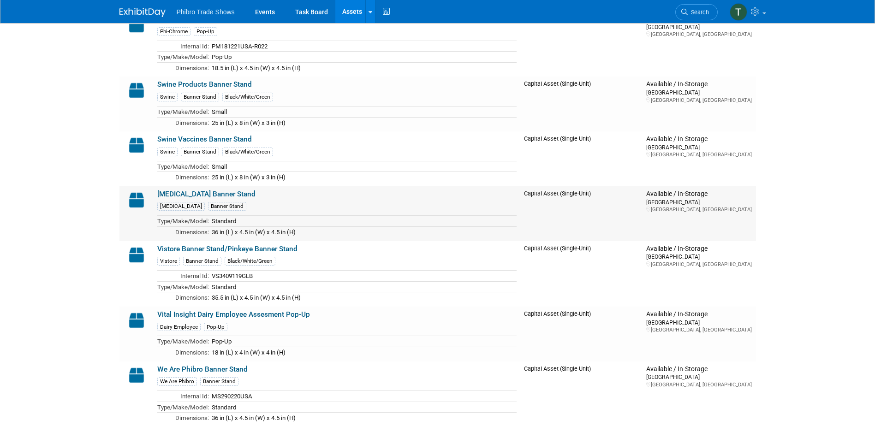
click at [195, 197] on link "Terramycin Banner Stand" at bounding box center [206, 194] width 98 height 8
click at [184, 318] on link "Vital Insight Dairy Employee Assesment Pop-Up" at bounding box center [233, 314] width 153 height 8
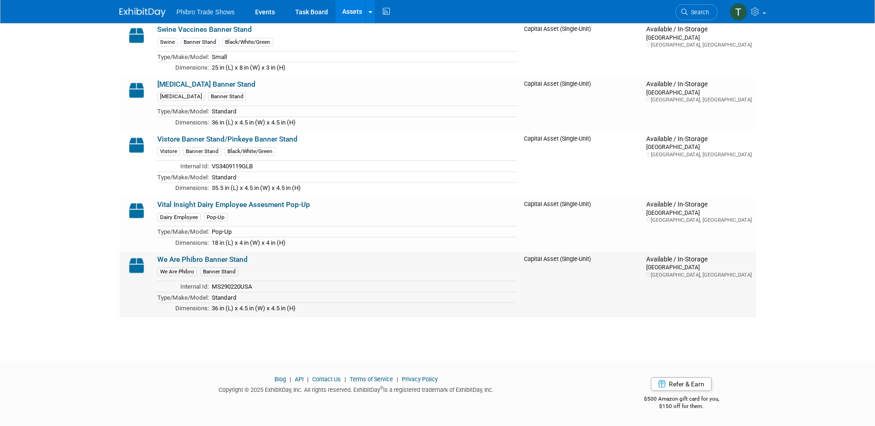
scroll to position [1728, 0]
click at [191, 256] on link "We Are Phibro Banner Stand" at bounding box center [202, 260] width 90 height 8
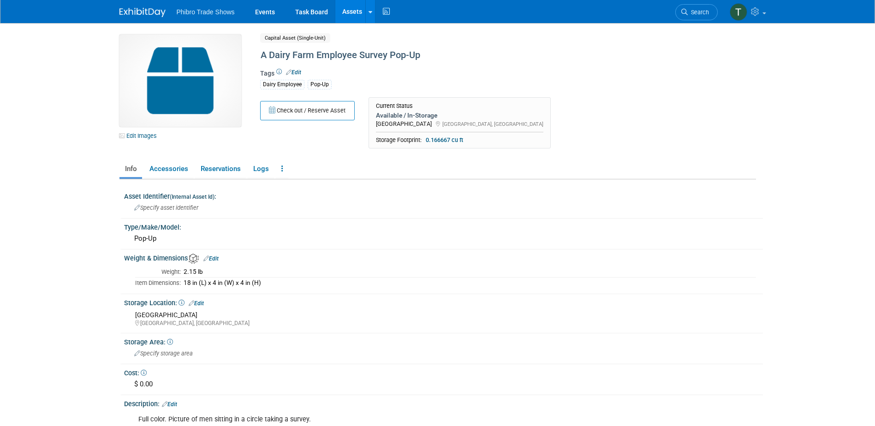
click at [296, 72] on link "Edit" at bounding box center [293, 72] width 15 height 6
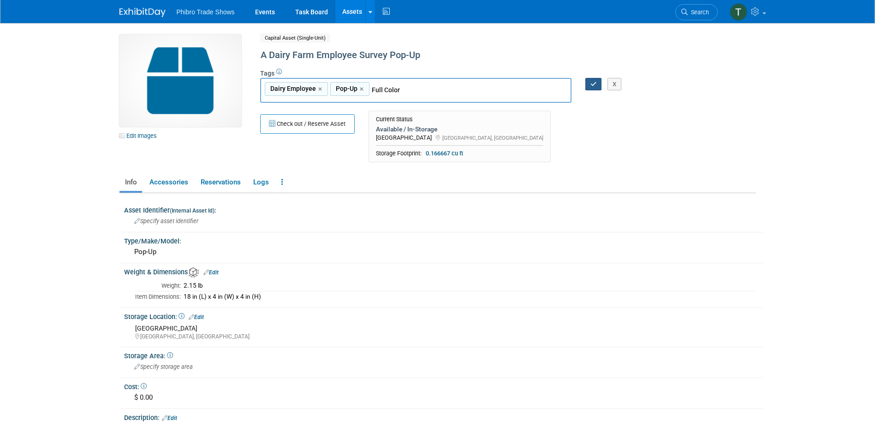
type input "Full Color"
click at [594, 85] on icon "button" at bounding box center [593, 84] width 6 height 6
type input "Dairy Employee,Pop-Up,Full Color"
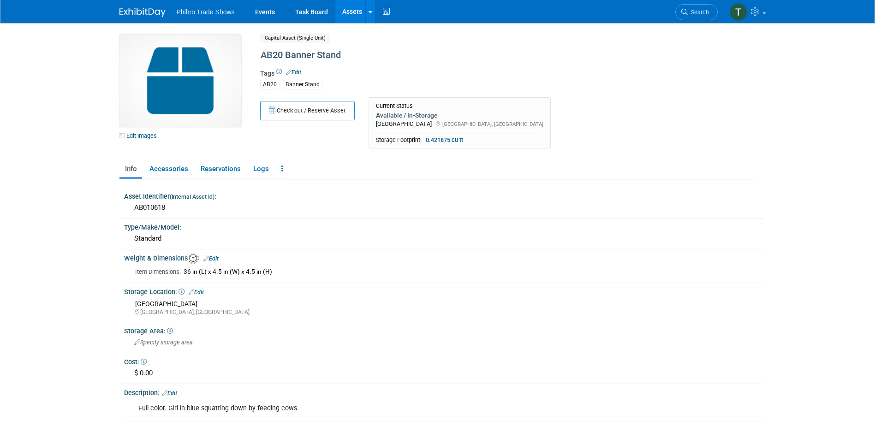
click at [294, 67] on div "Tags Edit AB20 Banner Stand" at bounding box center [470, 82] width 420 height 30
click at [295, 70] on link "Edit" at bounding box center [293, 72] width 15 height 6
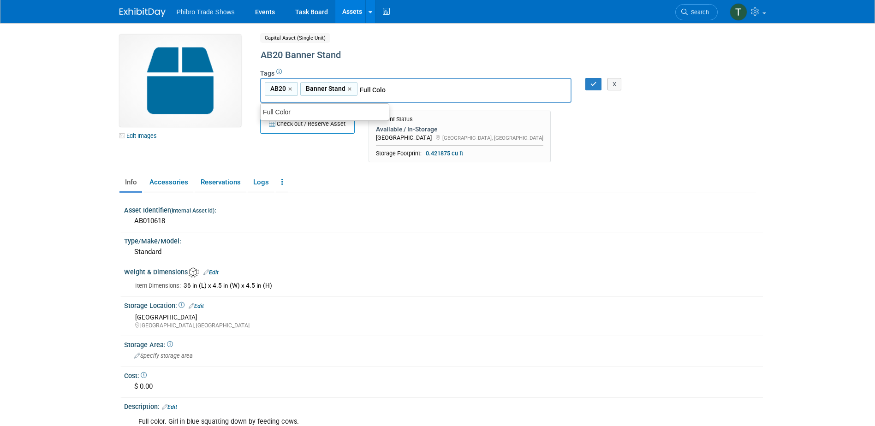
type input "Full Color"
click at [427, 92] on input "Full Color" at bounding box center [424, 89] width 129 height 9
click at [357, 108] on div "Full Color" at bounding box center [324, 112] width 129 height 13
type input "AB20, Banner Stand, Full Color"
click at [590, 82] on icon "button" at bounding box center [593, 84] width 6 height 6
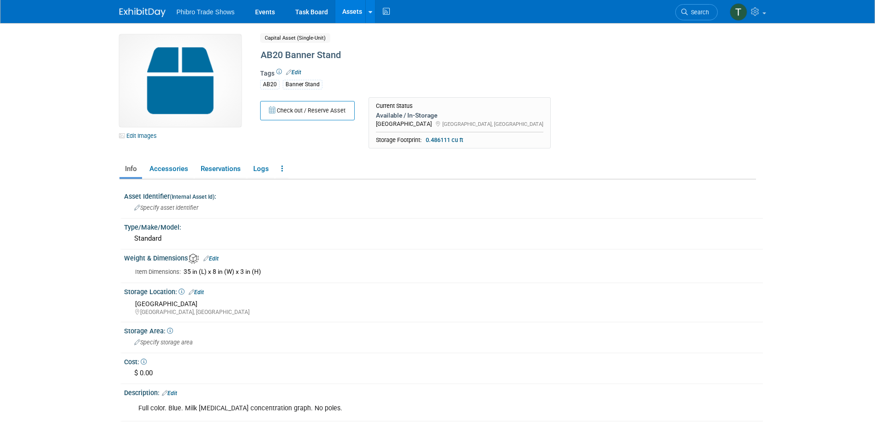
click at [294, 71] on link "Edit" at bounding box center [293, 72] width 15 height 6
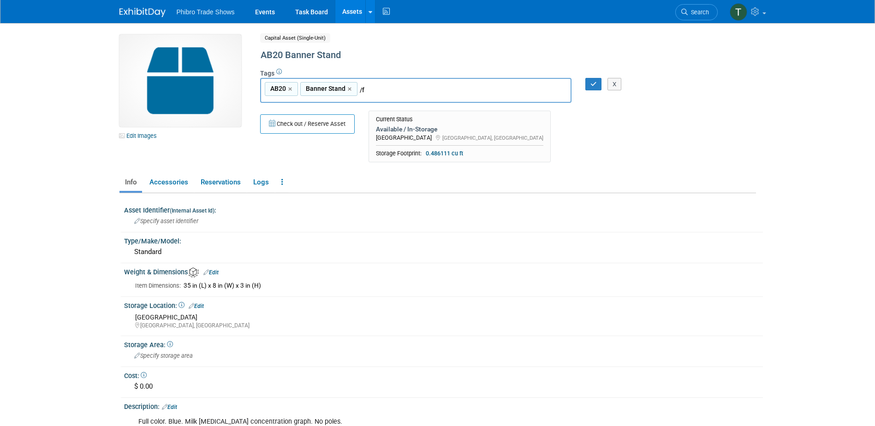
type input "/"
type input "Full Color"
click at [365, 108] on div "Full Color" at bounding box center [325, 112] width 128 height 12
type input "AB20, Banner Stand, Full Color"
click at [596, 85] on icon "button" at bounding box center [593, 84] width 6 height 6
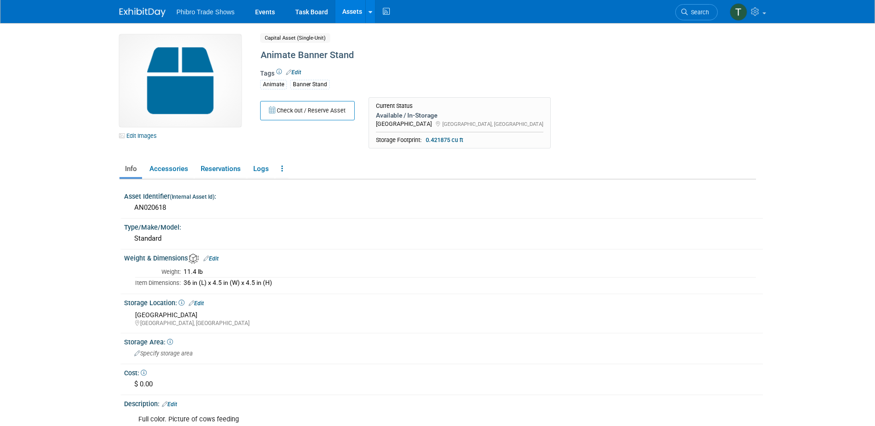
click at [296, 71] on link "Edit" at bounding box center [293, 72] width 15 height 6
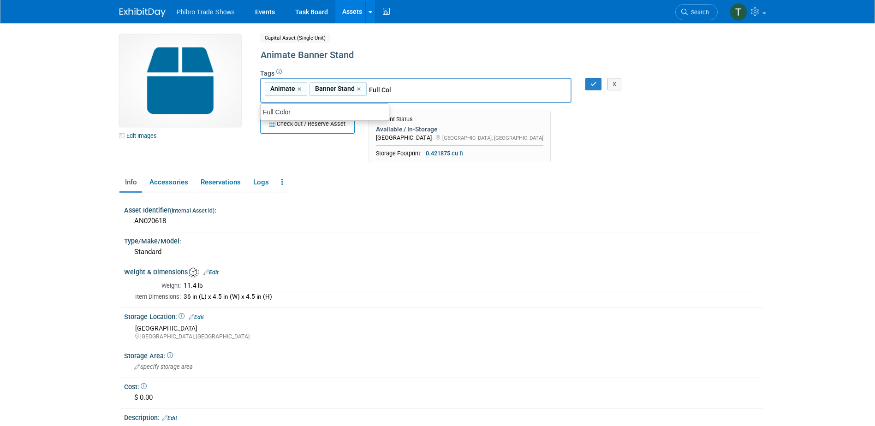
type input "Full Colo"
click at [344, 115] on div "Full Color" at bounding box center [324, 112] width 129 height 13
type input "Animate, Banner Stand, Full Color"
click at [589, 83] on button "button" at bounding box center [593, 84] width 17 height 13
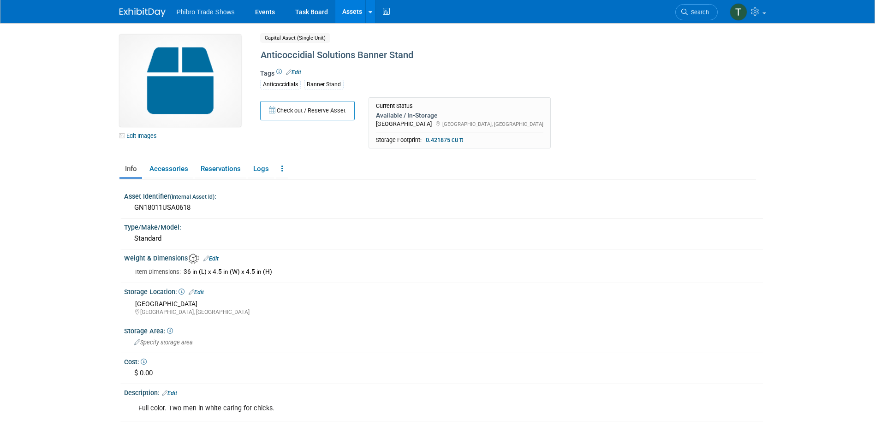
click at [298, 73] on link "Edit" at bounding box center [293, 72] width 15 height 6
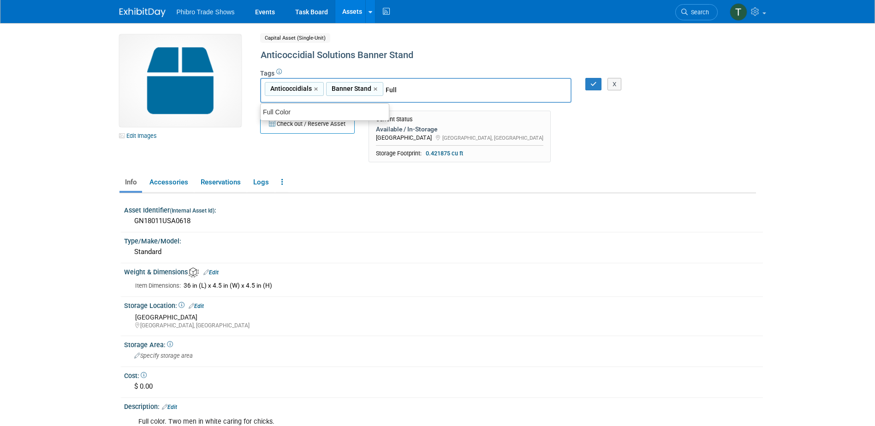
type input "Full"
click at [314, 107] on div "Full Color" at bounding box center [325, 112] width 128 height 12
type input "Anticoccidials, Banner Stand, Full Color"
click at [600, 83] on div "X" at bounding box center [616, 84] width 36 height 13
click at [593, 83] on icon "button" at bounding box center [593, 84] width 6 height 6
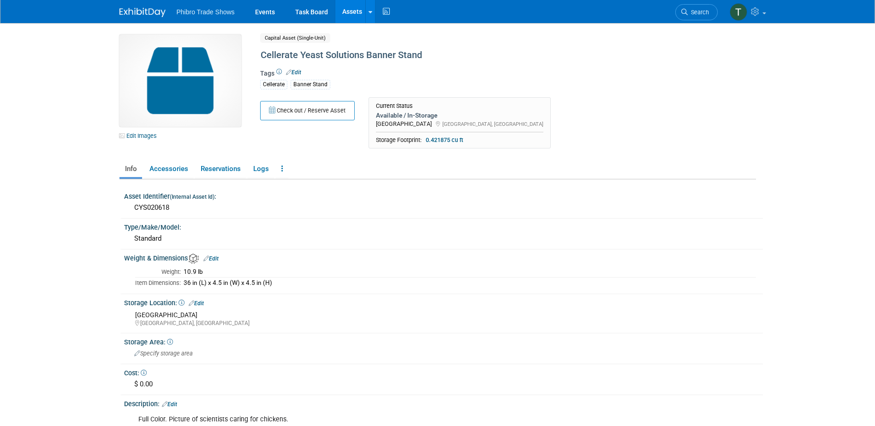
click at [298, 72] on link "Edit" at bounding box center [293, 72] width 15 height 6
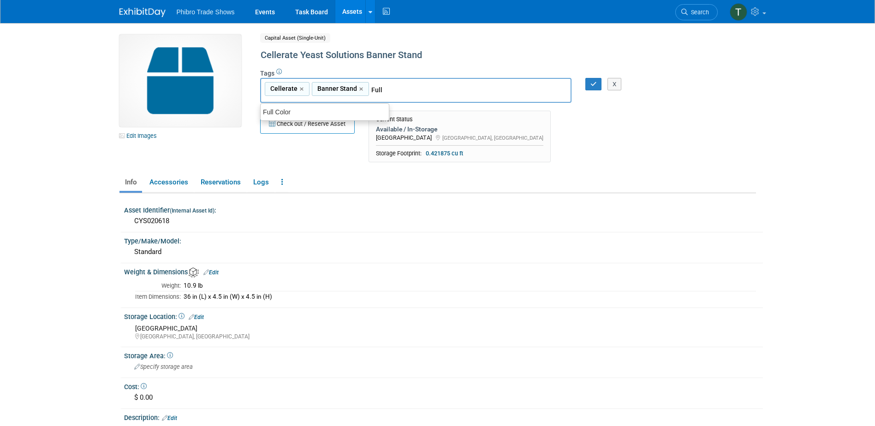
type input "Full"
click at [344, 103] on ul "Full Color" at bounding box center [324, 112] width 129 height 18
click at [345, 105] on ul "Full Color" at bounding box center [324, 112] width 129 height 18
click at [358, 107] on div "Full Color" at bounding box center [324, 112] width 129 height 13
type input "Cellerate, Banner Stand, Full Color"
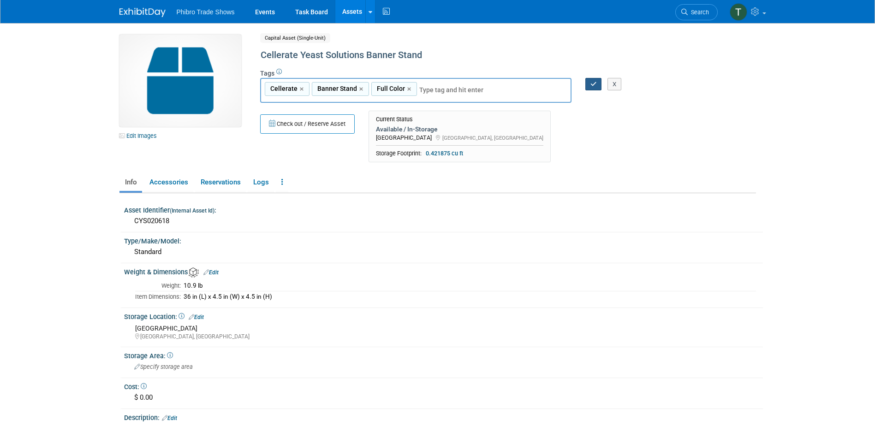
click at [591, 87] on button "button" at bounding box center [593, 84] width 17 height 13
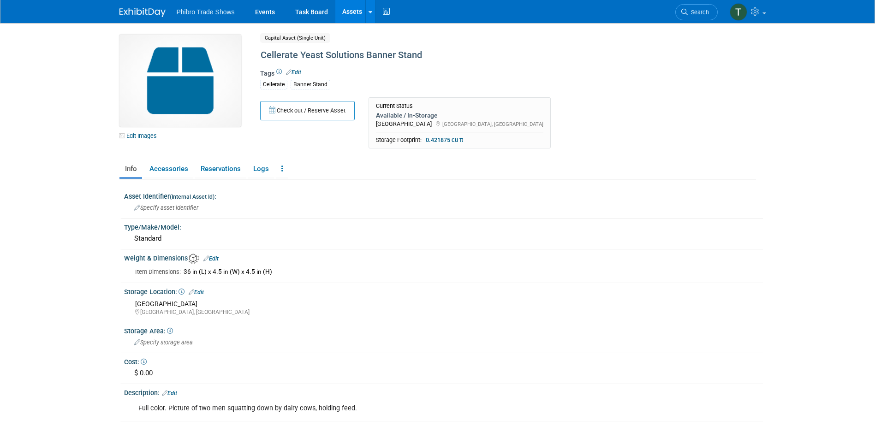
click at [292, 72] on link "Edit" at bounding box center [293, 72] width 15 height 6
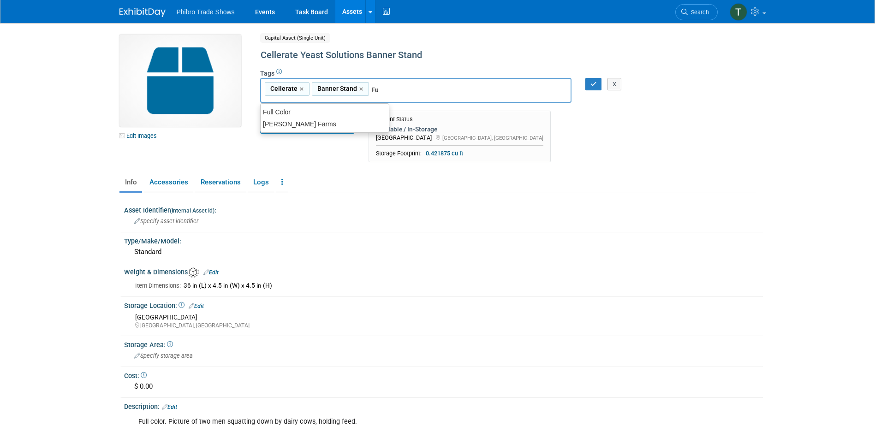
type input "Ful"
click at [318, 115] on div "Full Color" at bounding box center [324, 112] width 129 height 13
type input "Cellerate, Banner Stand, Full Color"
click at [593, 87] on button "button" at bounding box center [593, 84] width 17 height 13
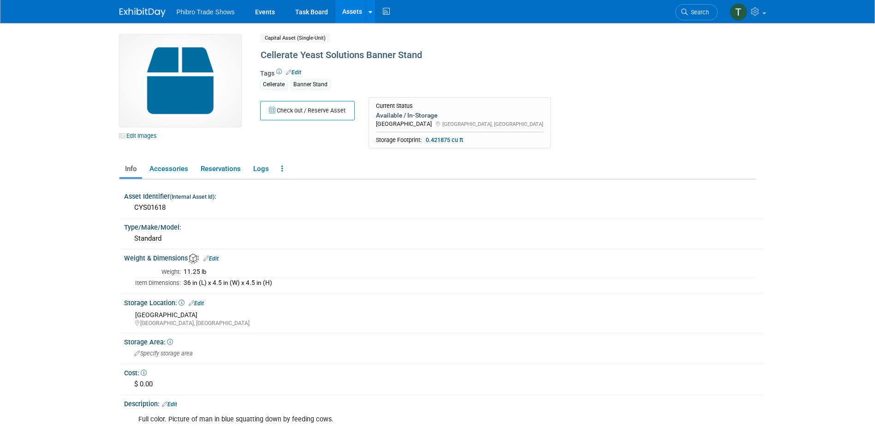
click at [300, 72] on link "Edit" at bounding box center [293, 72] width 15 height 6
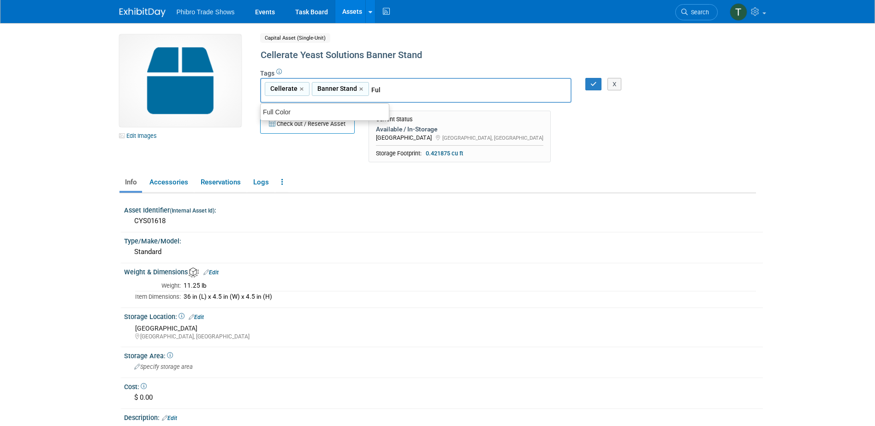
type input "Full"
click at [297, 109] on div "Full Color" at bounding box center [324, 112] width 129 height 13
type input "Cellerate, Banner Stand, Full Color"
click at [592, 84] on icon "button" at bounding box center [593, 84] width 6 height 6
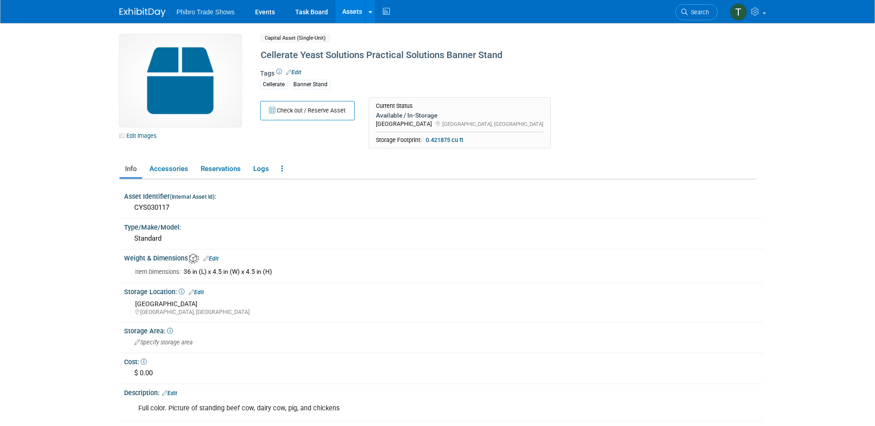
click at [294, 70] on link "Edit" at bounding box center [293, 72] width 15 height 6
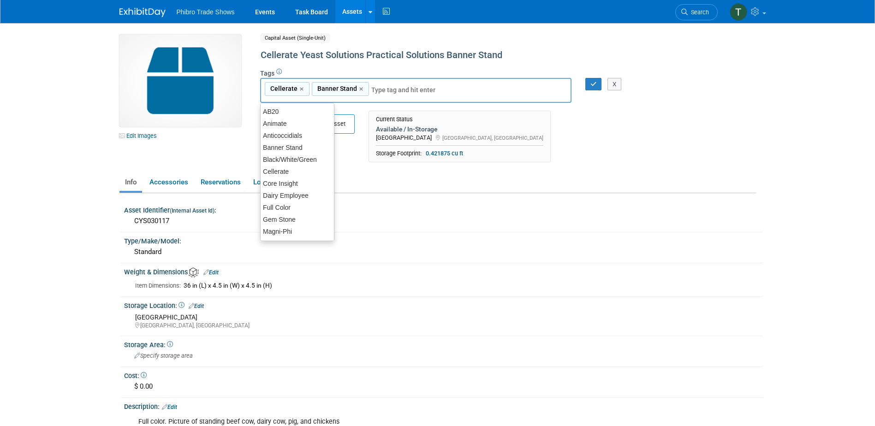
type input "f"
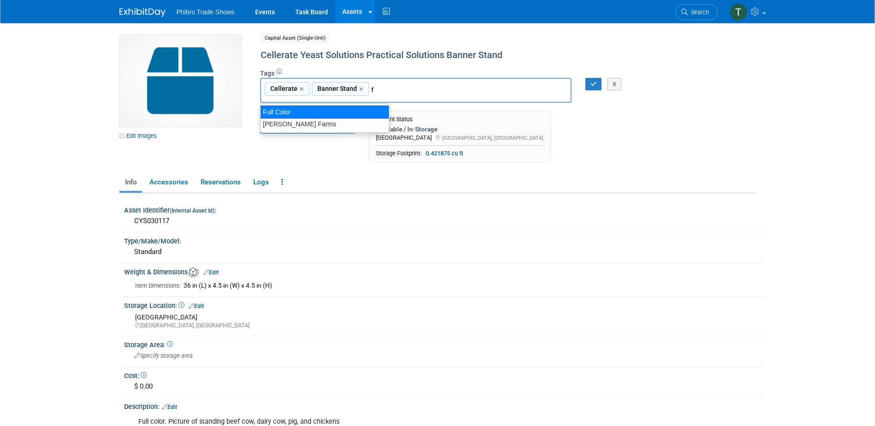
click at [319, 110] on div "Full Color" at bounding box center [324, 112] width 129 height 13
type input "Cellerate, Banner Stand, Full Color"
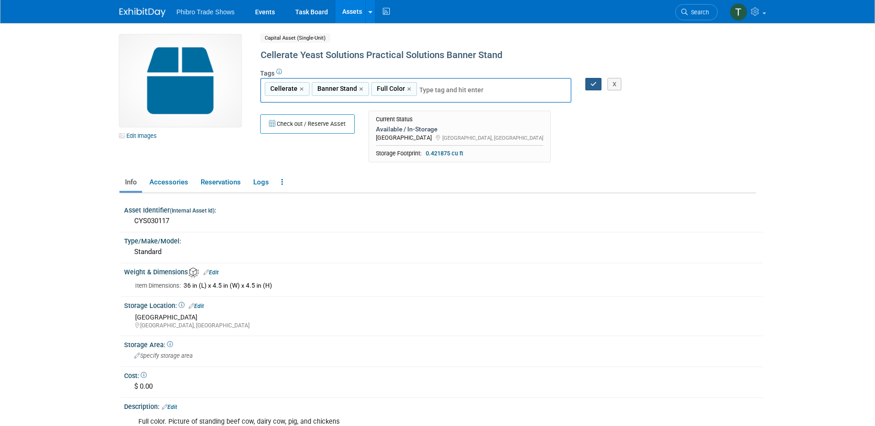
click at [588, 86] on button "button" at bounding box center [593, 84] width 17 height 13
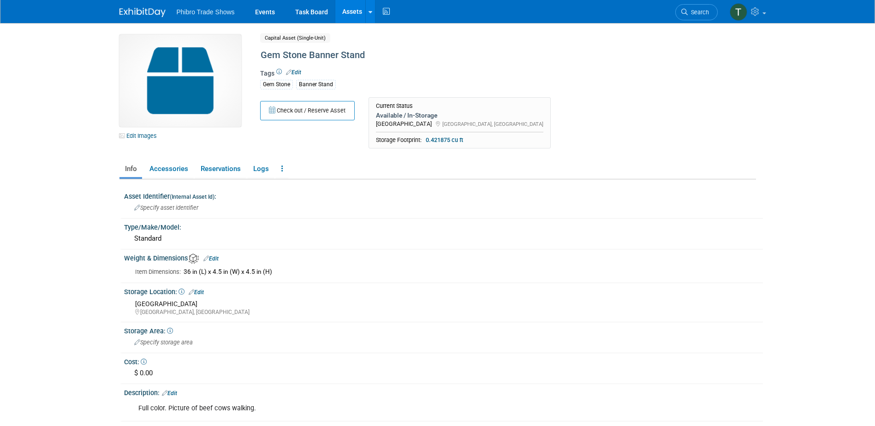
click at [297, 72] on link "Edit" at bounding box center [293, 72] width 15 height 6
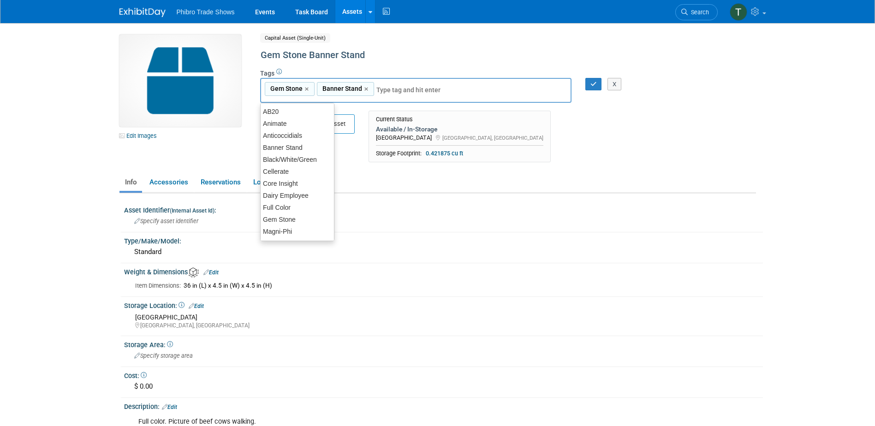
type input "f"
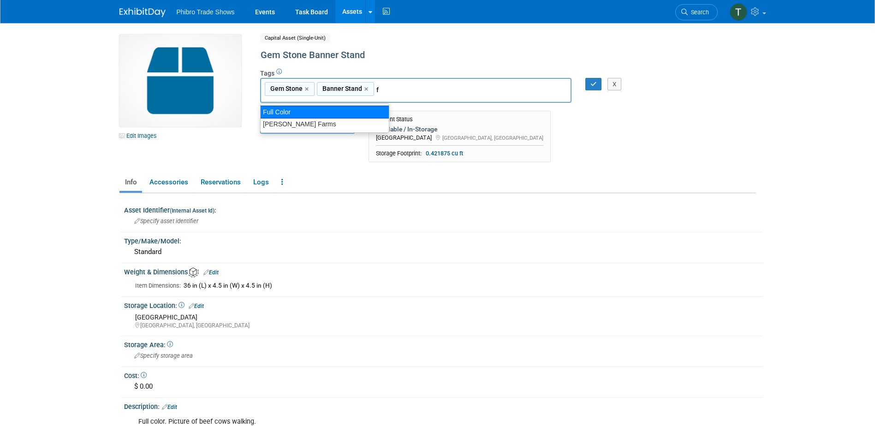
click at [296, 112] on div "Full Color" at bounding box center [324, 112] width 129 height 13
type input "Gem Stone, Banner Stand, Full Color"
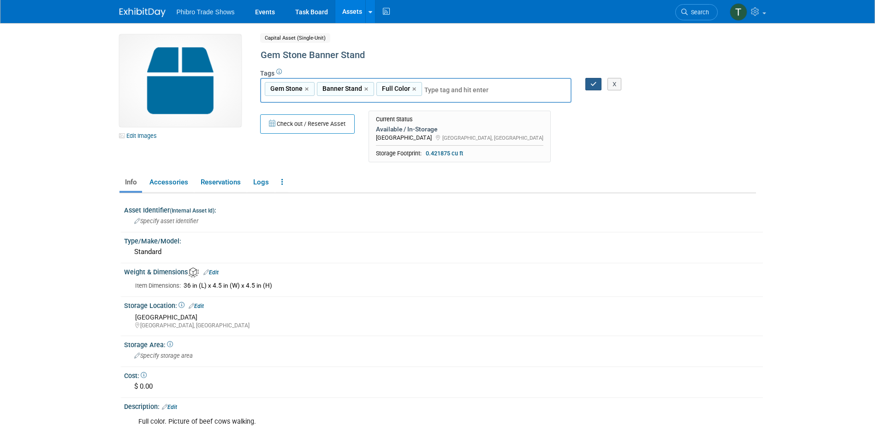
click at [589, 87] on button "button" at bounding box center [593, 84] width 17 height 13
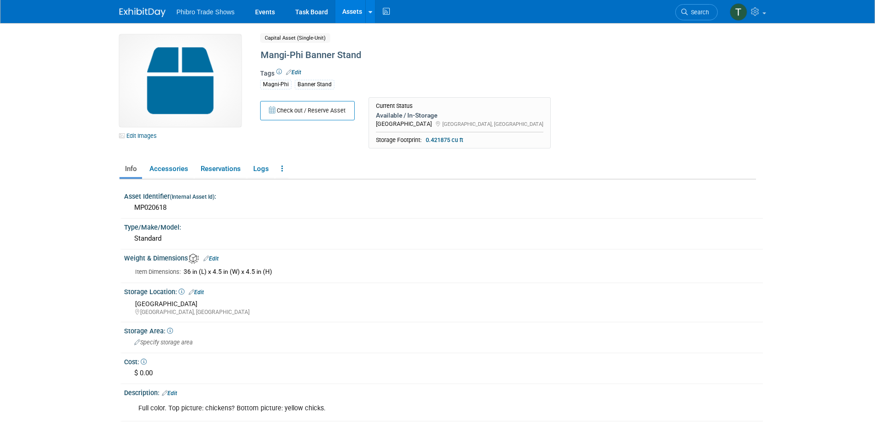
click at [298, 73] on link "Edit" at bounding box center [293, 72] width 15 height 6
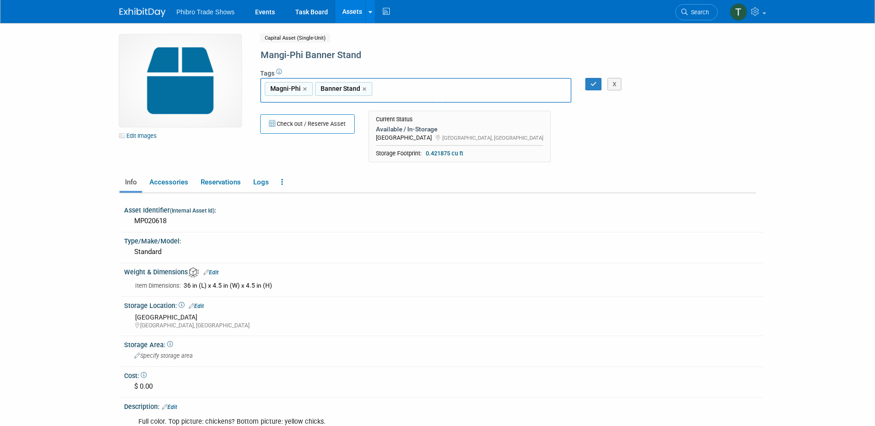
type input "f"
click at [313, 109] on div "Full Color" at bounding box center [324, 112] width 129 height 13
type input "Magni-Phi, Banner Stand, Full Color"
click at [592, 81] on icon "button" at bounding box center [593, 84] width 6 height 6
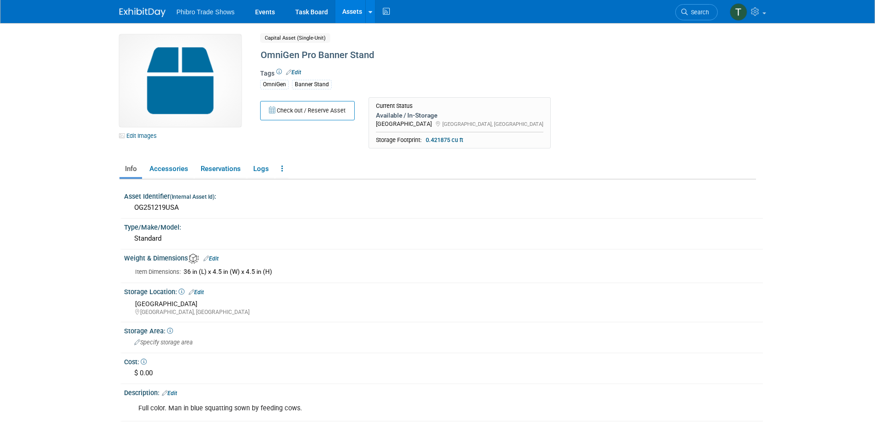
click at [301, 72] on link "Edit" at bounding box center [293, 72] width 15 height 6
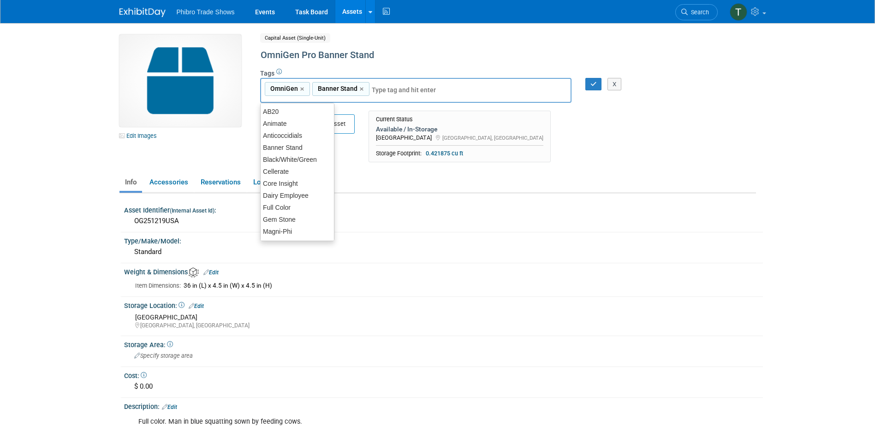
type input "f"
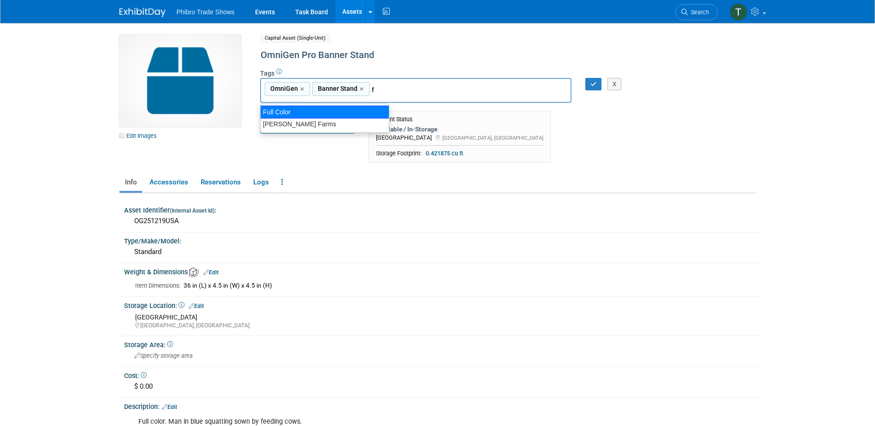
drag, startPoint x: 304, startPoint y: 112, endPoint x: 323, endPoint y: 106, distance: 19.4
click at [305, 112] on div "Full Color" at bounding box center [324, 112] width 129 height 13
type input "OmniGen, Banner Stand, Full Color"
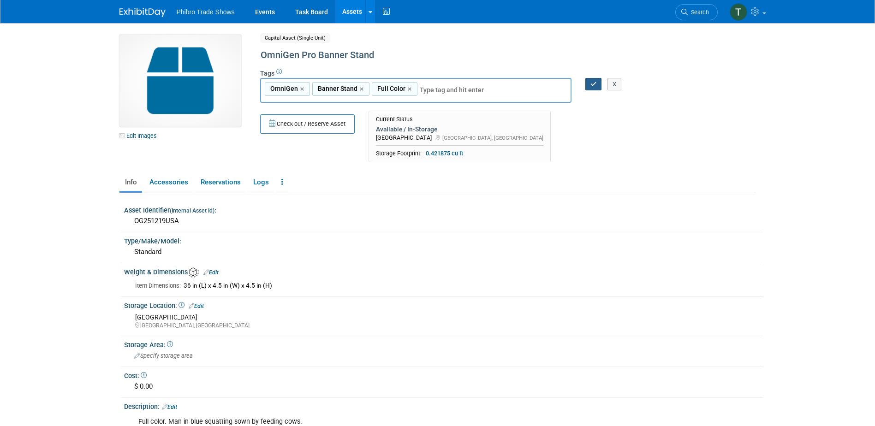
click at [593, 85] on icon "button" at bounding box center [593, 84] width 6 height 6
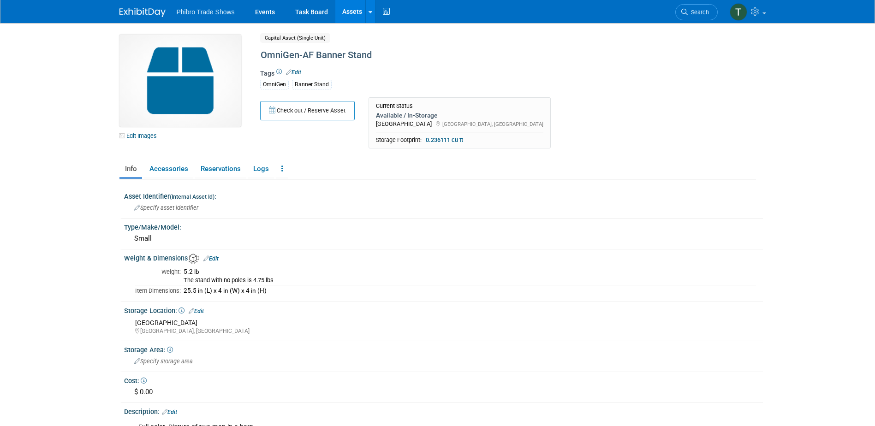
click at [297, 71] on link "Edit" at bounding box center [293, 72] width 15 height 6
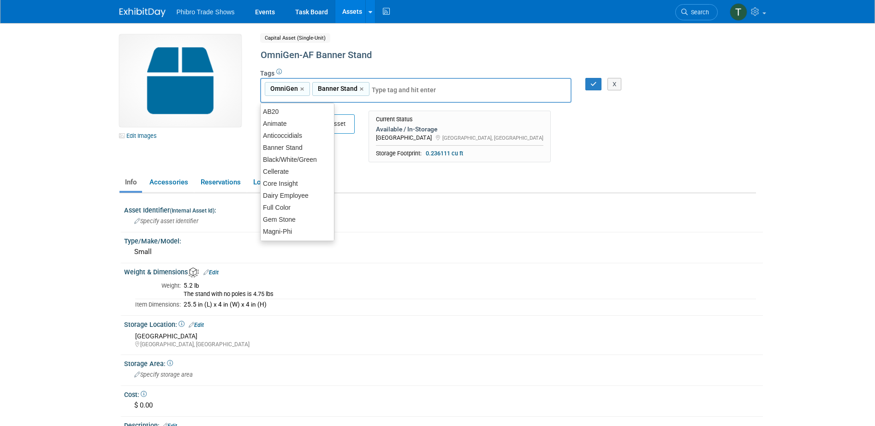
type input "f"
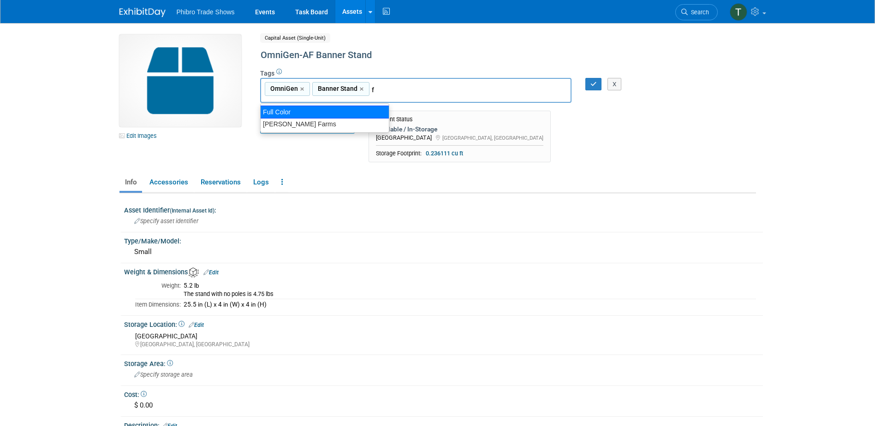
click at [298, 109] on div "Full Color" at bounding box center [324, 112] width 129 height 13
type input "OmniGen, Banner Stand, Full Color"
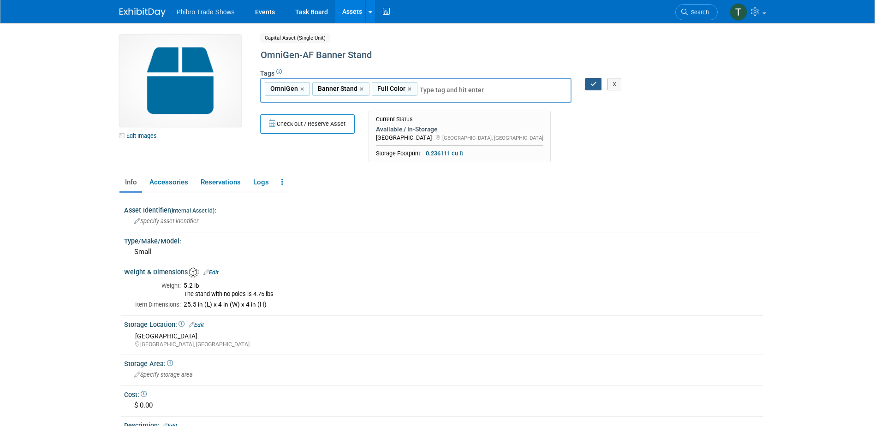
click at [590, 84] on icon "button" at bounding box center [593, 84] width 6 height 6
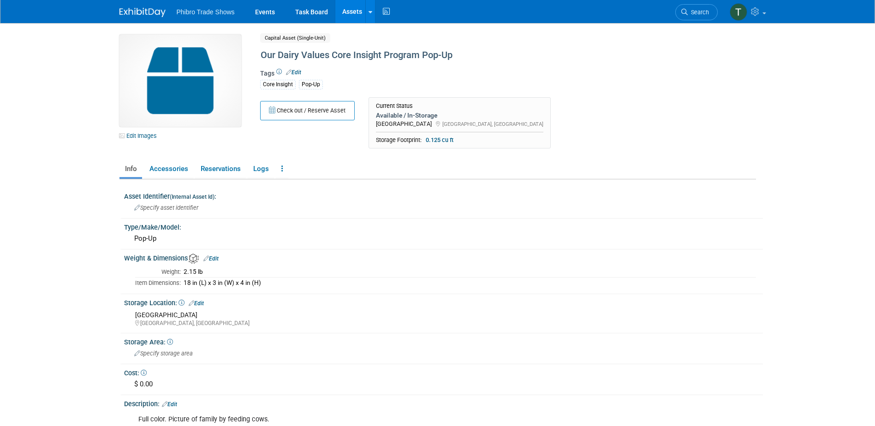
click at [298, 73] on link "Edit" at bounding box center [293, 72] width 15 height 6
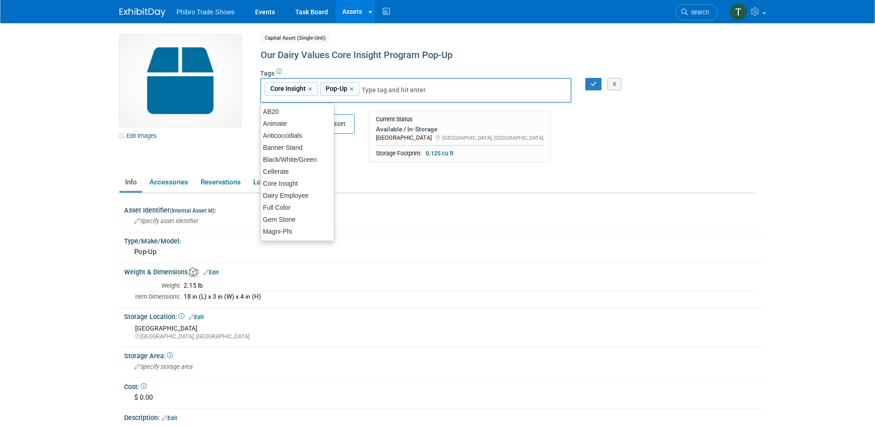
type input "f"
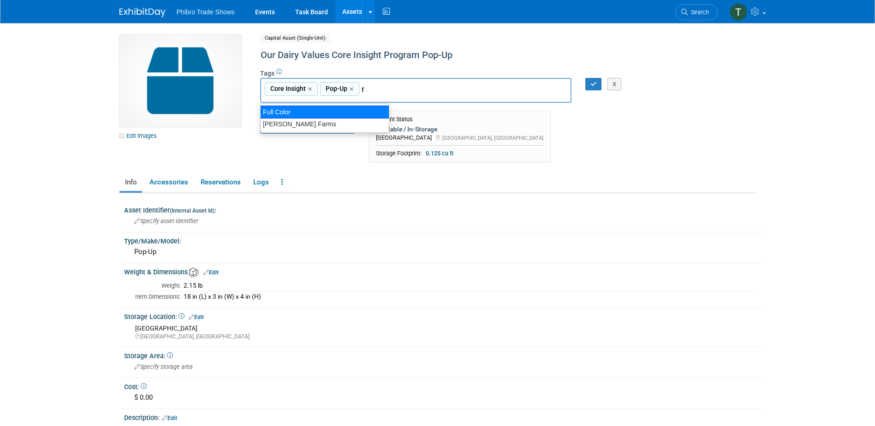
drag, startPoint x: 280, startPoint y: 110, endPoint x: 289, endPoint y: 106, distance: 9.3
click at [281, 109] on div "Full Color" at bounding box center [324, 112] width 129 height 13
type input "Core Insight, Pop-Up, Full Color"
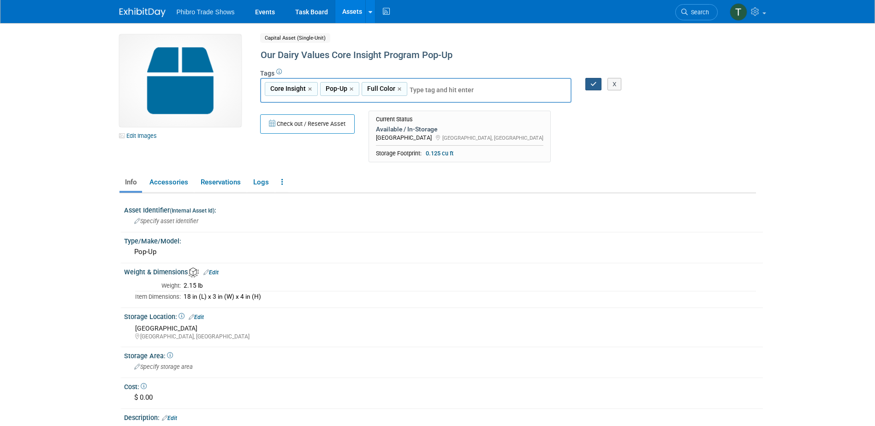
click at [588, 84] on button "button" at bounding box center [593, 84] width 17 height 13
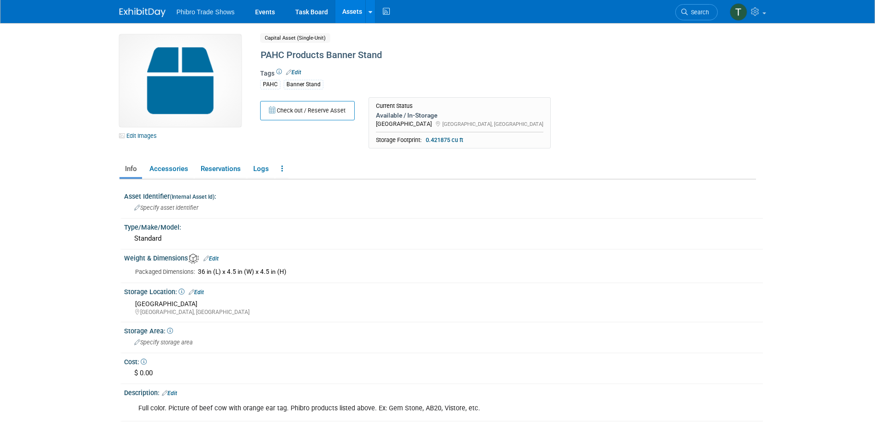
click at [300, 74] on link "Edit" at bounding box center [293, 72] width 15 height 6
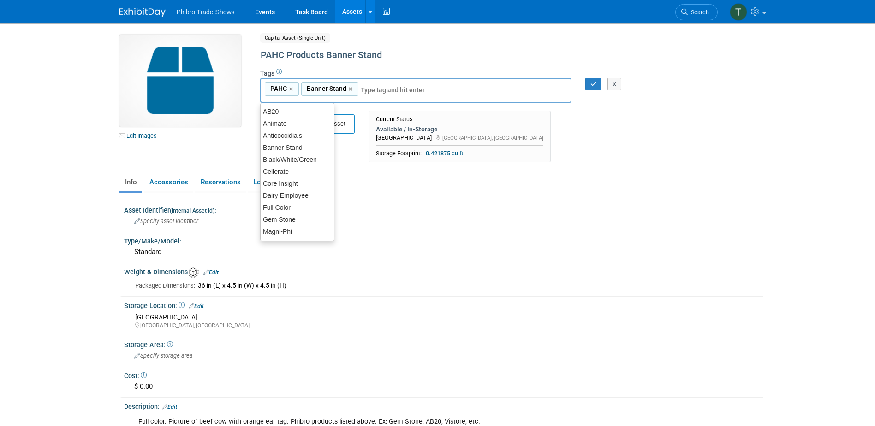
type input "f"
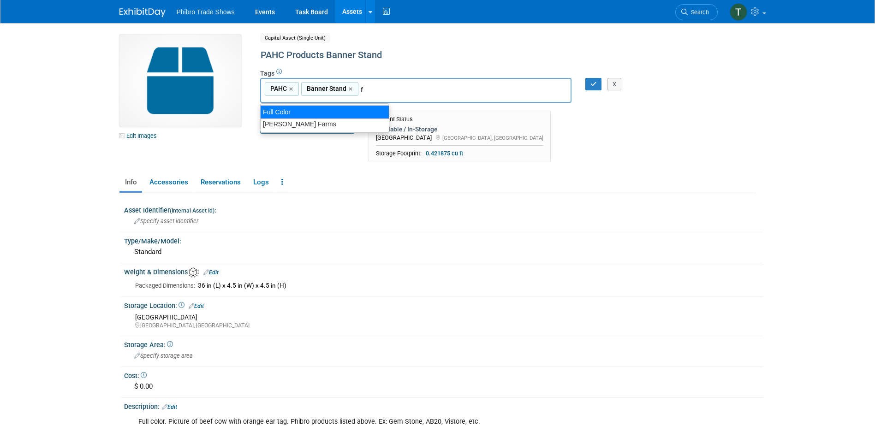
click at [330, 113] on div "Full Color" at bounding box center [324, 112] width 129 height 13
type input "PAHC, Banner Stand, Full Color"
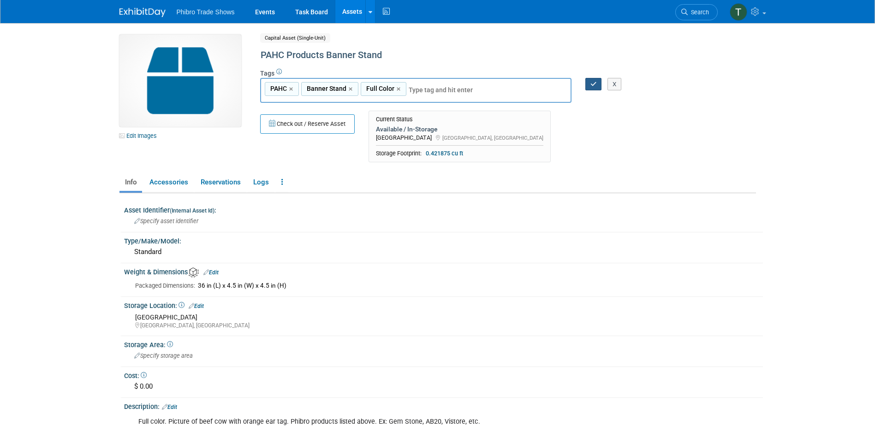
click at [588, 90] on button "button" at bounding box center [593, 84] width 17 height 13
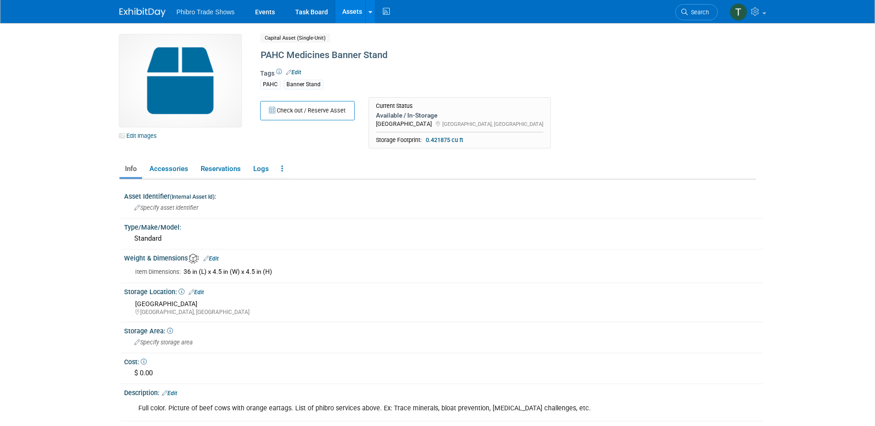
click at [293, 72] on link "Edit" at bounding box center [293, 72] width 15 height 6
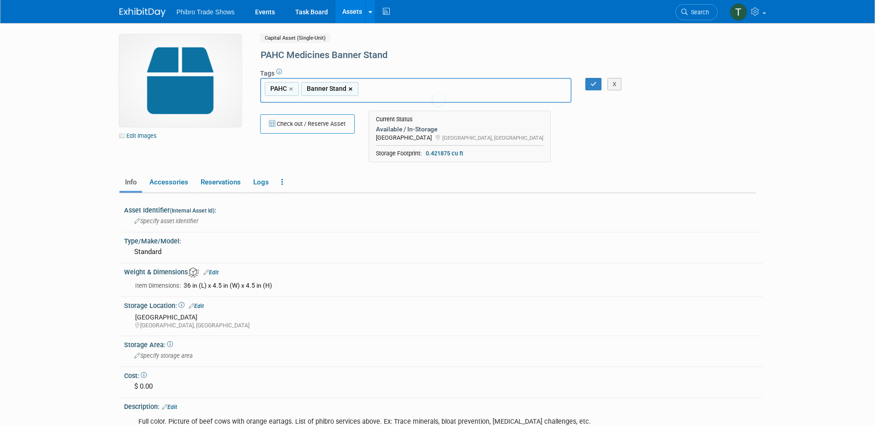
type input "f"
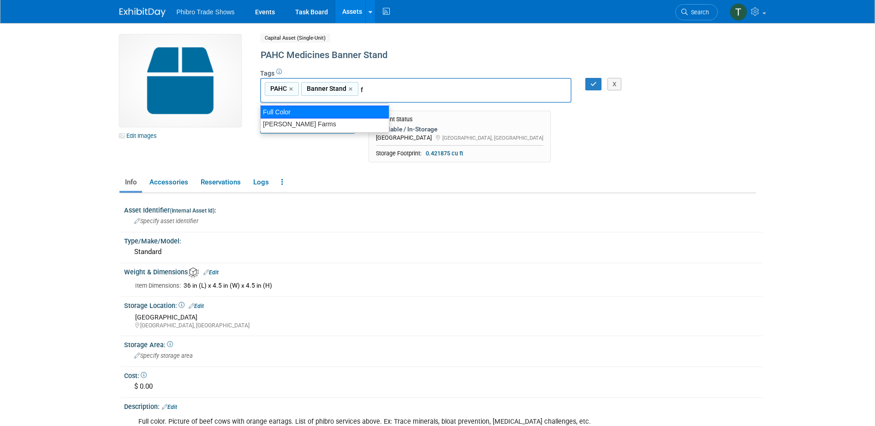
click at [285, 111] on div "Full Color" at bounding box center [324, 112] width 129 height 13
type input "PAHC, Banner Stand, Full Color"
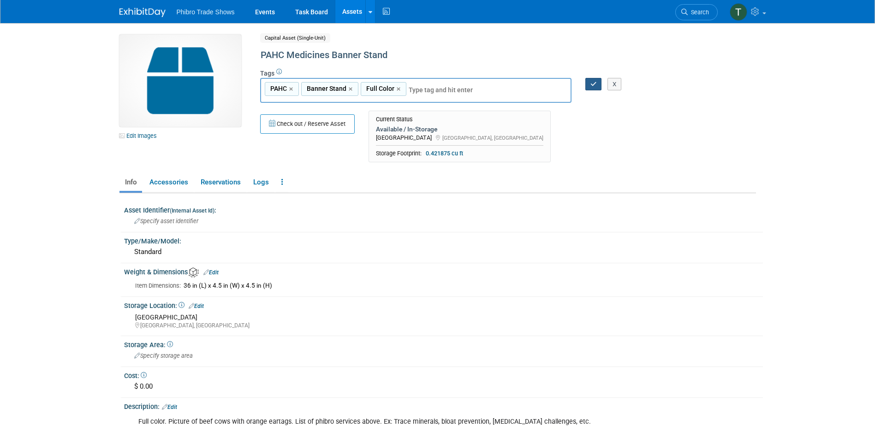
click at [592, 85] on icon "button" at bounding box center [593, 84] width 6 height 6
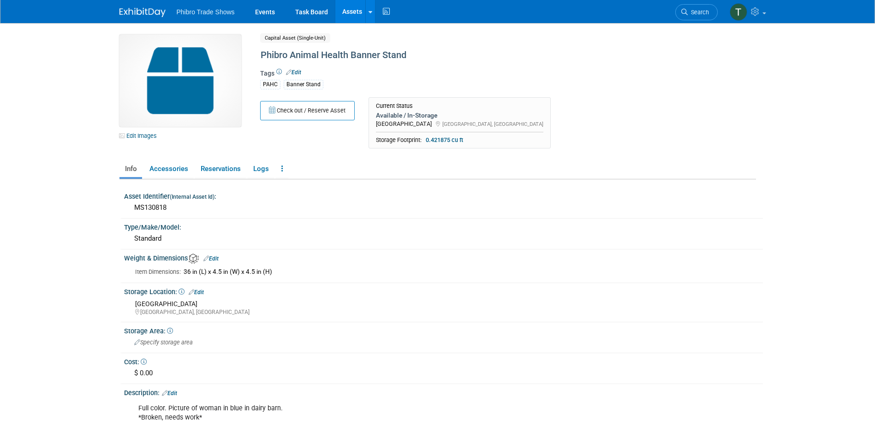
click at [292, 72] on link "Edit" at bounding box center [293, 72] width 15 height 6
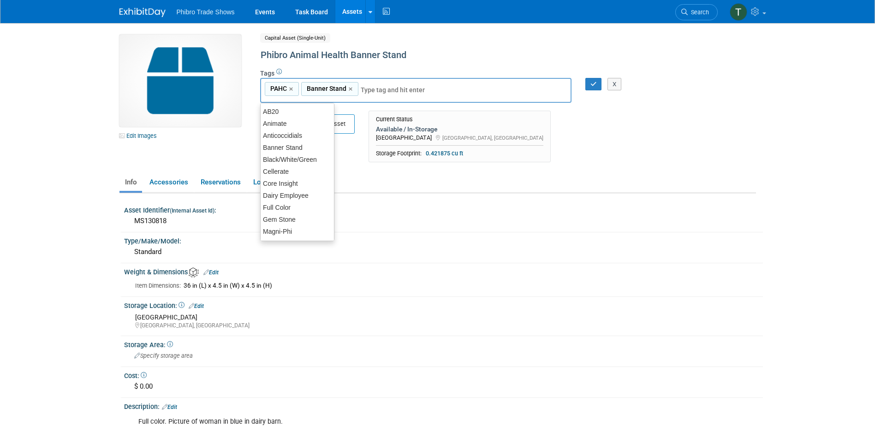
type input "f"
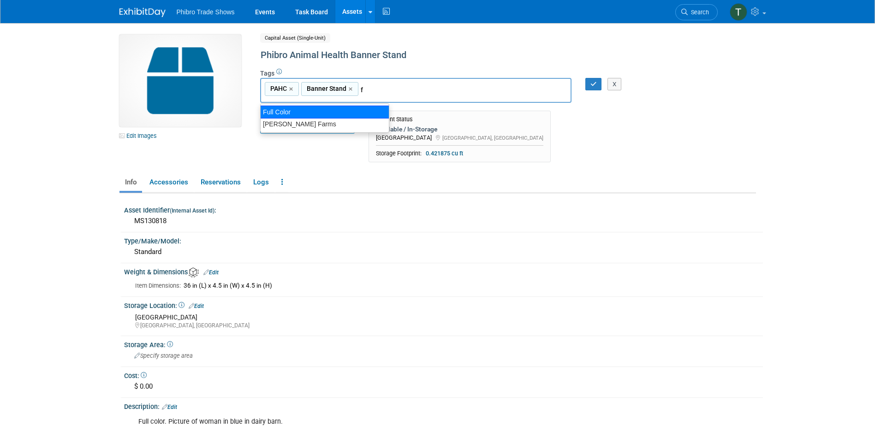
click at [339, 114] on div "Full Color" at bounding box center [324, 112] width 129 height 13
type input "PAHC, Banner Stand, Full Color"
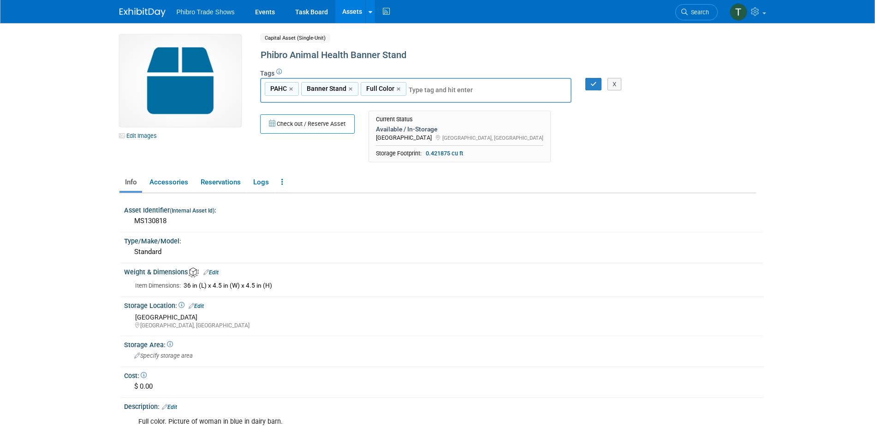
click at [598, 84] on div "X" at bounding box center [616, 84] width 36 height 13
click at [591, 85] on icon "button" at bounding box center [593, 84] width 6 height 6
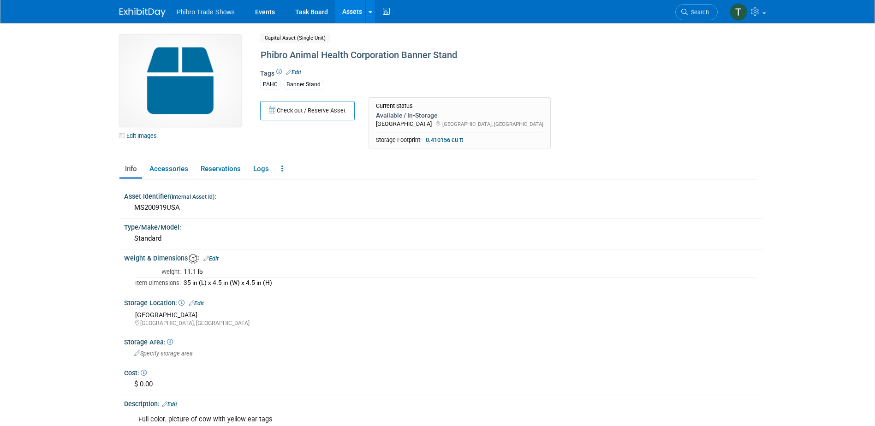
click at [298, 72] on link "Edit" at bounding box center [293, 72] width 15 height 6
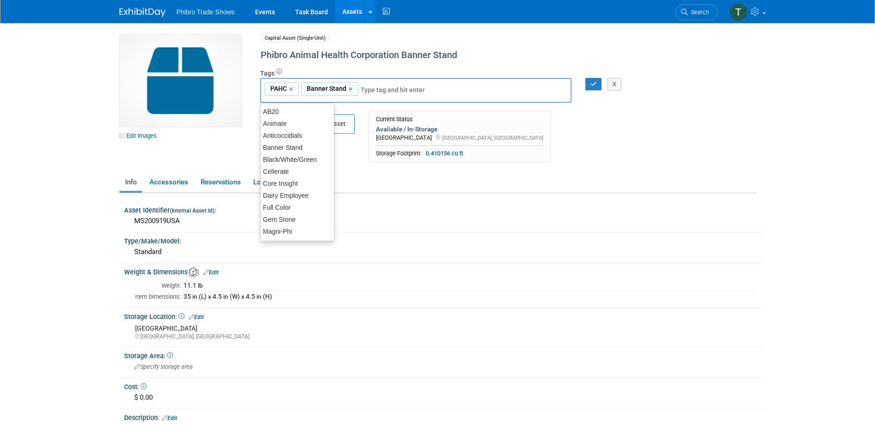
type input "f"
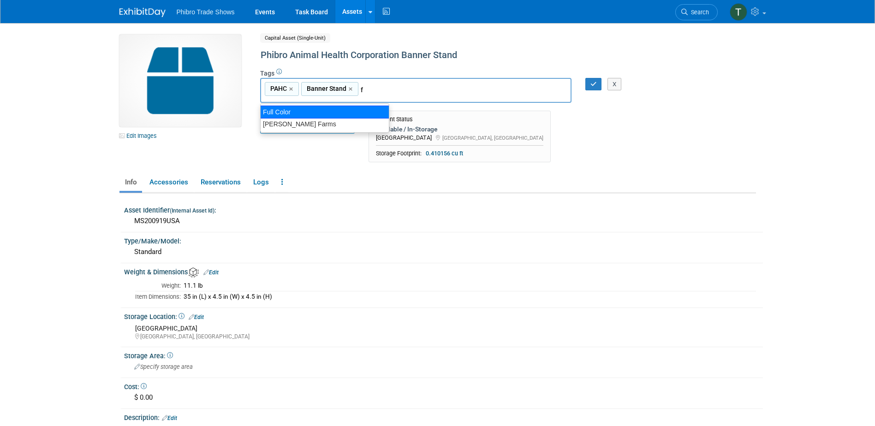
drag, startPoint x: 345, startPoint y: 114, endPoint x: 351, endPoint y: 114, distance: 6.5
click at [347, 114] on div "Full Color" at bounding box center [324, 112] width 129 height 13
type input "PAHC, Banner Stand, Full Color"
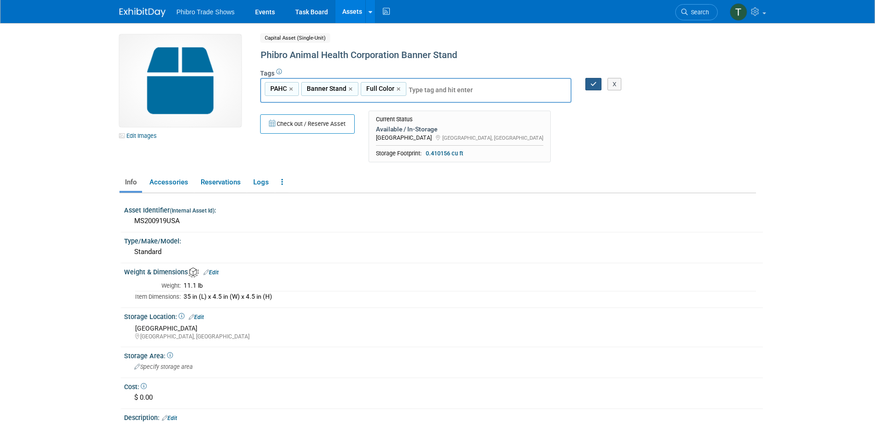
click at [592, 85] on icon "button" at bounding box center [593, 84] width 6 height 6
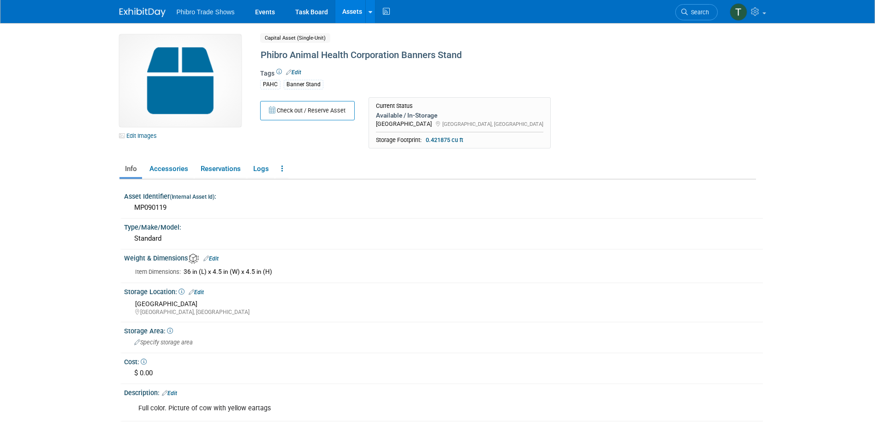
click at [294, 72] on link "Edit" at bounding box center [293, 72] width 15 height 6
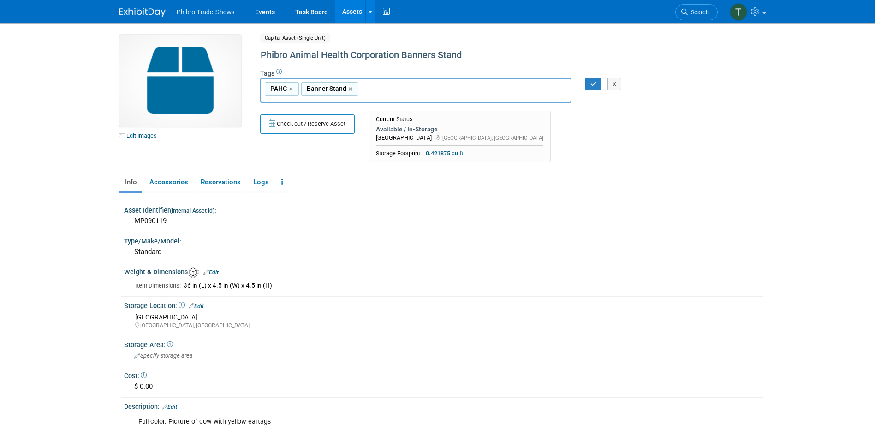
type input "f"
click at [304, 111] on div "Full Color" at bounding box center [324, 112] width 129 height 13
type input "PAHC, Banner Stand, Full Color"
click at [592, 82] on icon "button" at bounding box center [593, 84] width 6 height 6
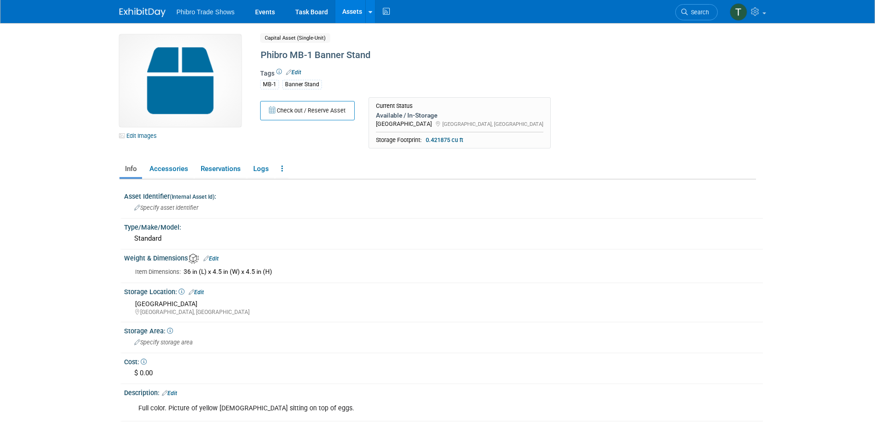
click at [292, 71] on link "Edit" at bounding box center [293, 72] width 15 height 6
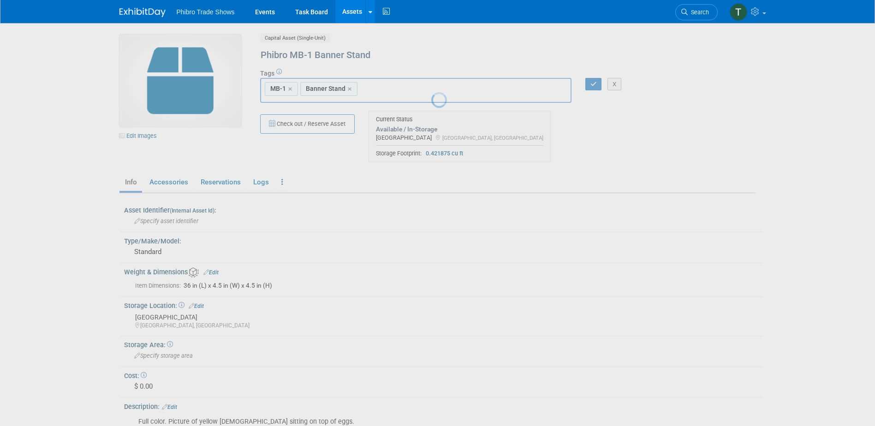
type input "f"
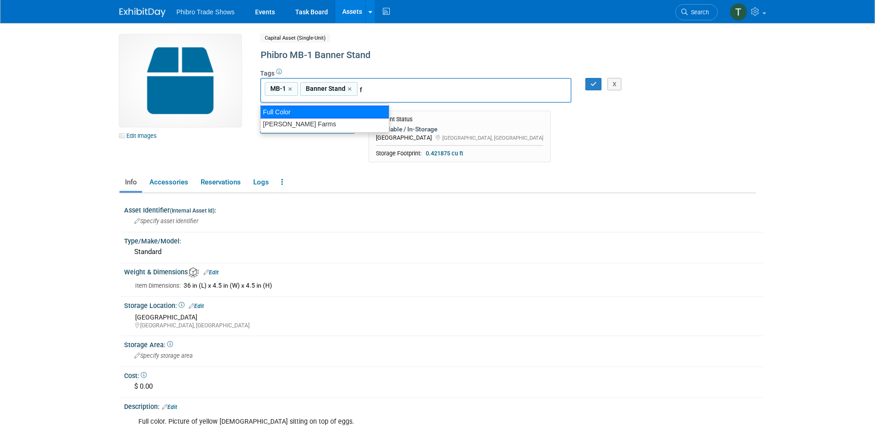
click at [304, 113] on div "Full Color" at bounding box center [324, 112] width 129 height 13
type input "MB-1, Banner Stand, Full Color"
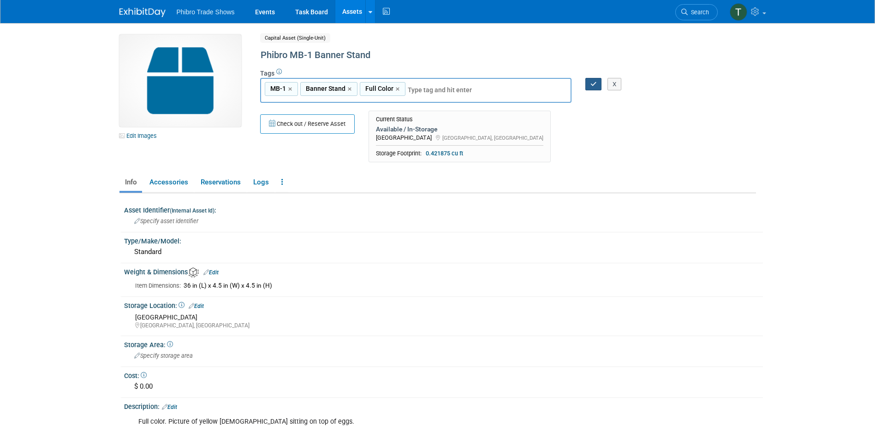
click at [592, 83] on icon "button" at bounding box center [593, 84] width 6 height 6
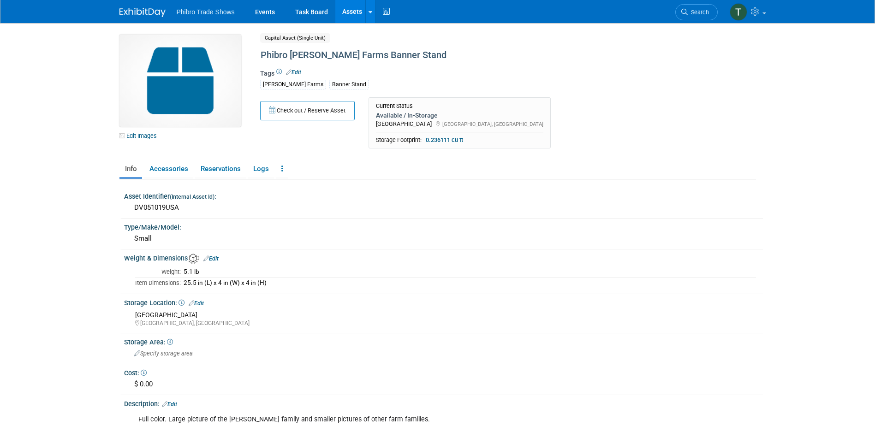
click at [289, 67] on div "Tags Edit [PERSON_NAME] Farms Banner Stand" at bounding box center [470, 82] width 420 height 30
click at [289, 69] on icon at bounding box center [289, 72] width 6 height 6
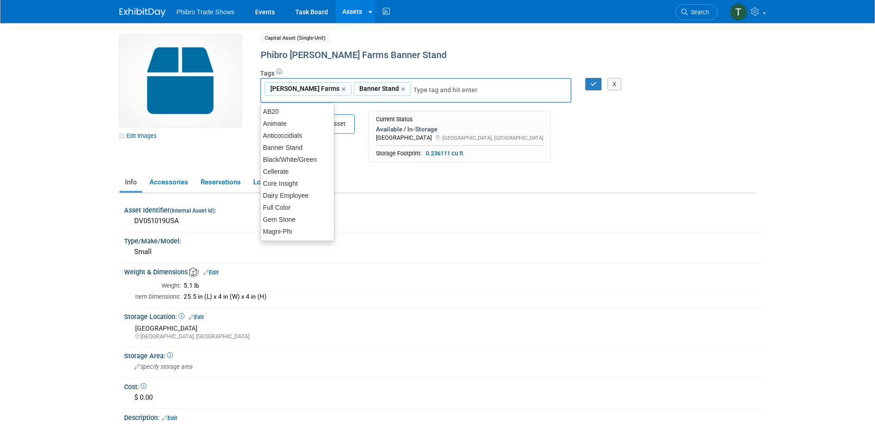
type input "f"
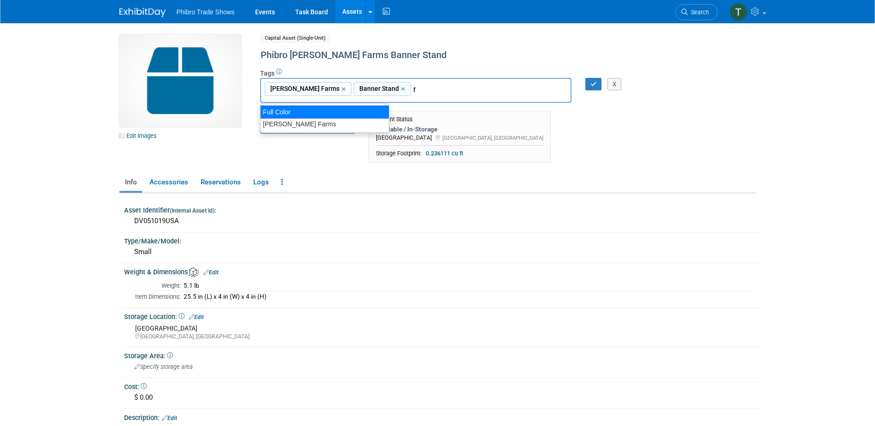
click at [288, 112] on div "Full Color" at bounding box center [324, 112] width 129 height 13
type input "[PERSON_NAME] Farms, Banner Stand, Full Color"
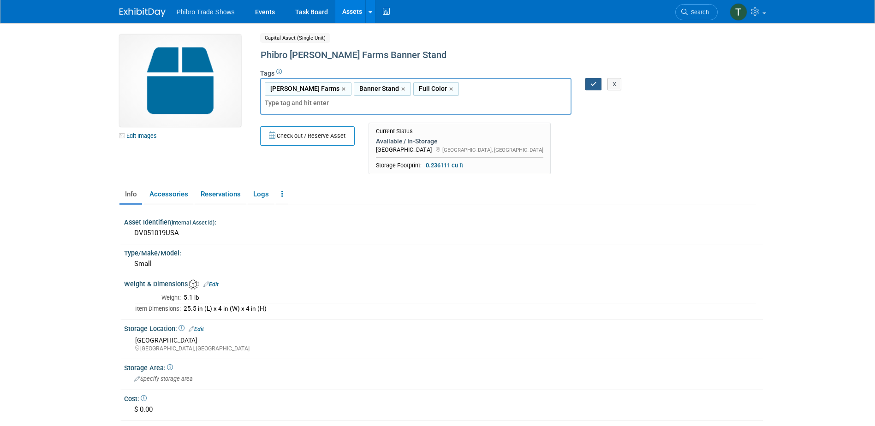
click at [591, 85] on icon "button" at bounding box center [593, 84] width 6 height 6
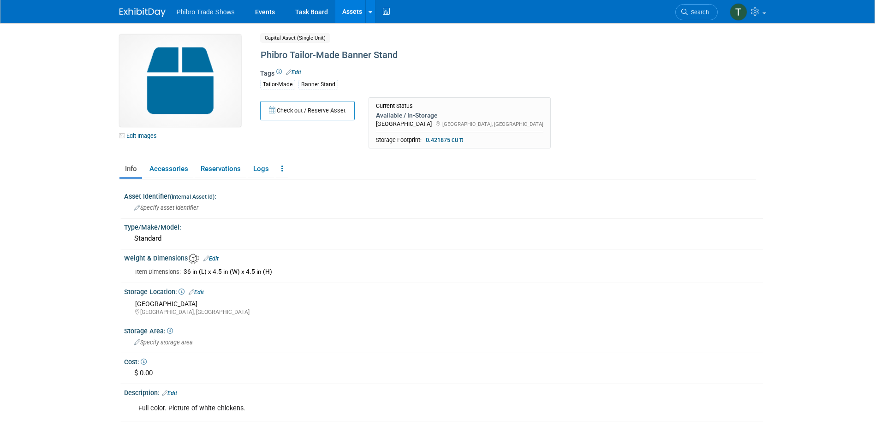
click at [297, 72] on link "Edit" at bounding box center [293, 72] width 15 height 6
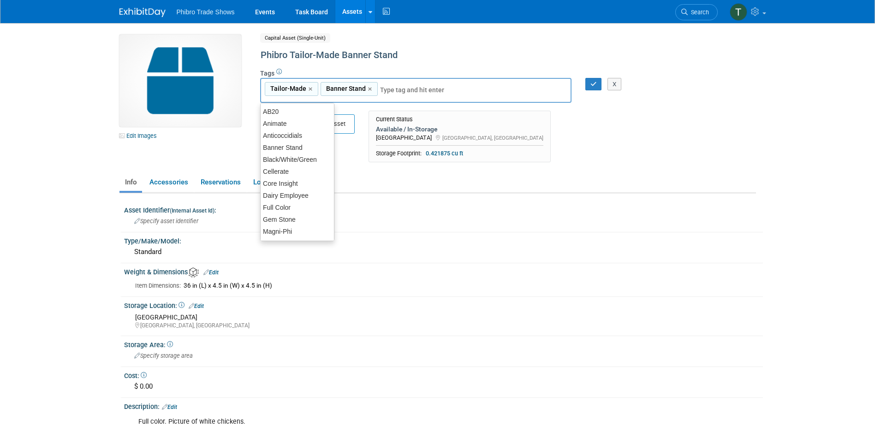
type input "f"
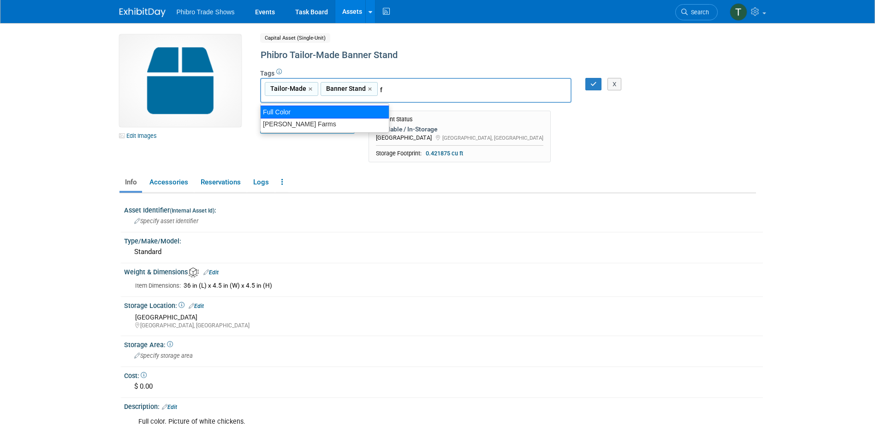
click at [344, 110] on div "Full Color" at bounding box center [324, 112] width 129 height 13
type input "Tailor-Made, Banner Stand, Full Color"
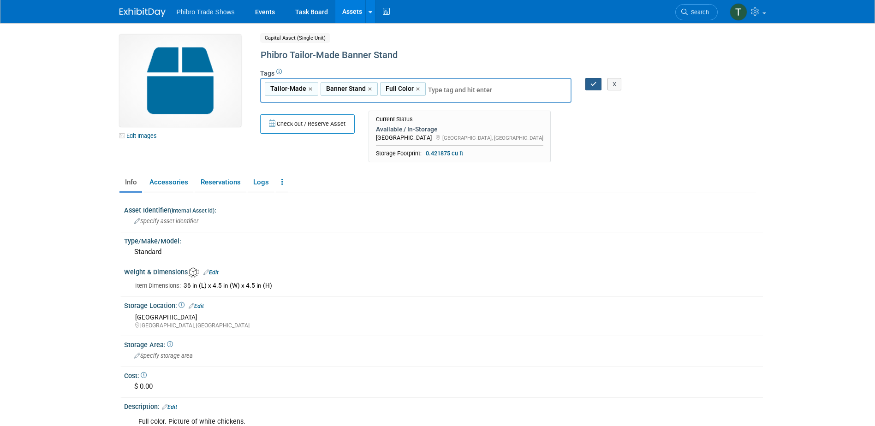
click at [593, 80] on button "button" at bounding box center [593, 84] width 17 height 13
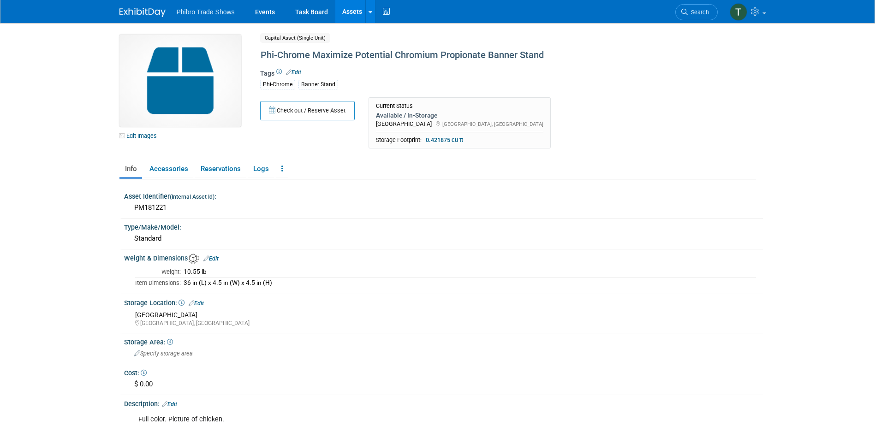
click at [298, 71] on link "Edit" at bounding box center [293, 72] width 15 height 6
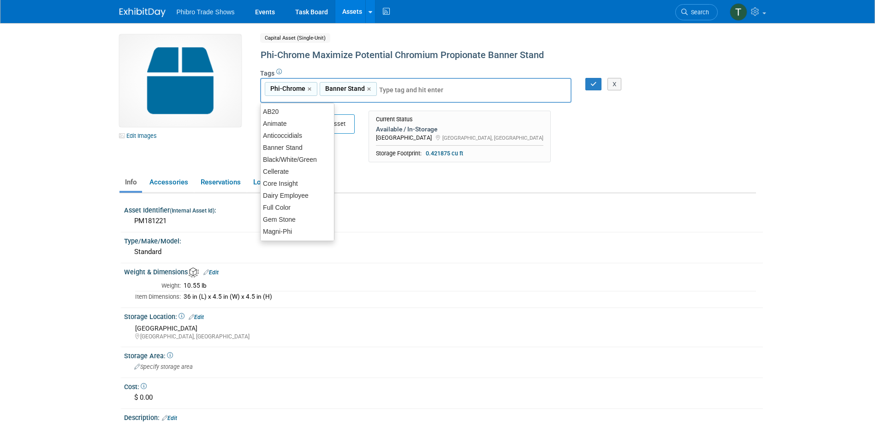
type input "f"
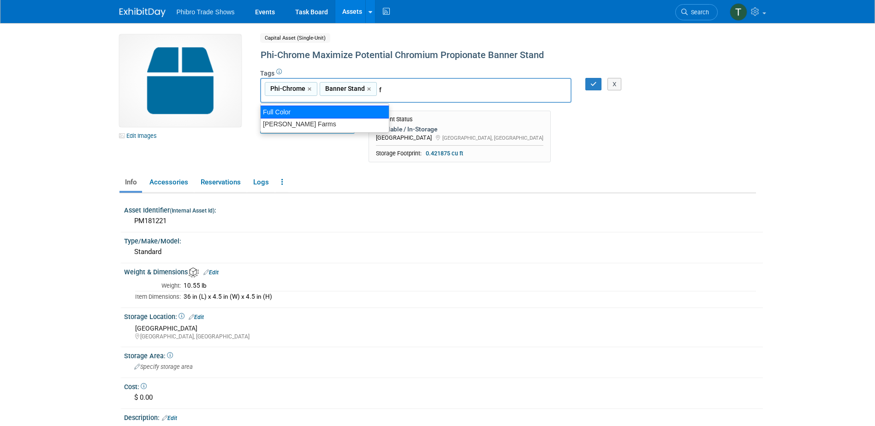
click at [355, 109] on div "Full Color" at bounding box center [324, 112] width 129 height 13
type input "Phi-Chrome, Banner Stand, Full Color"
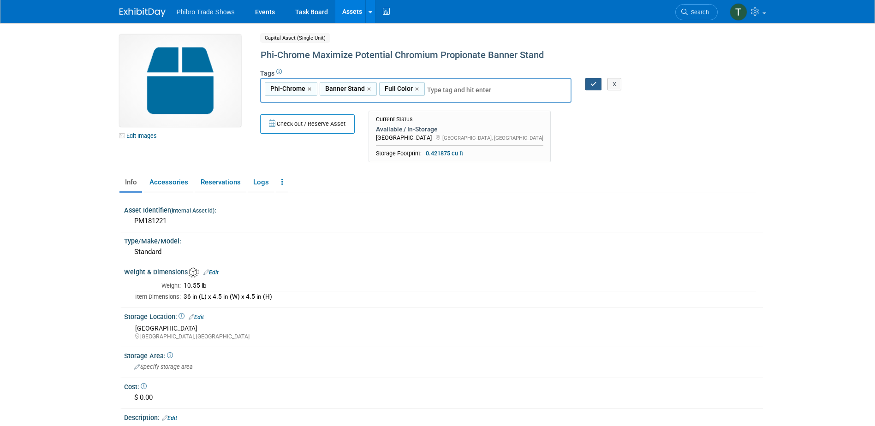
click at [590, 83] on icon "button" at bounding box center [593, 84] width 6 height 6
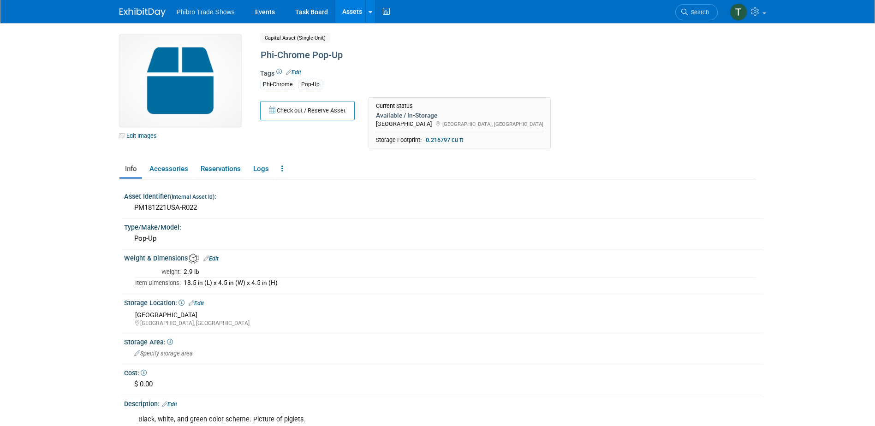
click at [294, 71] on link "Edit" at bounding box center [293, 72] width 15 height 6
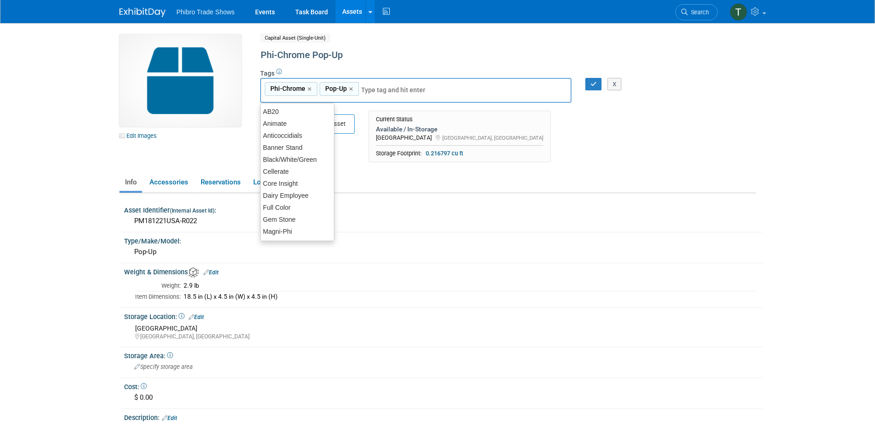
type input "b"
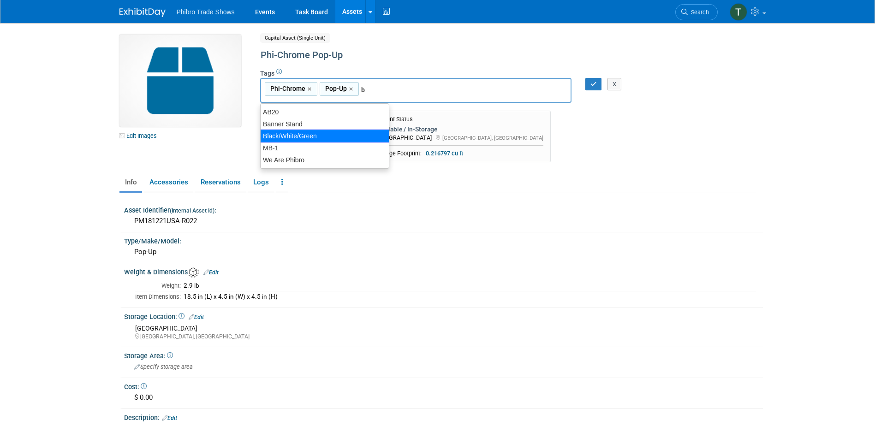
click at [350, 135] on div "Black/White/Green" at bounding box center [324, 136] width 129 height 13
type input "Phi-Chrome, Pop-Up, Black/White/Green"
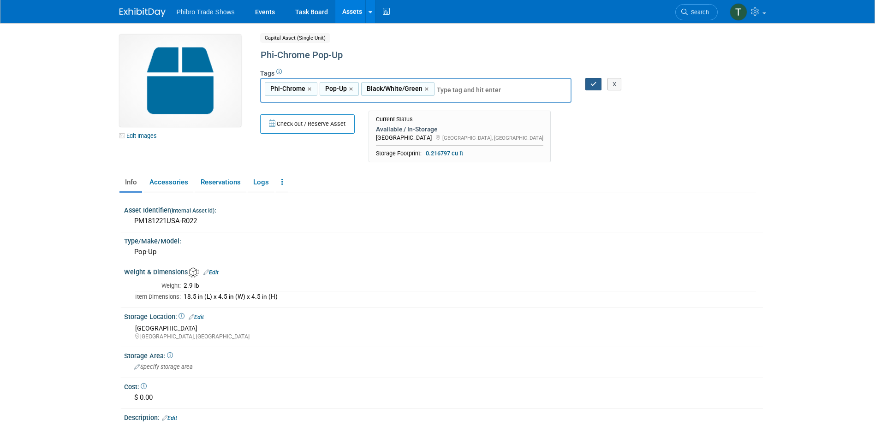
click at [594, 86] on icon "button" at bounding box center [593, 84] width 6 height 6
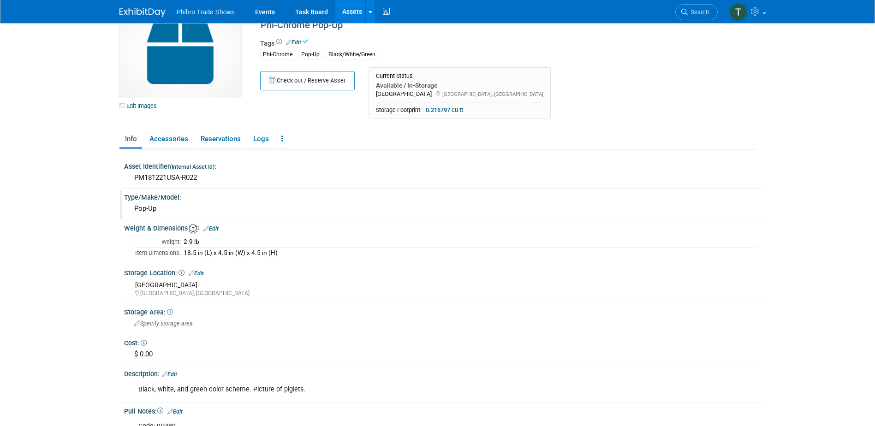
scroll to position [46, 0]
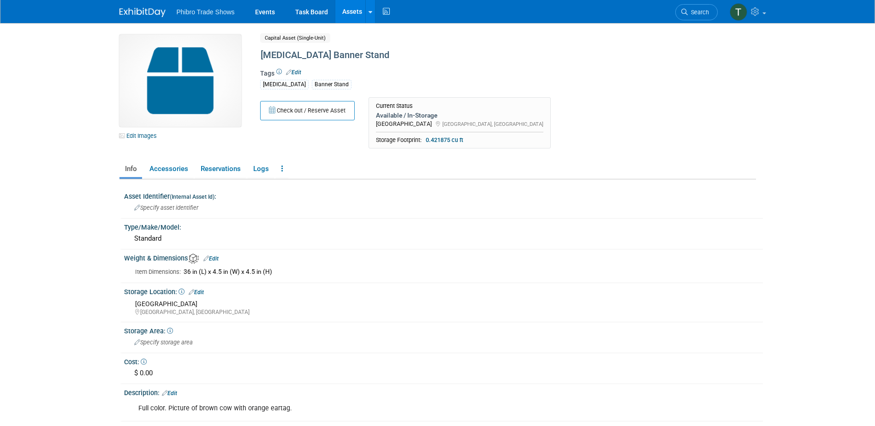
click at [296, 72] on link "Edit" at bounding box center [293, 72] width 15 height 6
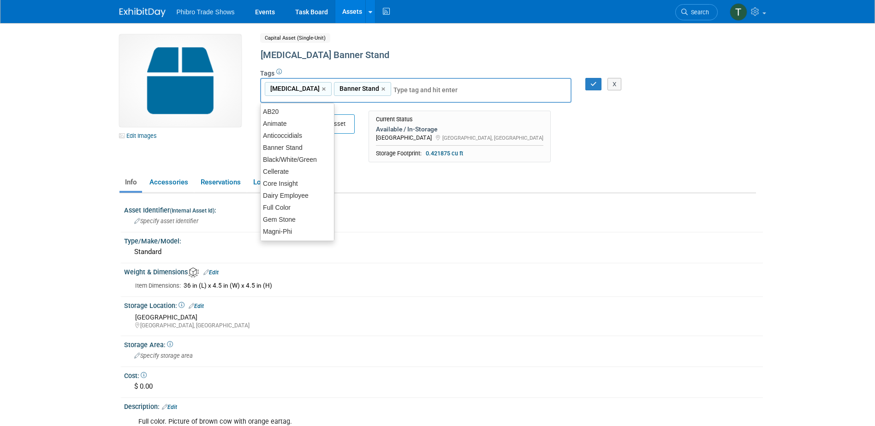
type input "f"
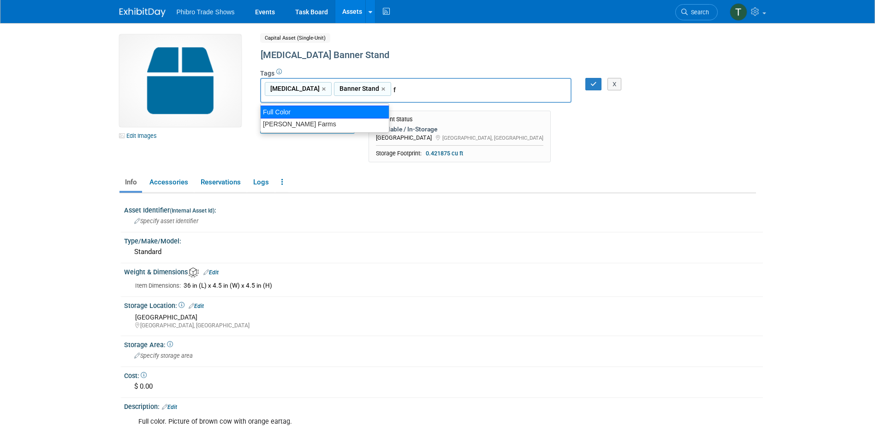
click at [296, 113] on div "Full Color" at bounding box center [324, 112] width 129 height 13
type input "[MEDICAL_DATA], Banner Stand, Full Color"
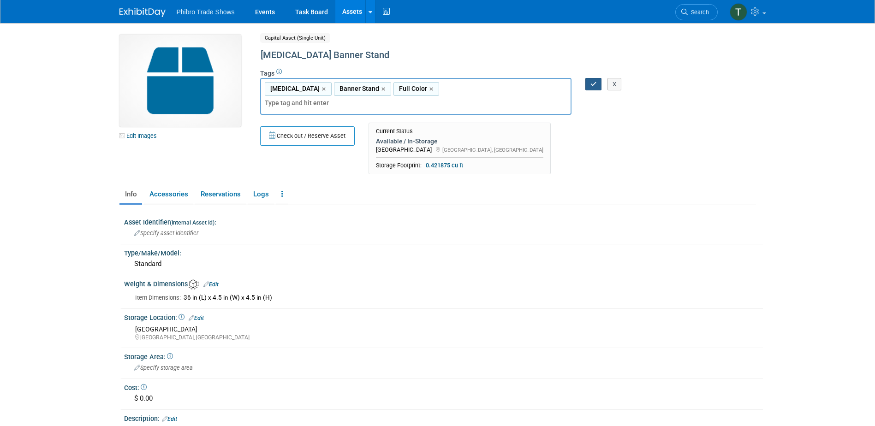
click at [591, 82] on icon "button" at bounding box center [593, 84] width 6 height 6
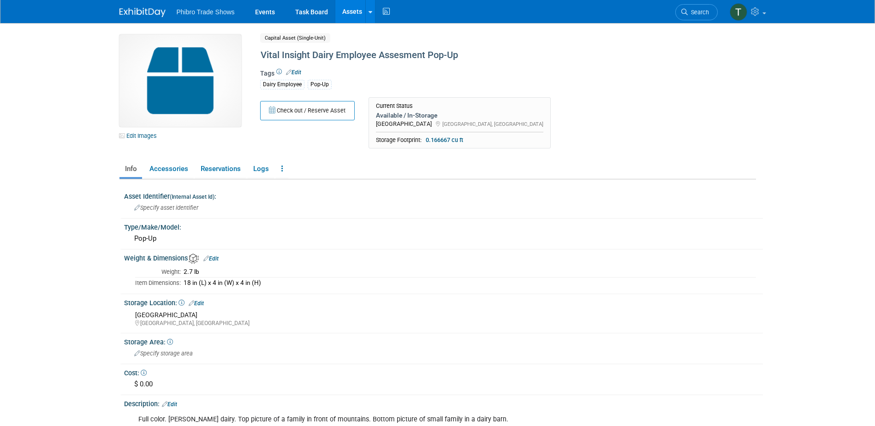
click at [297, 71] on link "Edit" at bounding box center [293, 72] width 15 height 6
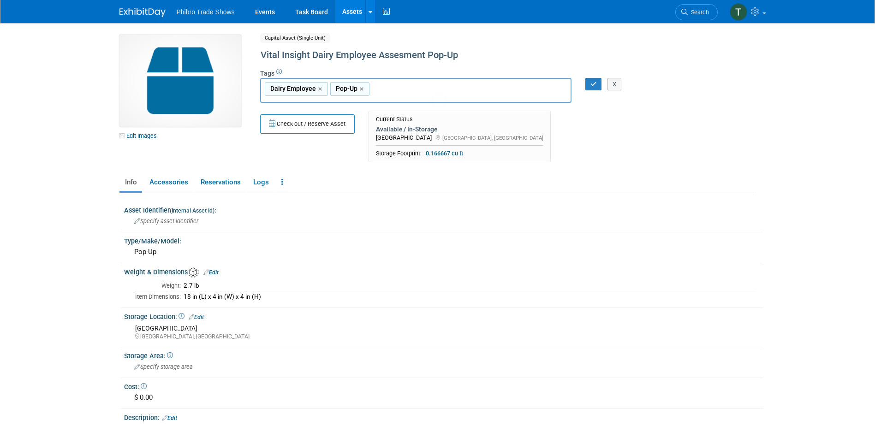
type input "f"
drag, startPoint x: 316, startPoint y: 113, endPoint x: 345, endPoint y: 117, distance: 28.3
click at [316, 114] on div "Full Color" at bounding box center [324, 112] width 129 height 13
type input "Dairy Employee, Pop-Up, Full Color"
click at [594, 80] on button "button" at bounding box center [593, 84] width 17 height 13
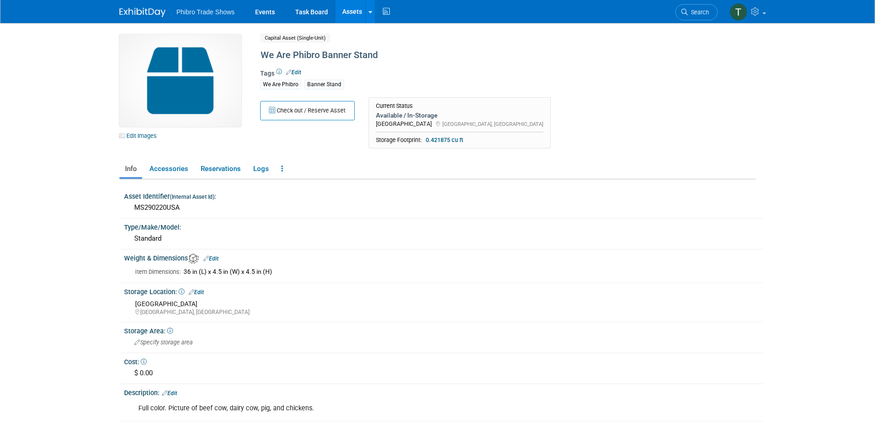
click at [301, 68] on div "Tags Edit We Are Phibro Banner Stand" at bounding box center [470, 82] width 420 height 30
click at [299, 70] on link "Edit" at bounding box center [293, 72] width 15 height 6
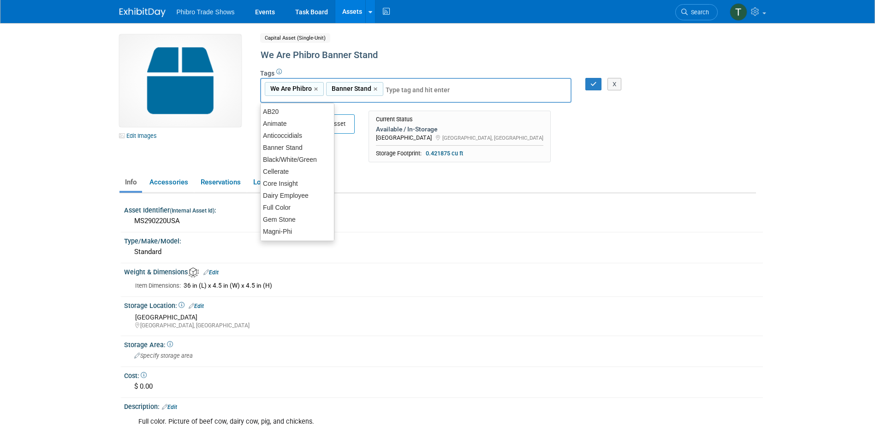
type input "f"
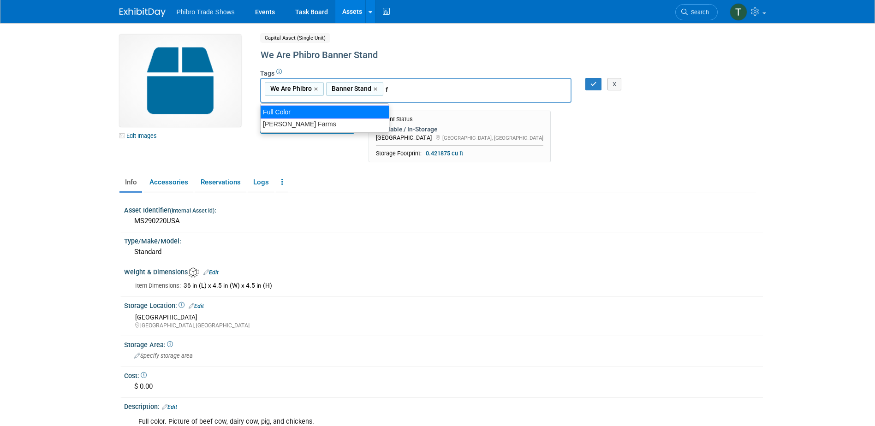
click at [343, 110] on div "Full Color" at bounding box center [324, 112] width 129 height 13
type input "We Are Phibro, Banner Stand, Full Color"
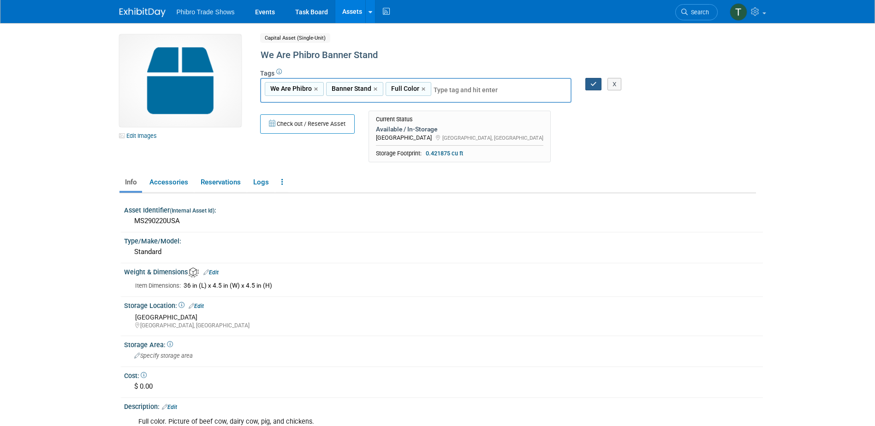
click at [590, 80] on button "button" at bounding box center [593, 84] width 17 height 13
